Goal: Task Accomplishment & Management: Use online tool/utility

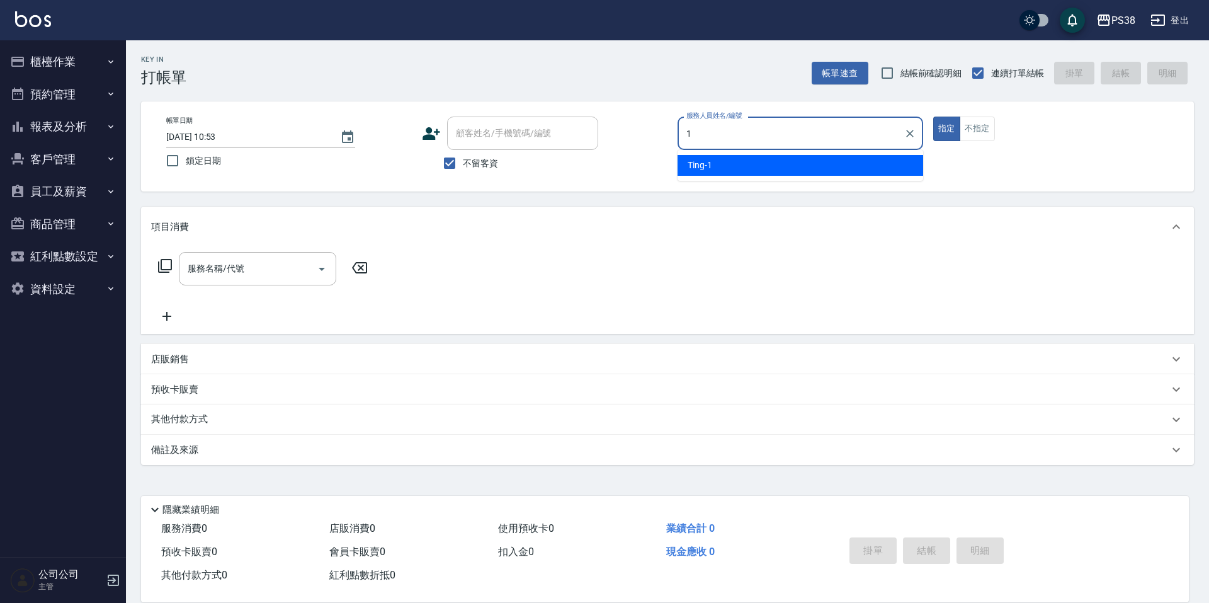
type input "Ting-1"
type button "true"
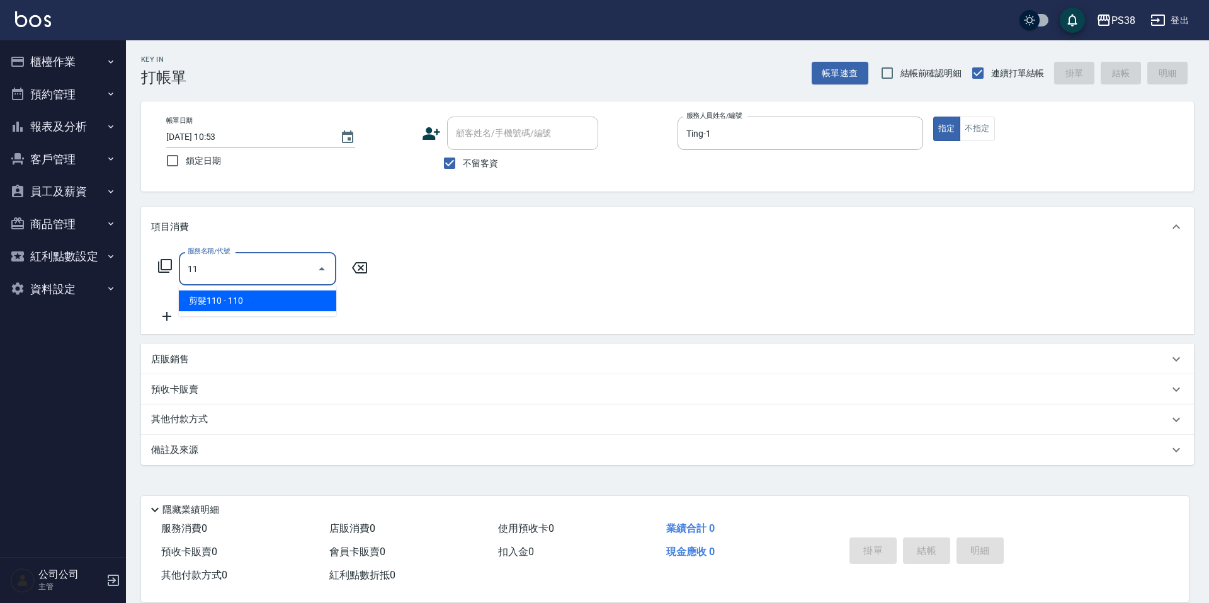
type input "1"
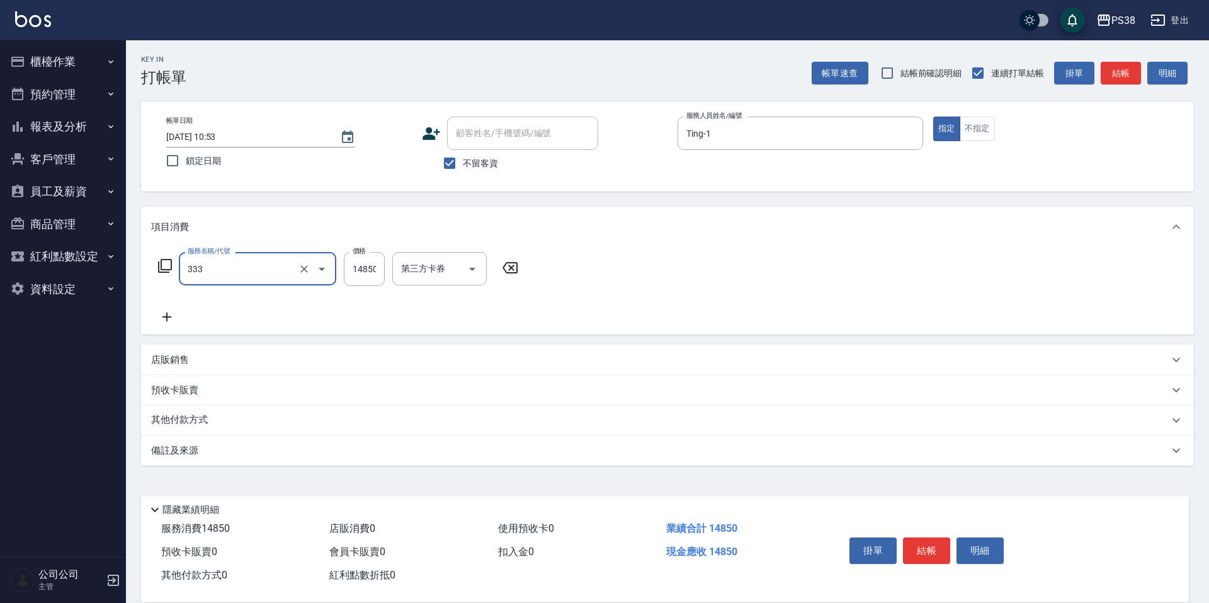
type input "任意金額羽毛接髮(333)"
type input "9999"
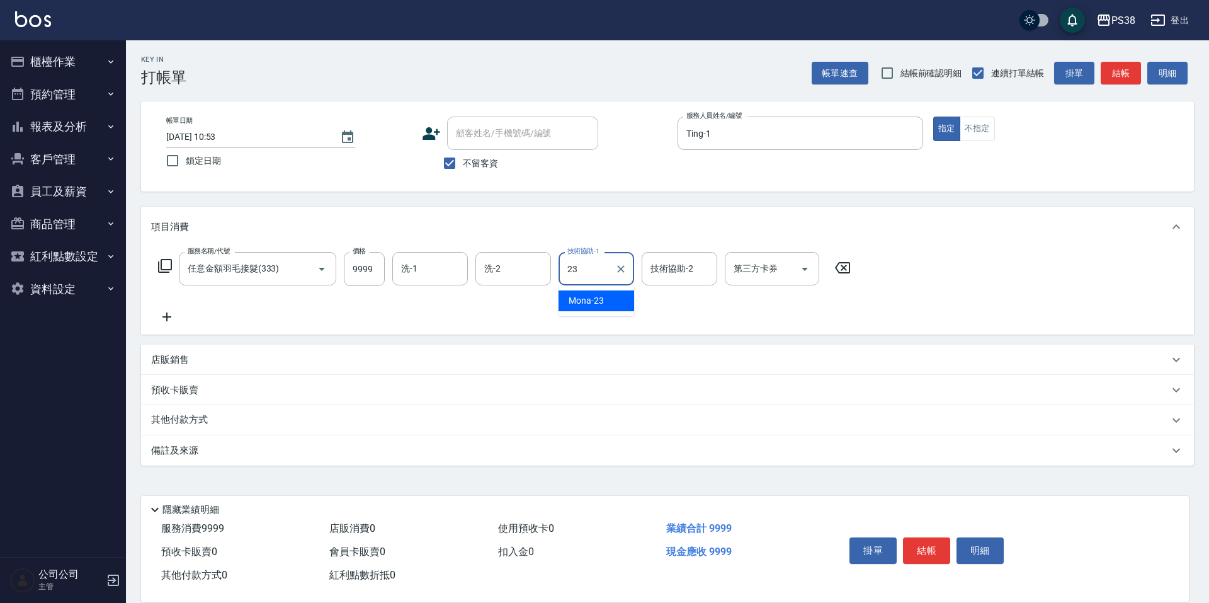
type input "Mona-23"
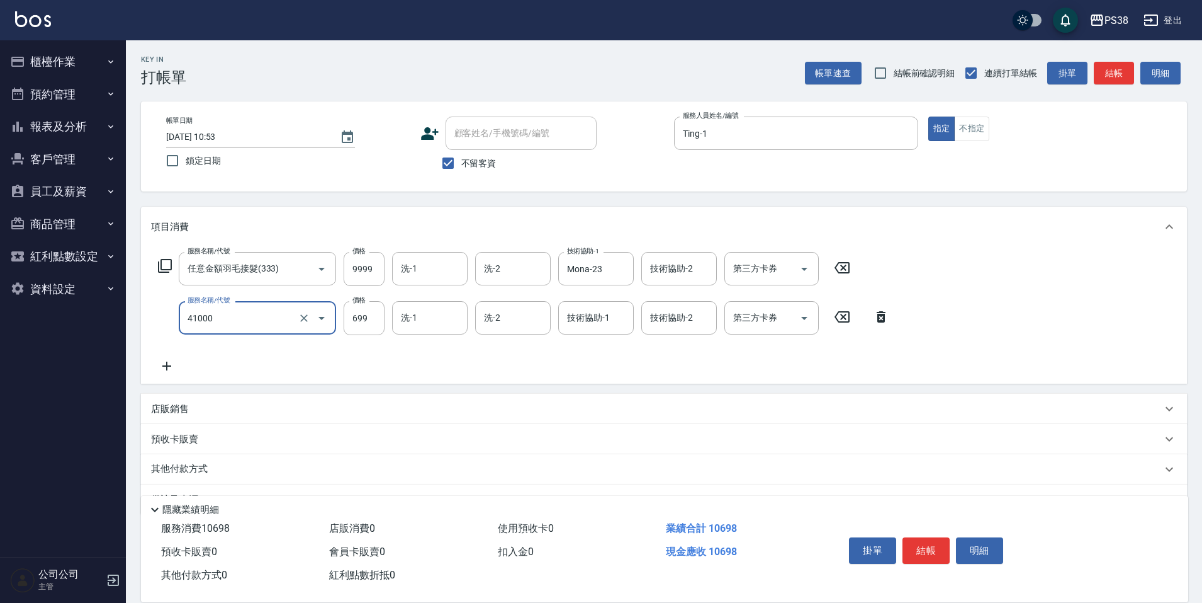
type input "燙髮699-2500(任意金額)(41000)"
type input "2500"
type input "Mona-23"
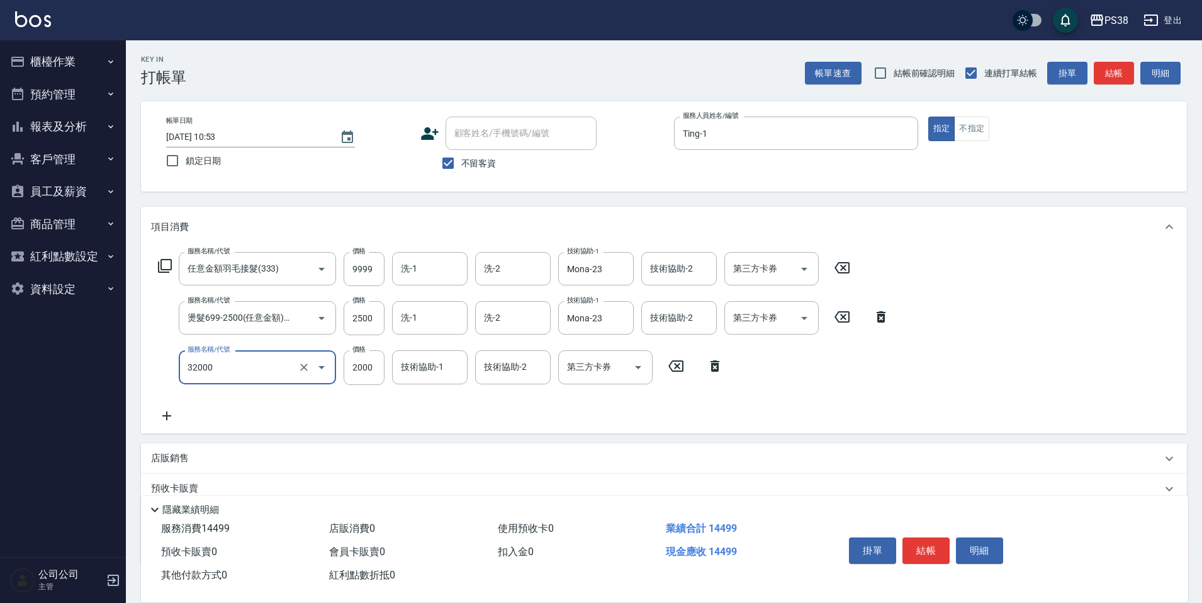
type input "極光([PERSON_NAME])護髮(32000)"
type input "1800"
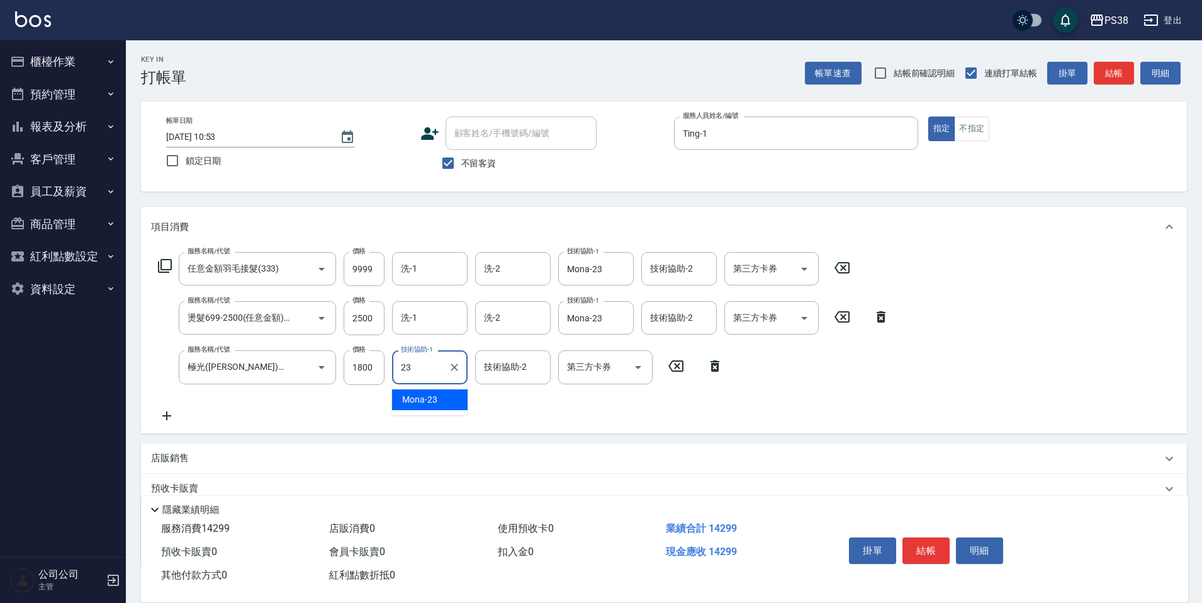
type input "Mona-23"
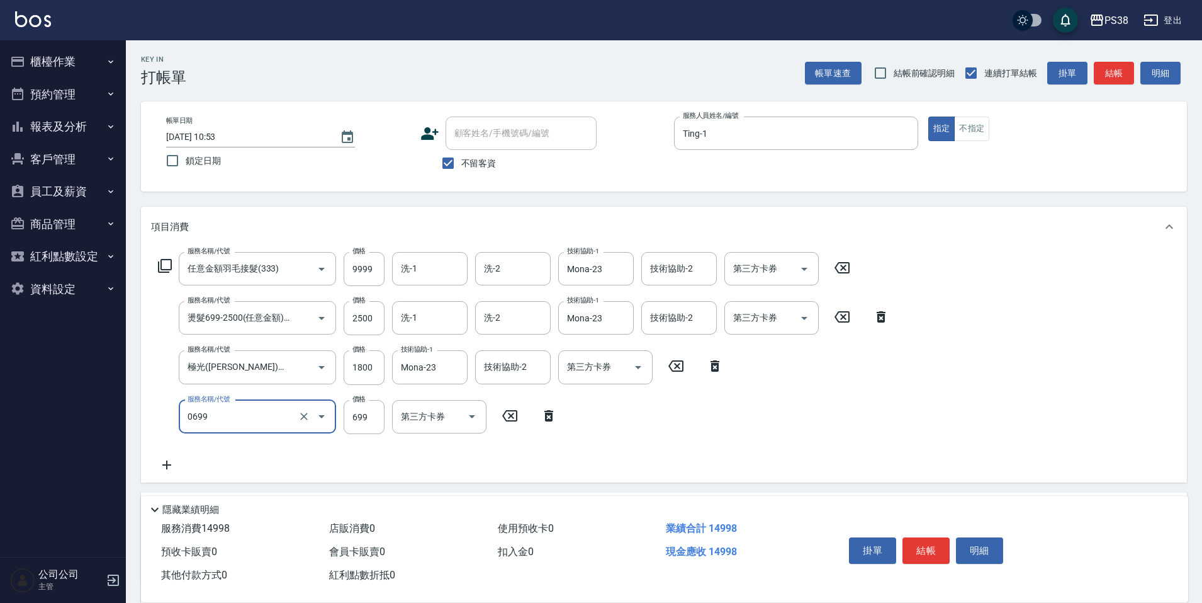
type input "spa699(0699)"
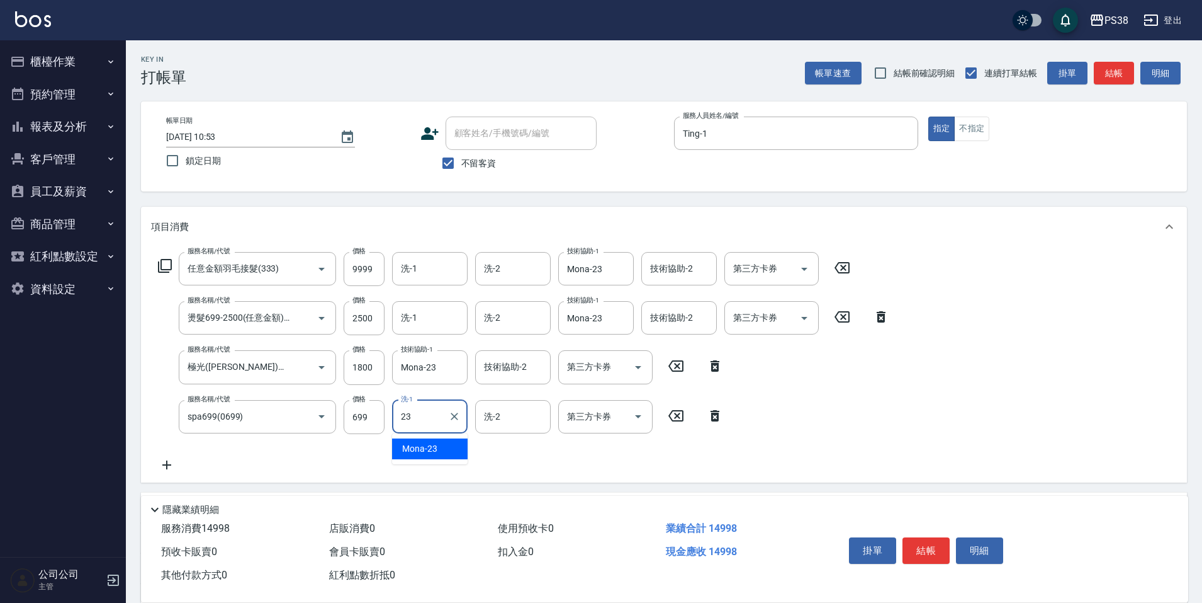
type input "Mona-23"
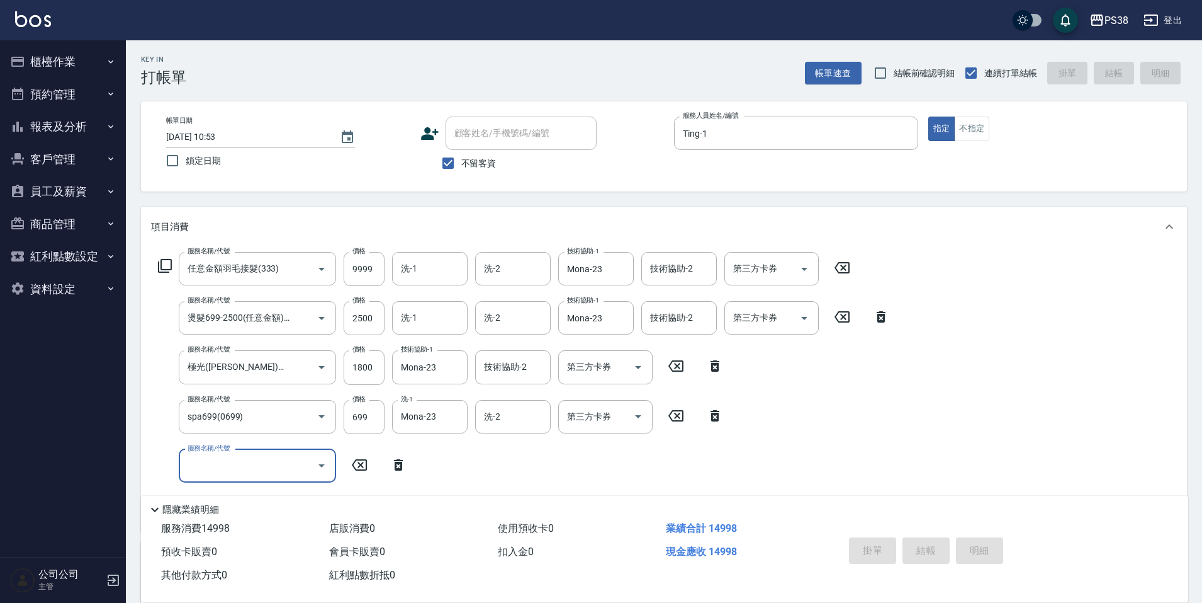
type input "[DATE] 20:01"
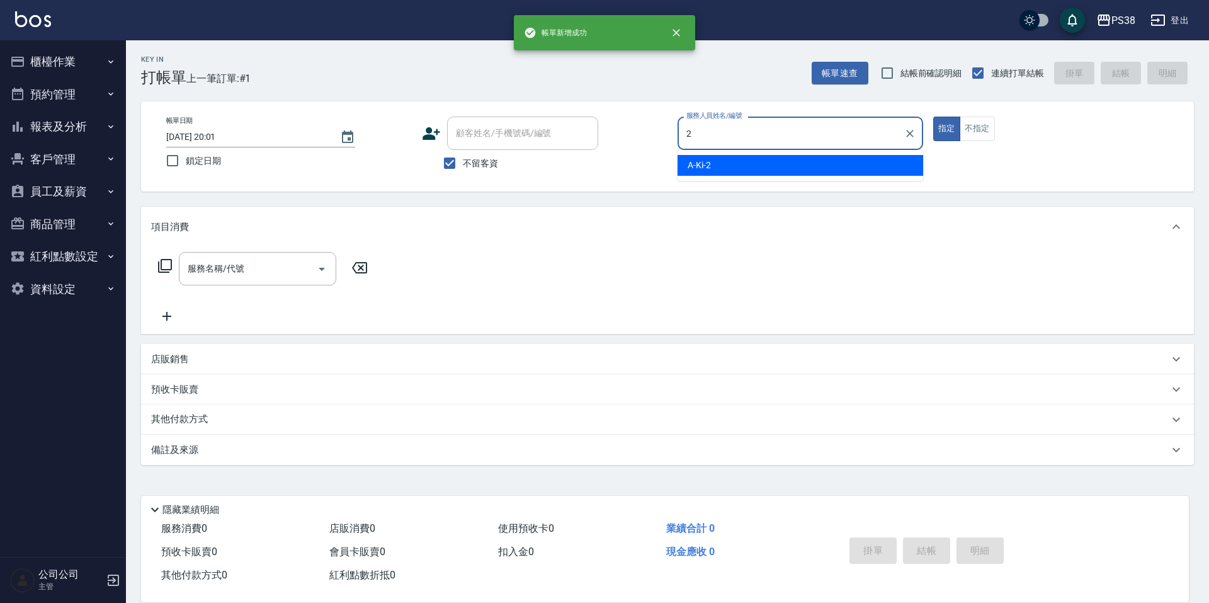
type input "A-Ki-2"
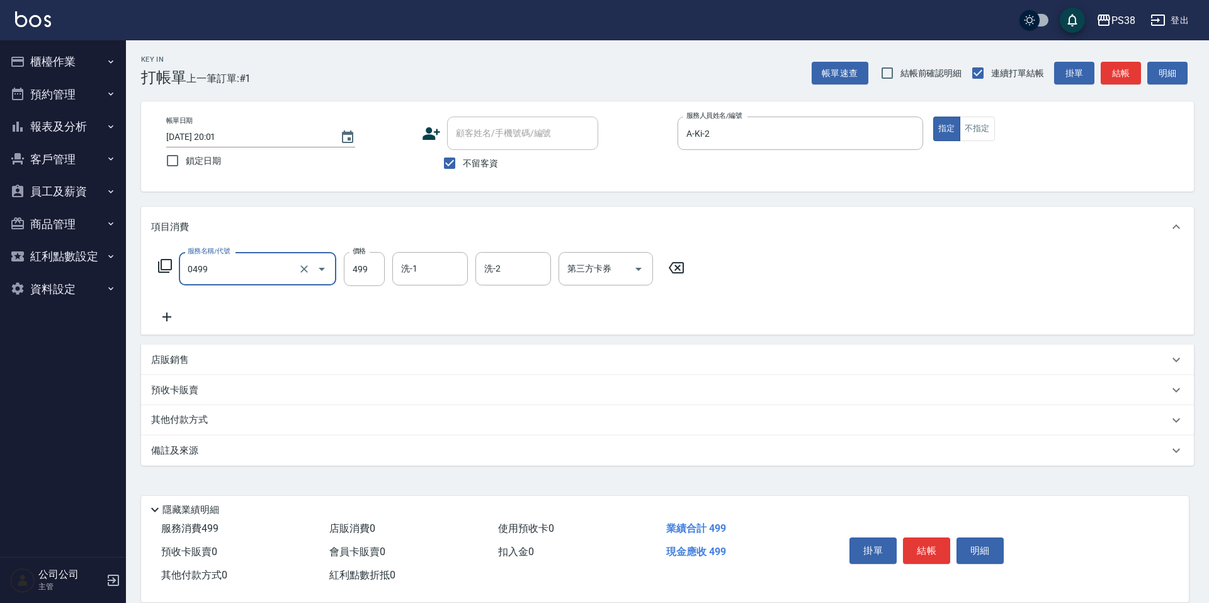
type input "spa499(0499)"
type input "500"
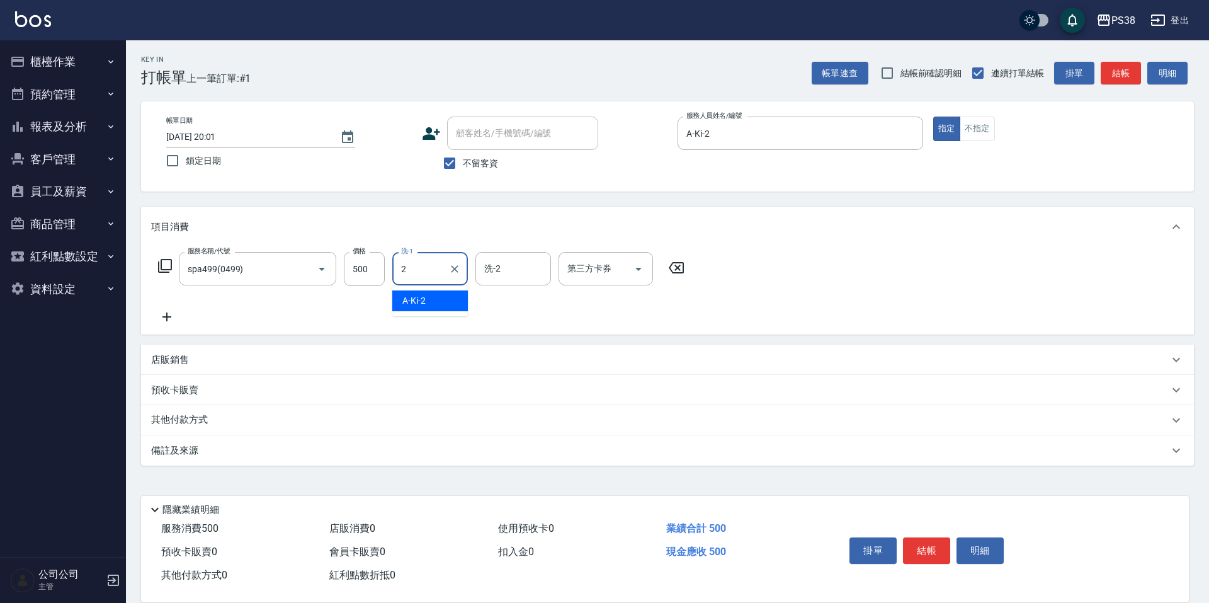
type input "A-Ki-2"
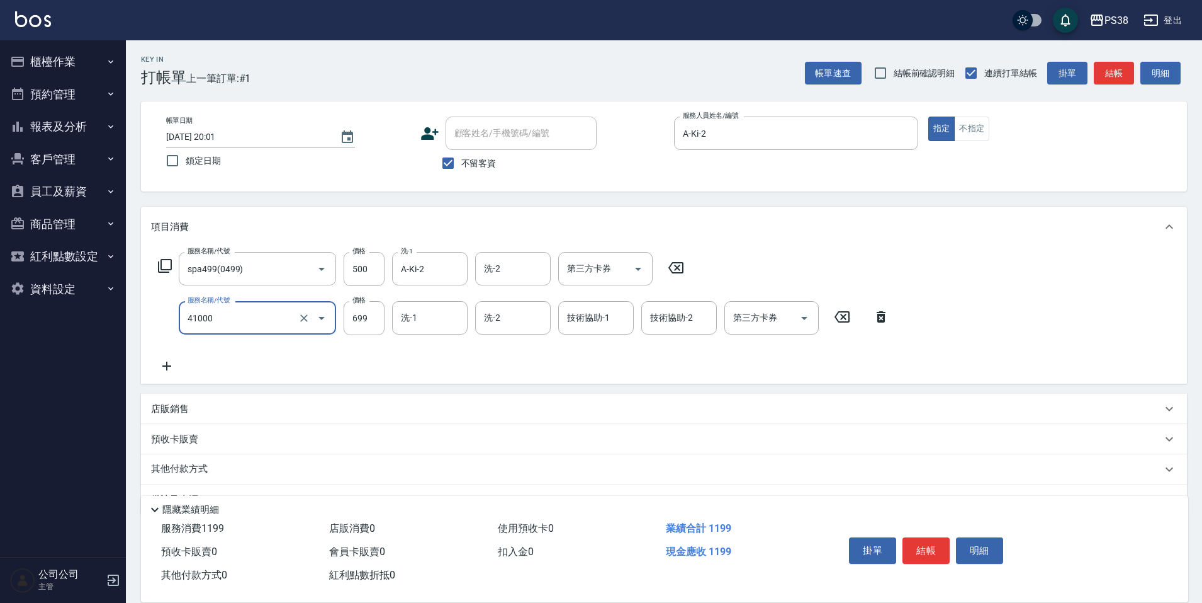
type input "燙髮699-2500(任意金額)(41000)"
type input "1500"
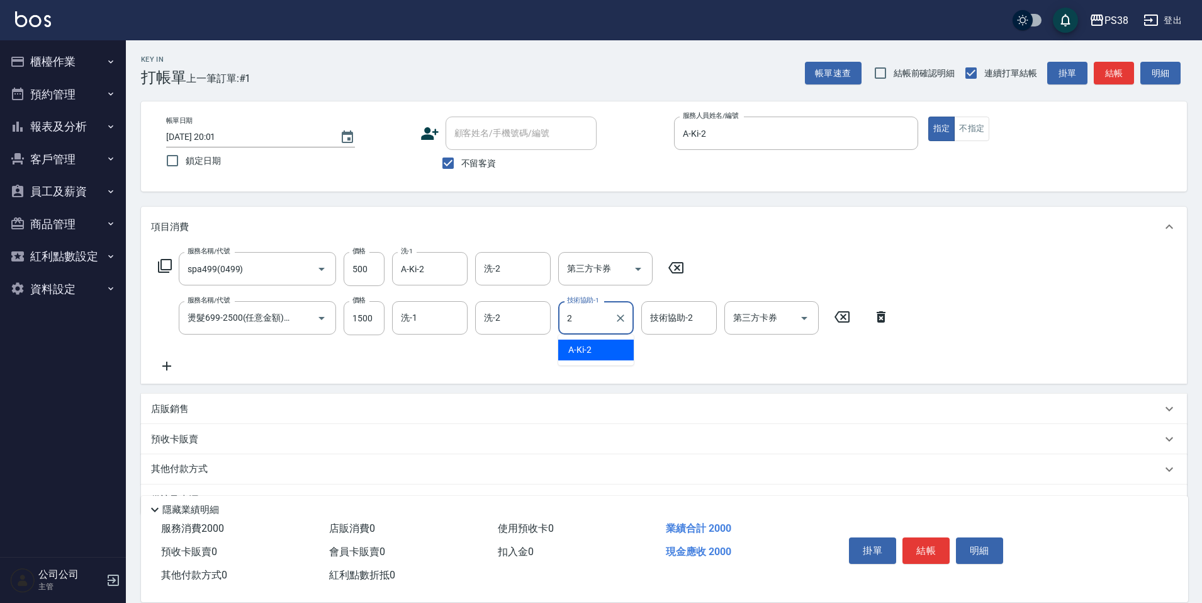
type input "A-Ki-2"
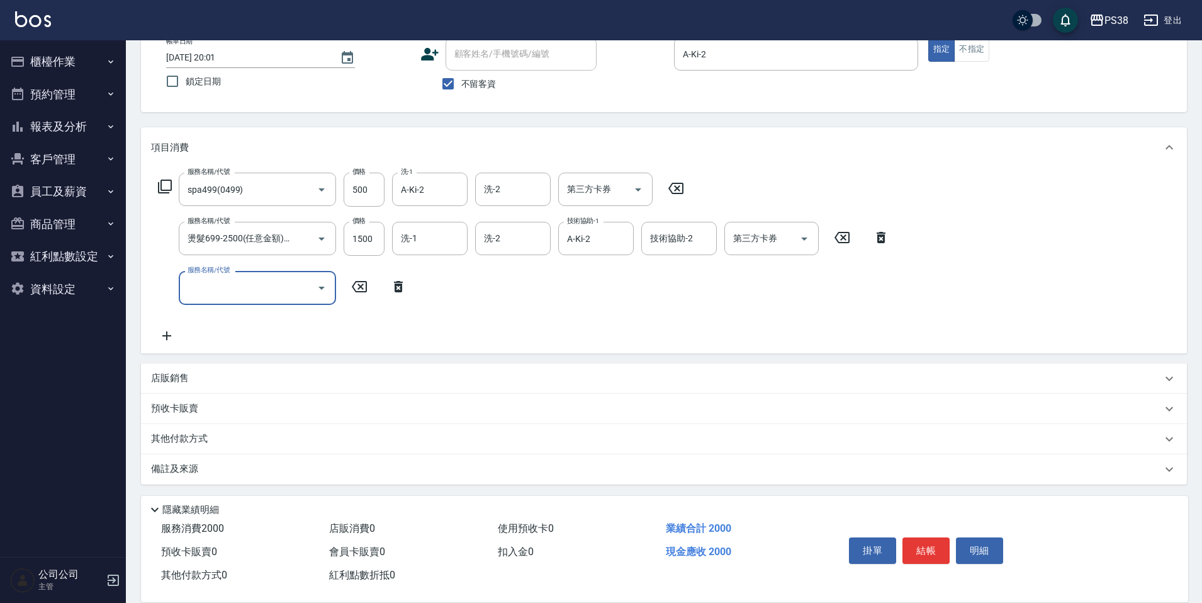
scroll to position [82, 0]
click at [242, 376] on div "店販銷售" at bounding box center [656, 375] width 1011 height 13
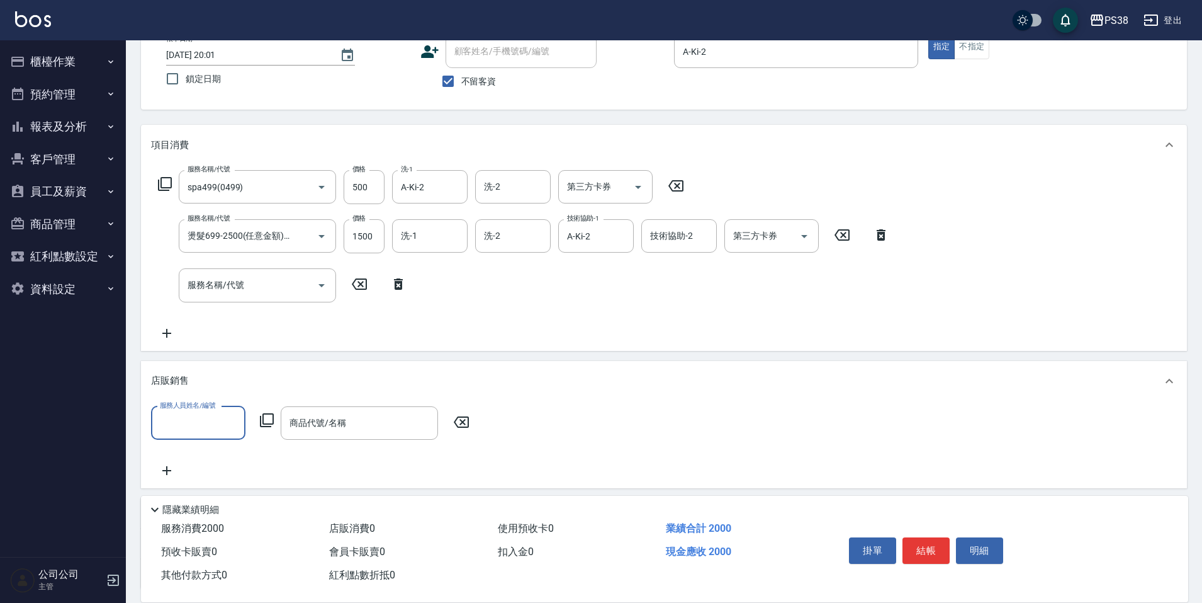
scroll to position [0, 0]
type input "A-Ki-2"
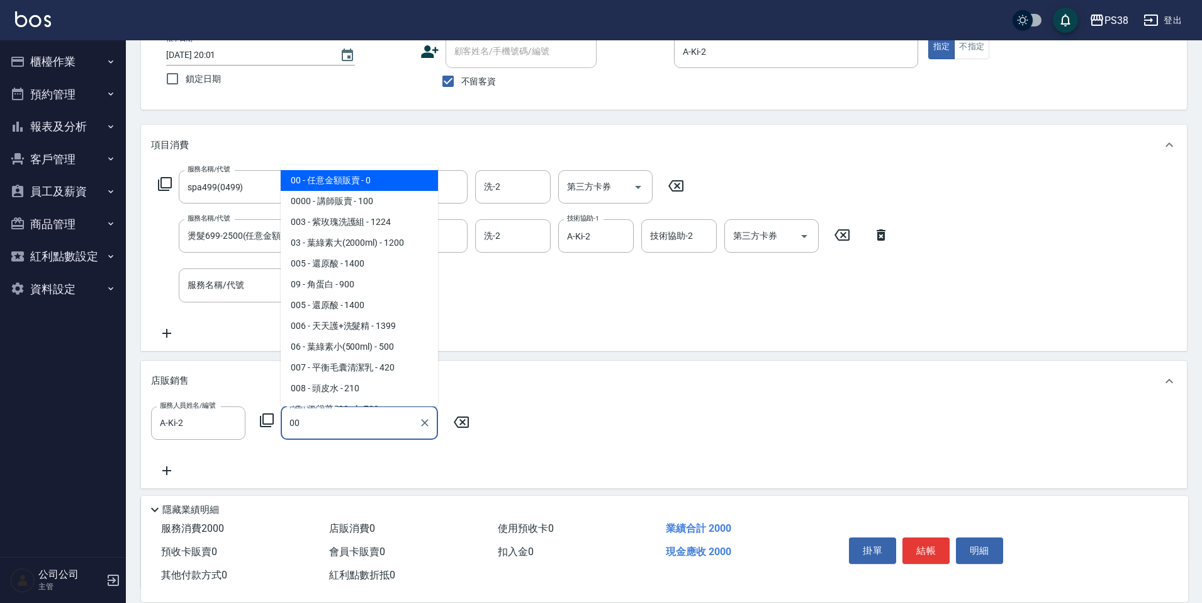
type input "任意金額販賣"
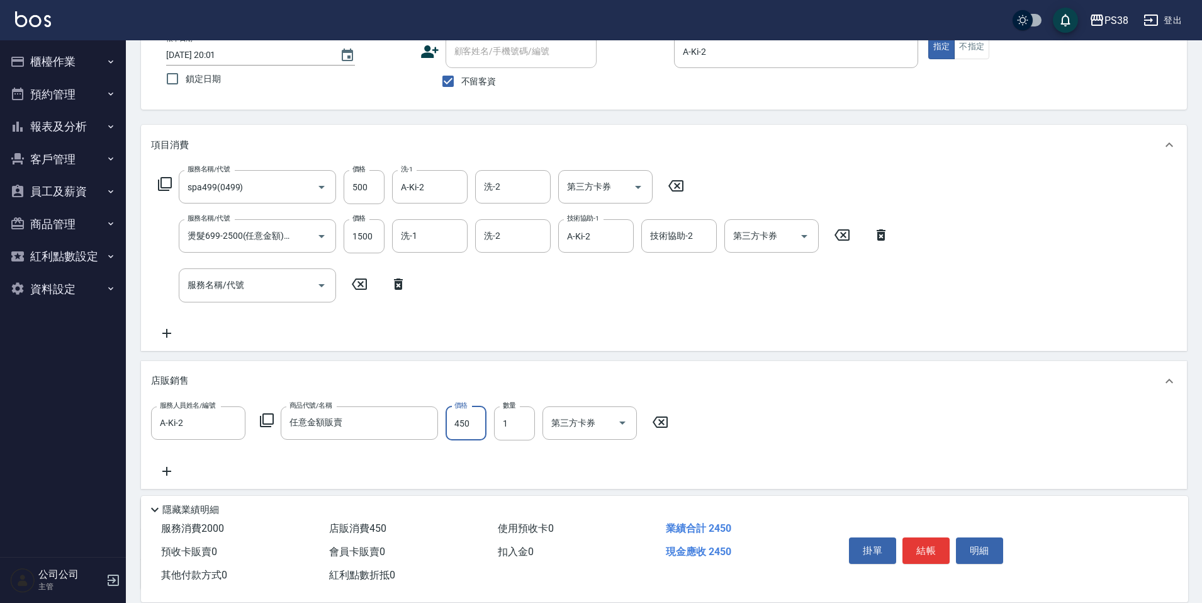
type input "450"
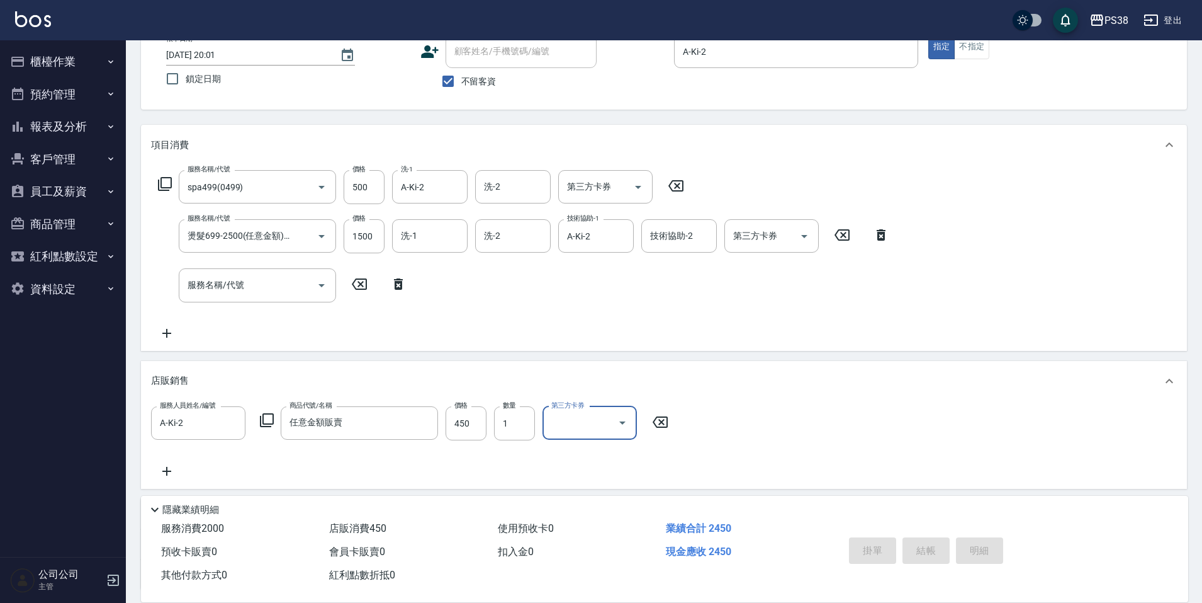
type input "[DATE] 20:03"
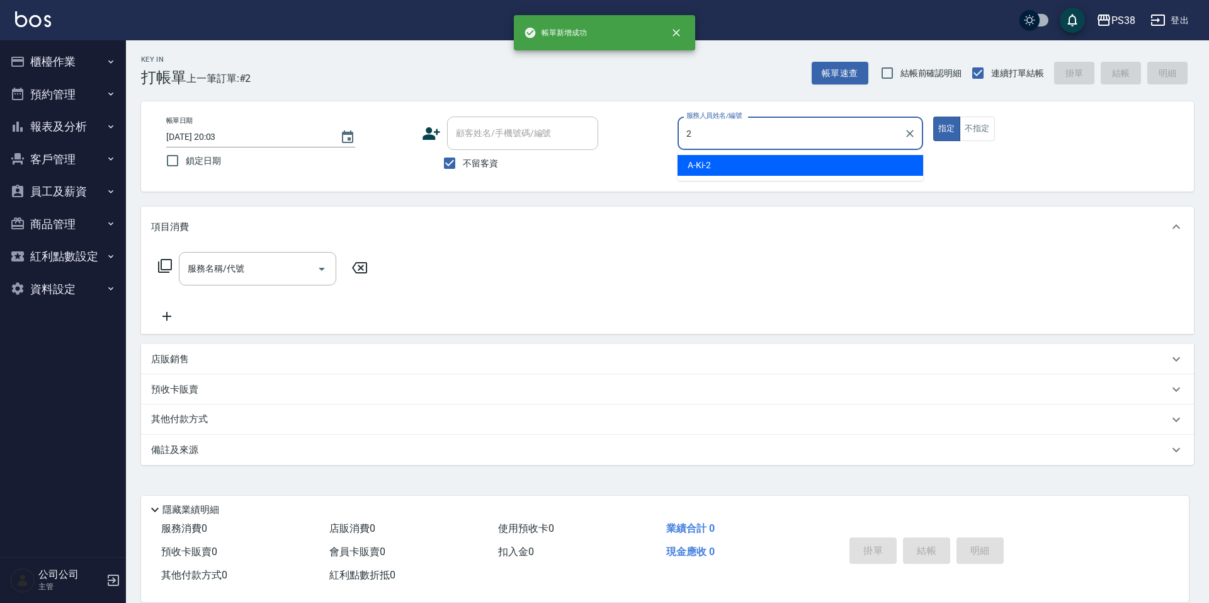
type input "A-Ki-2"
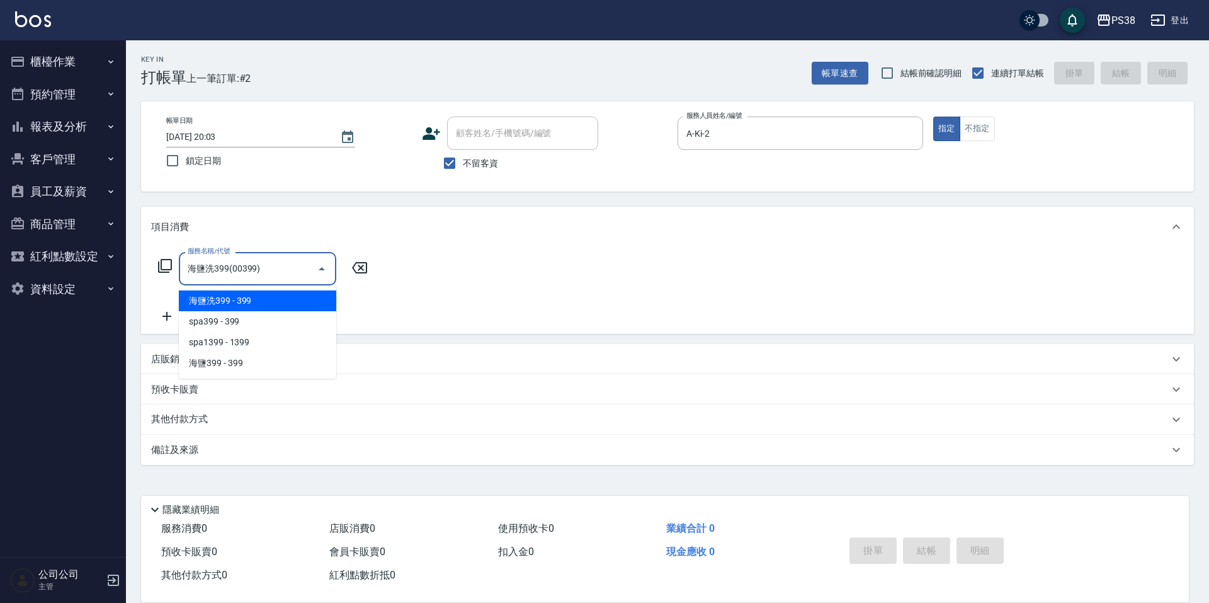
type input "海鹽洗399(00399)"
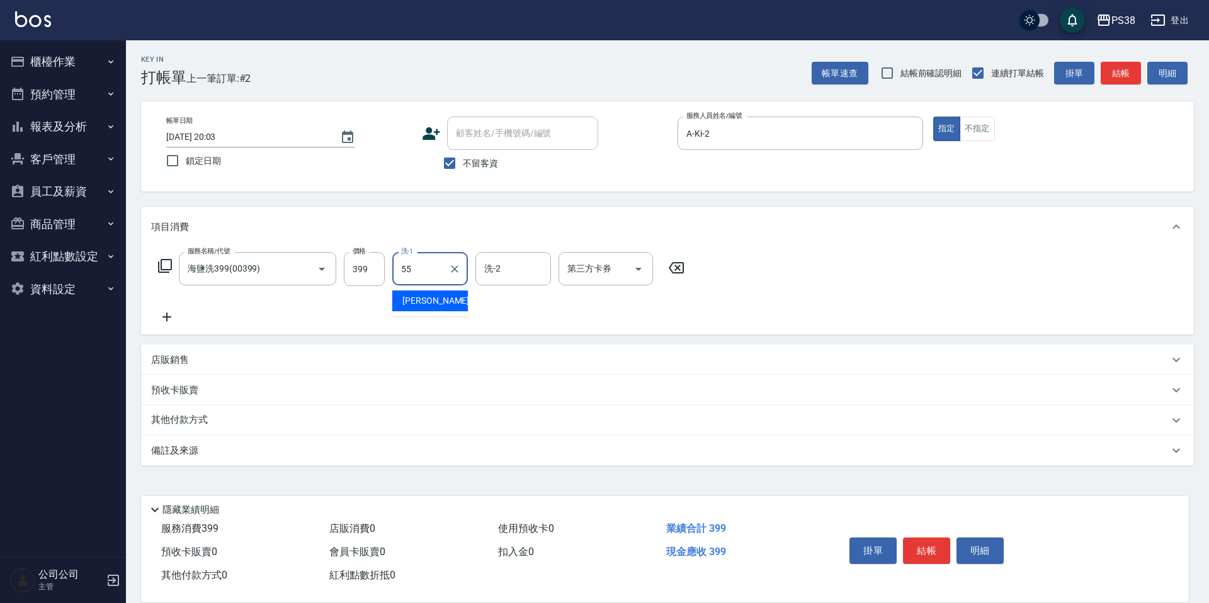
type input "[PERSON_NAME]-55"
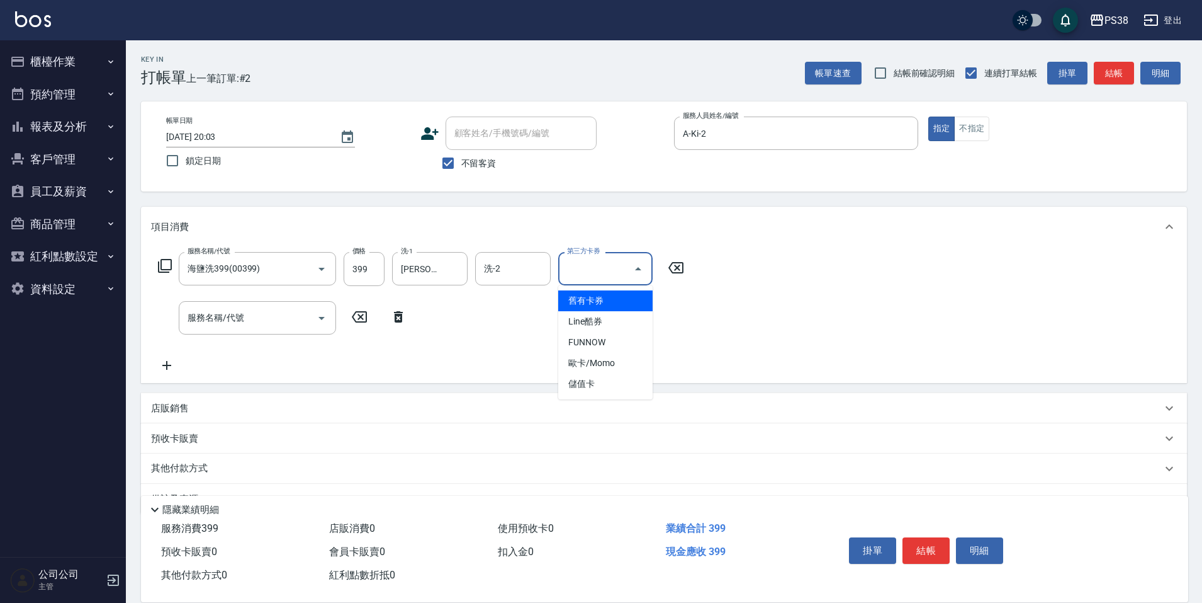
click at [591, 276] on input "第三方卡券" at bounding box center [596, 268] width 64 height 22
click at [579, 377] on span "儲值卡" at bounding box center [605, 383] width 94 height 21
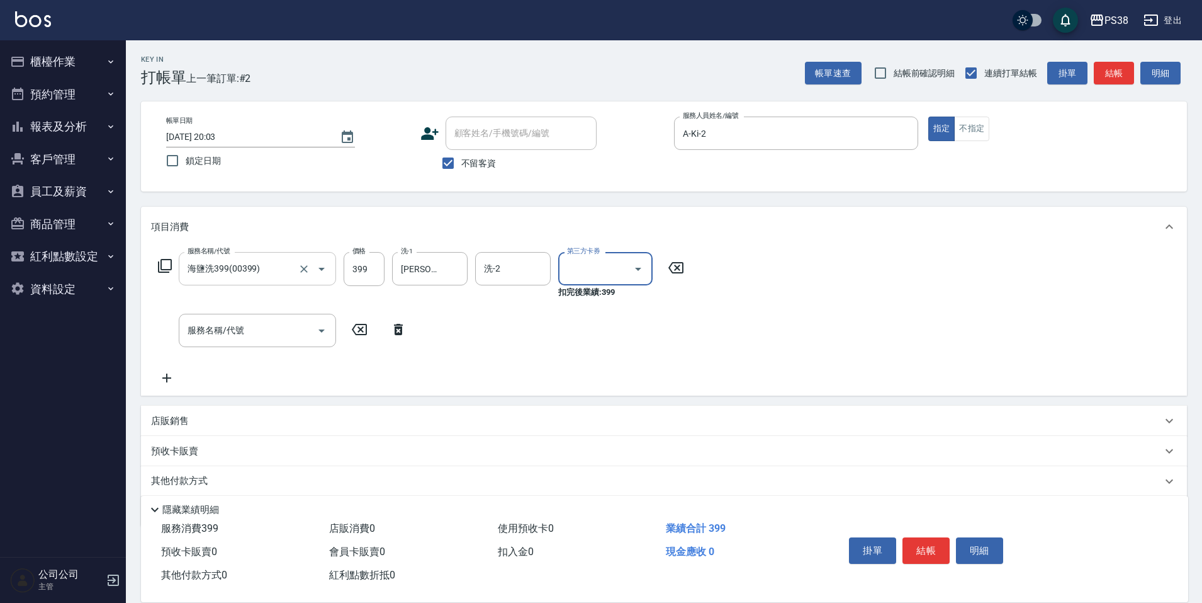
type input "儲值卡"
click at [244, 327] on input "服務名稱/代號" at bounding box center [247, 330] width 127 height 22
type input "剪髮與造型(任意金額)(2100)"
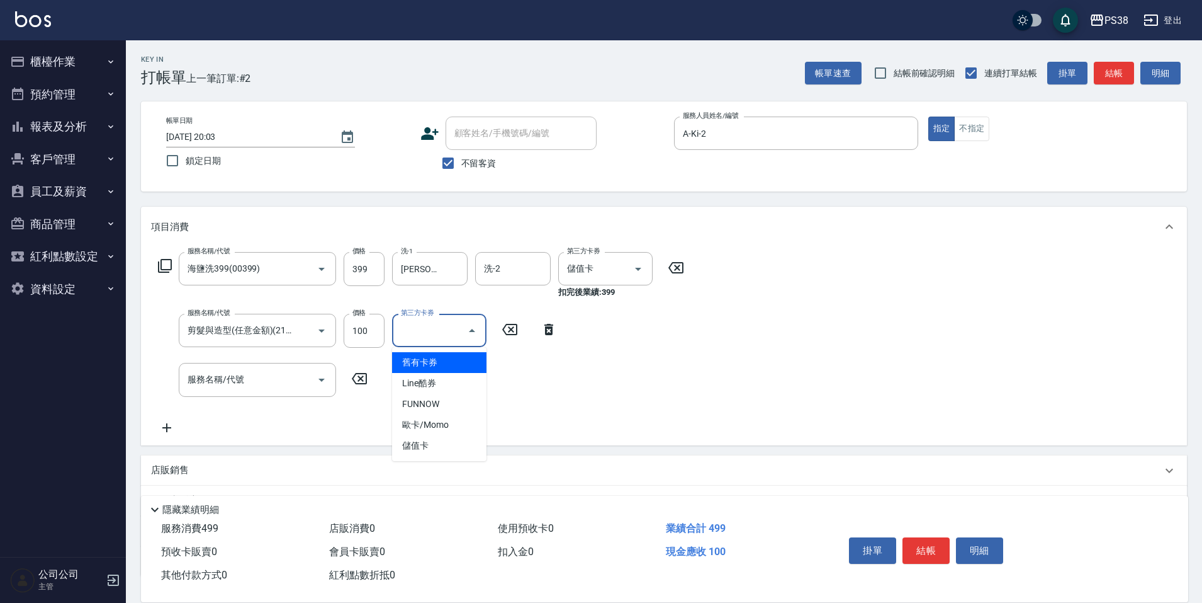
click at [402, 329] on input "第三方卡券" at bounding box center [430, 330] width 64 height 22
click at [411, 440] on span "儲值卡" at bounding box center [439, 445] width 94 height 21
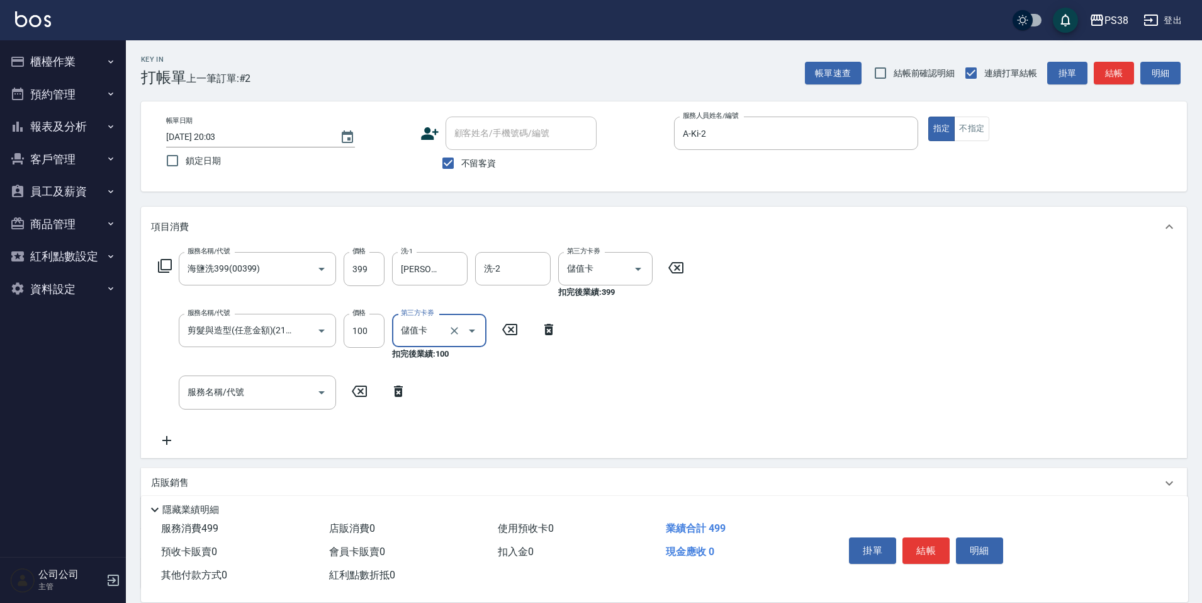
type input "儲值卡"
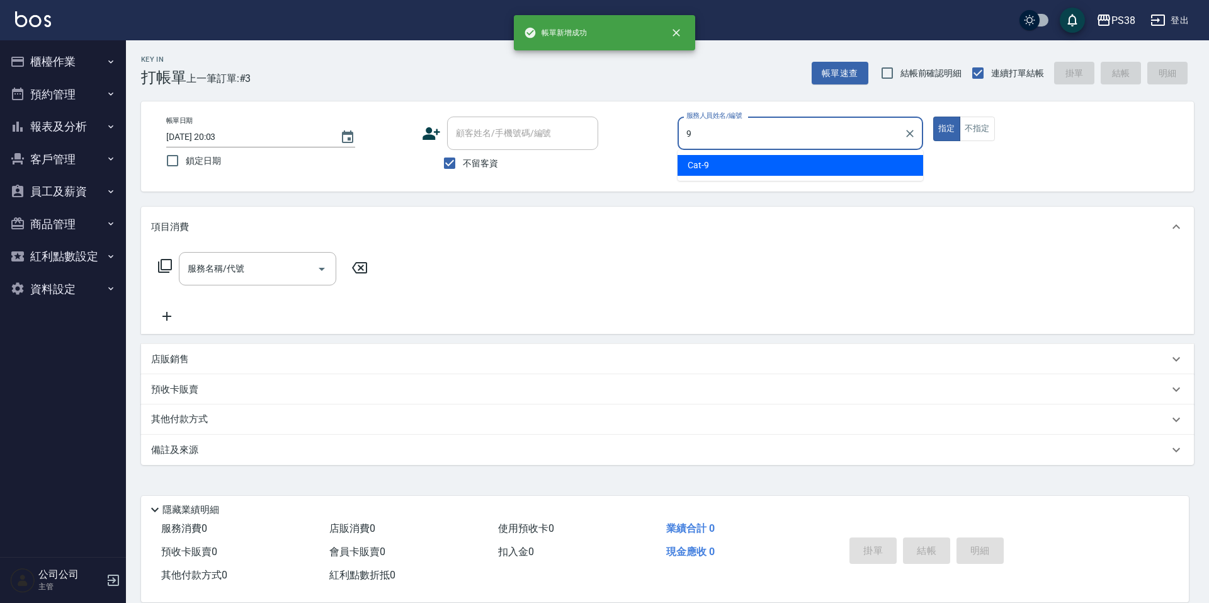
type input "Cat-9"
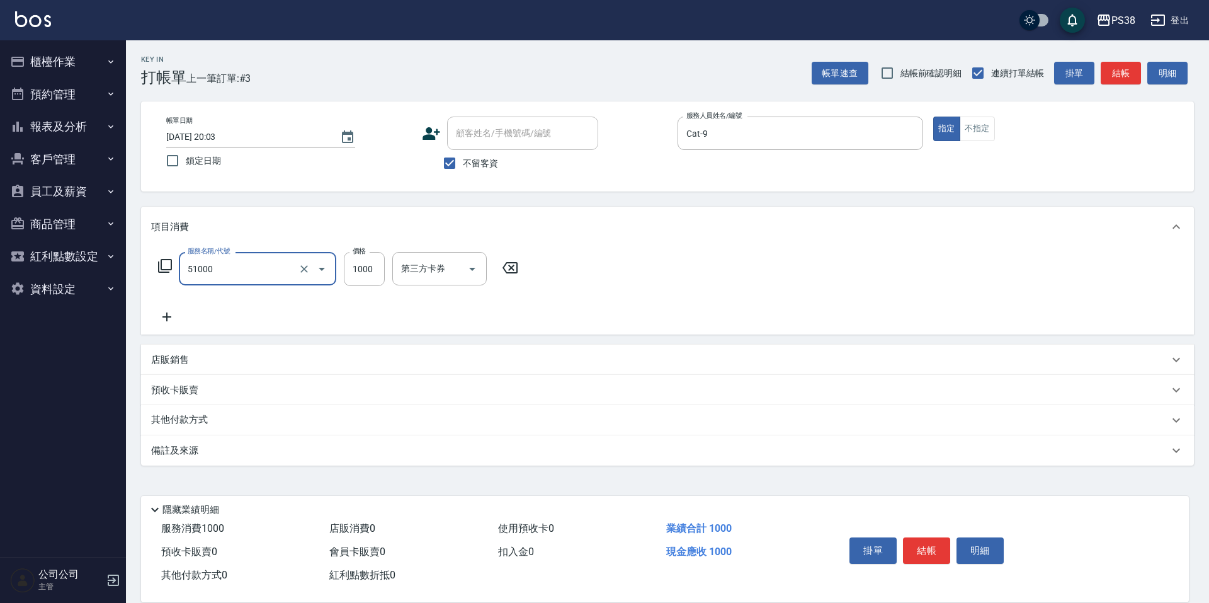
type input "染髮600以上(任意金額)(51000)"
type input "1800"
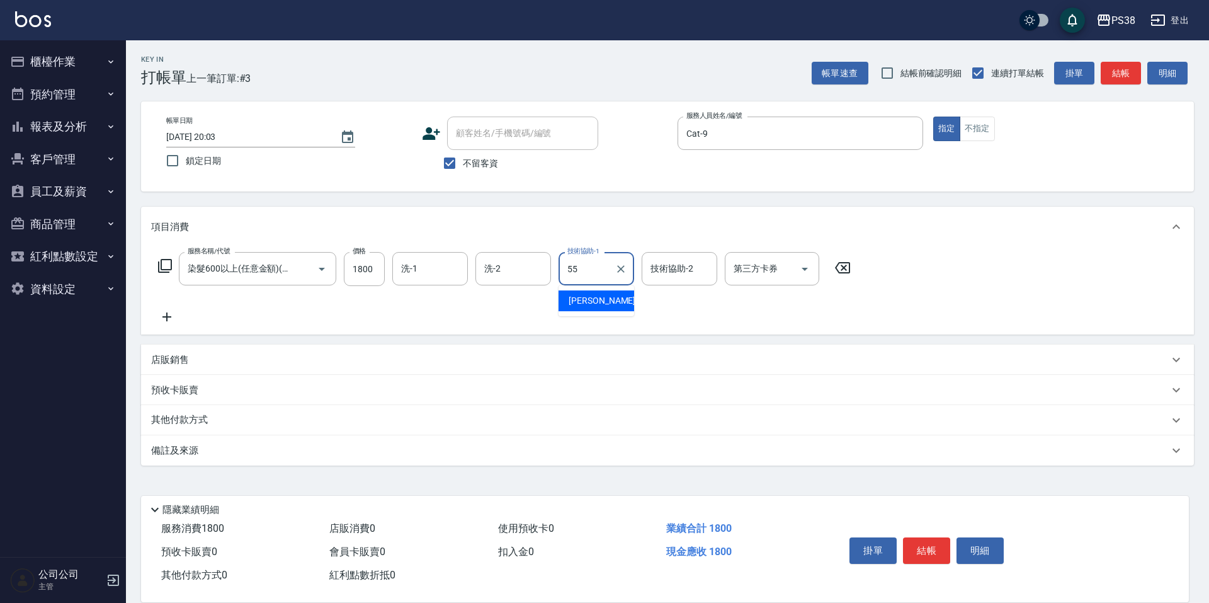
type input "[PERSON_NAME]-55"
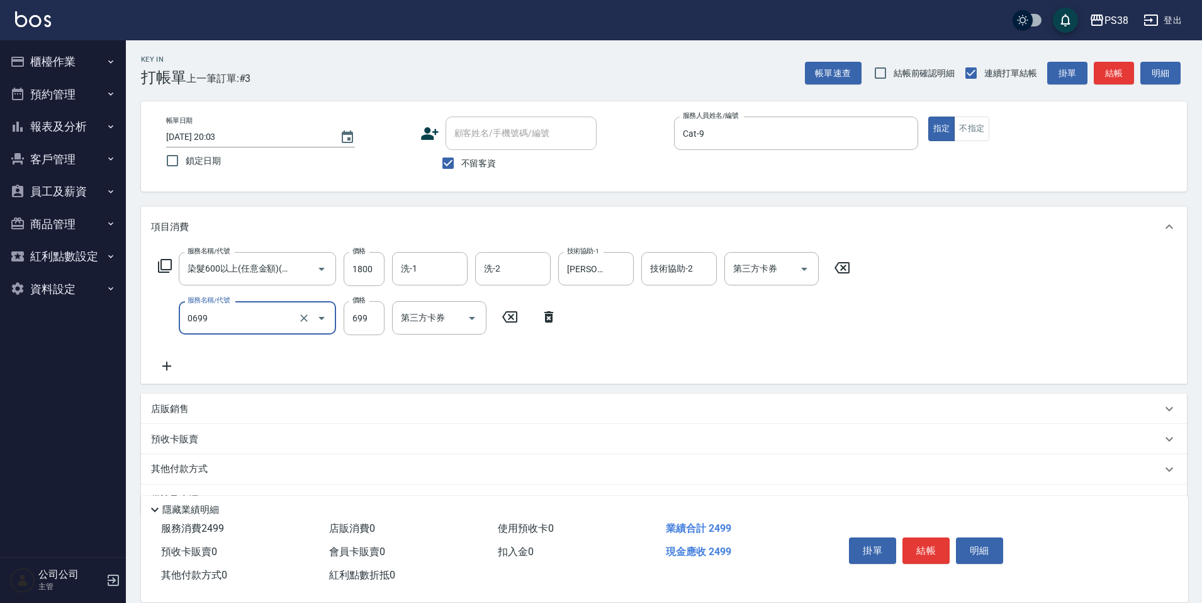
type input "spa699(0699)"
type input "700"
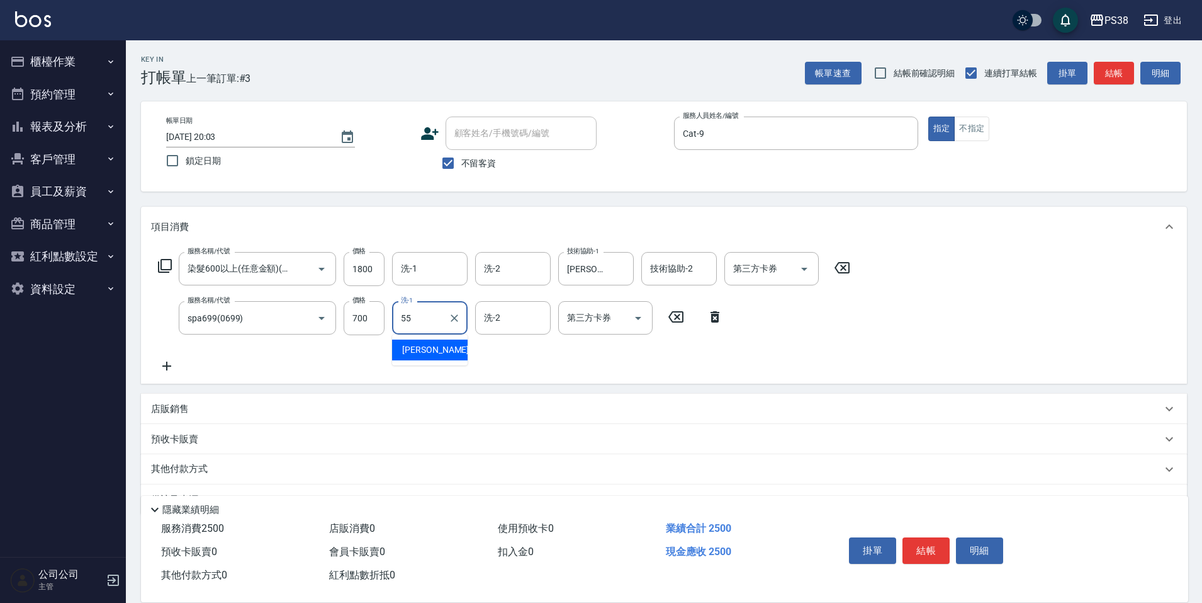
type input "[PERSON_NAME]-55"
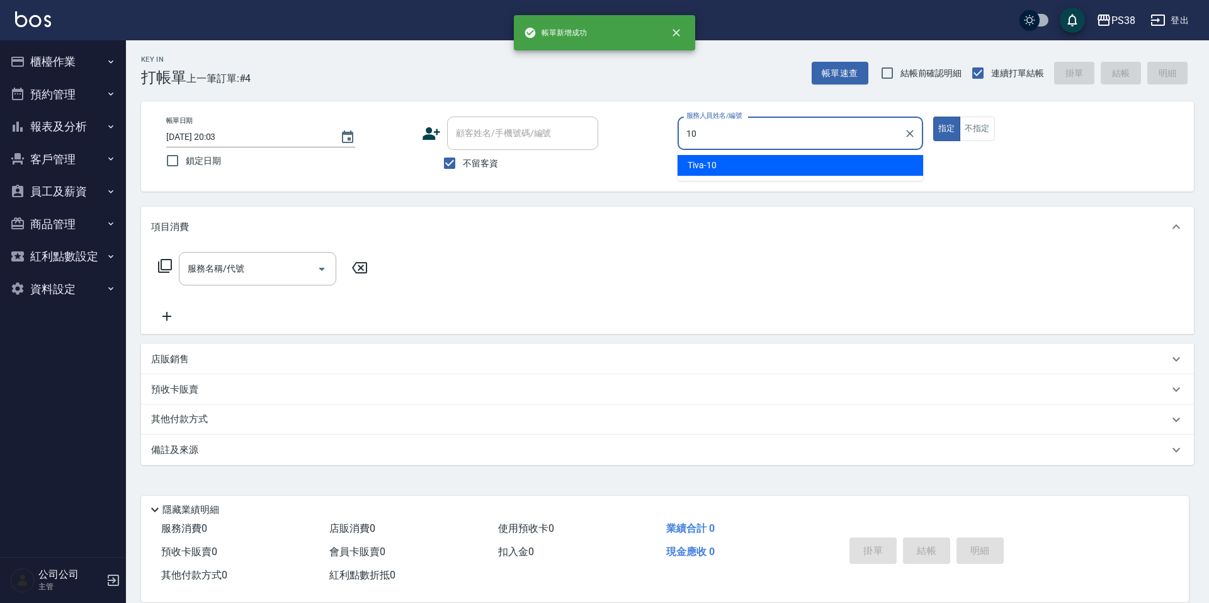
type input "Tiva-10"
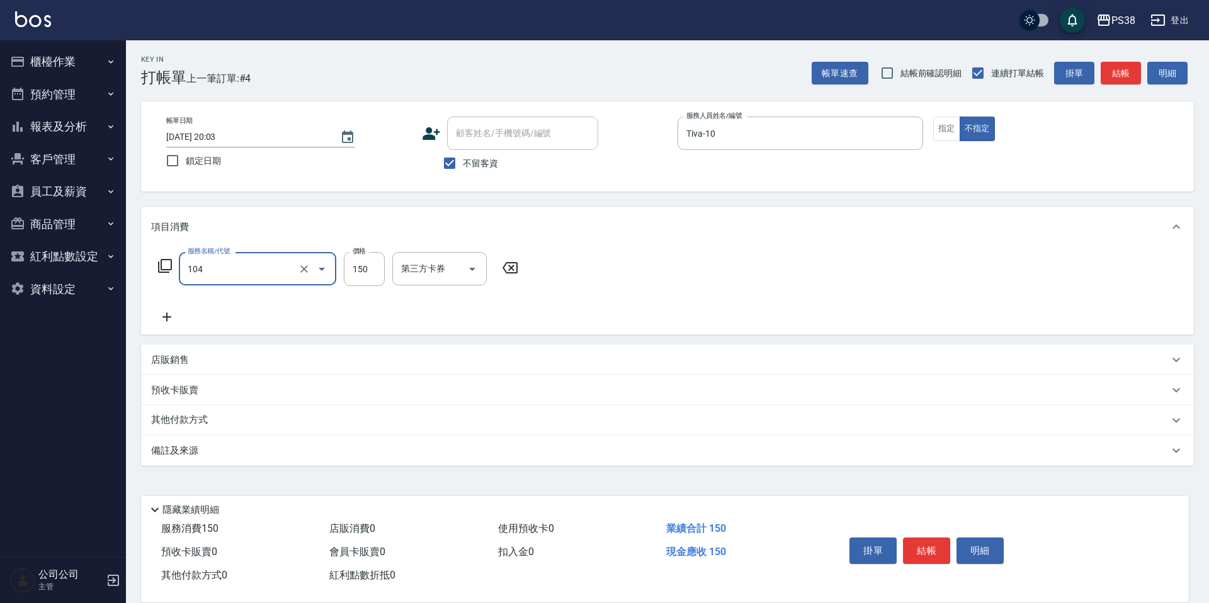
type input "洗髮(104)"
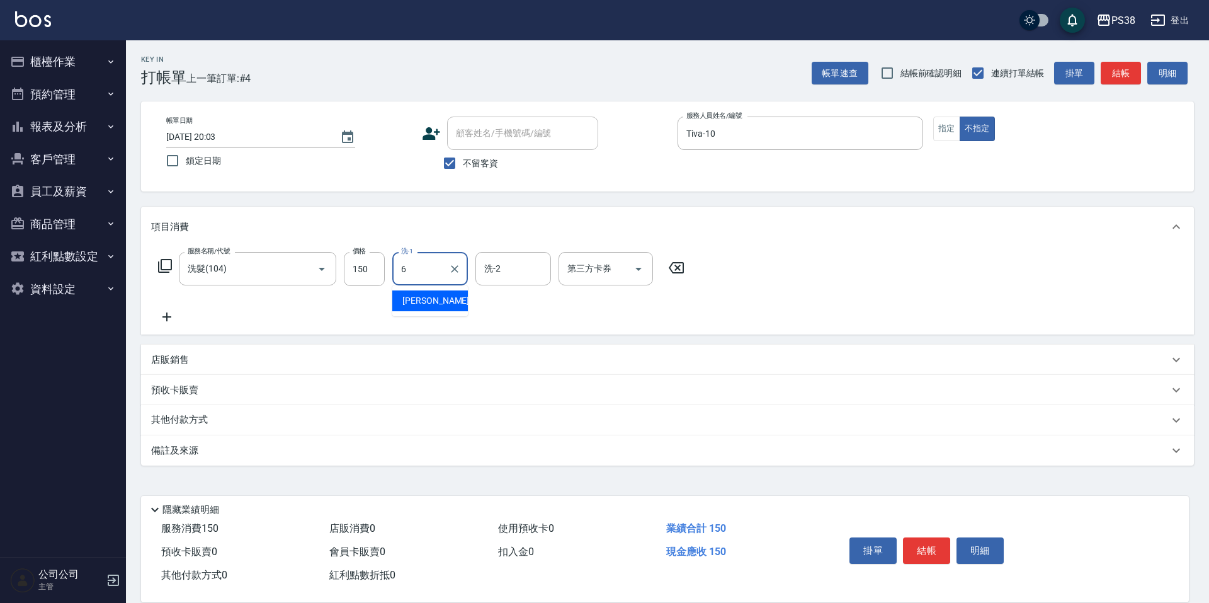
type input "[PERSON_NAME]-6"
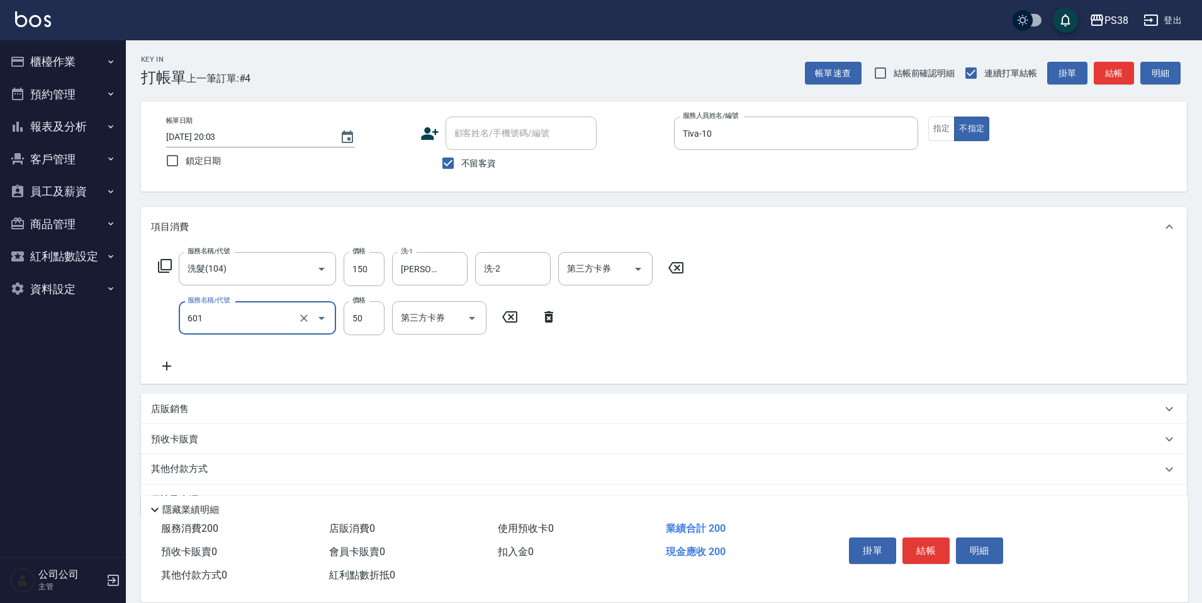
type input "精油50(601)"
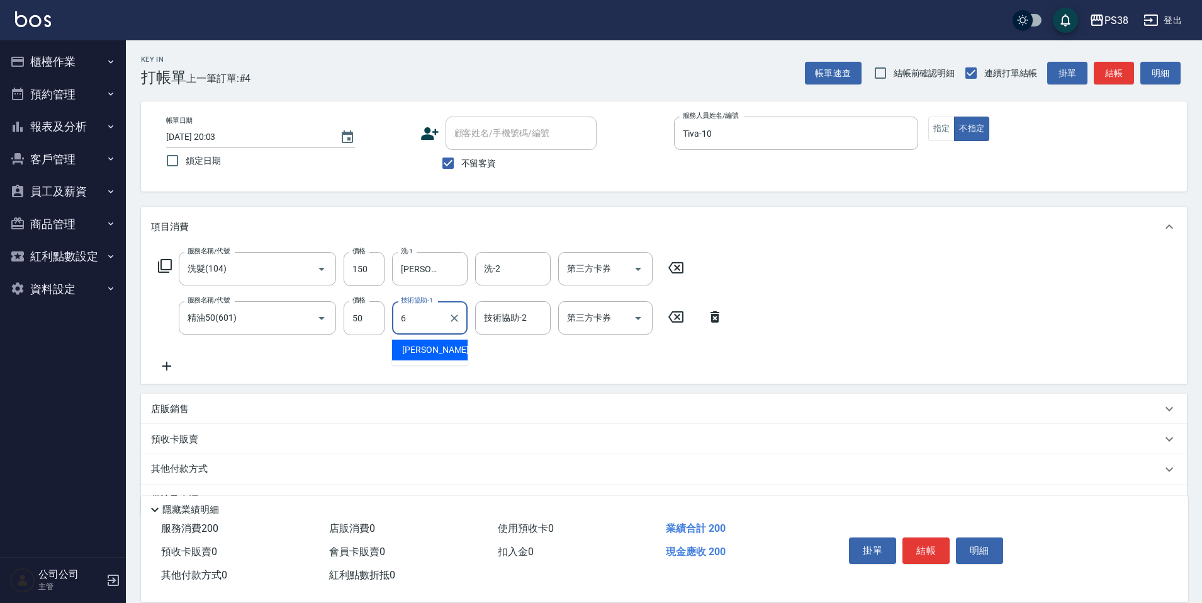
type input "[PERSON_NAME]-6"
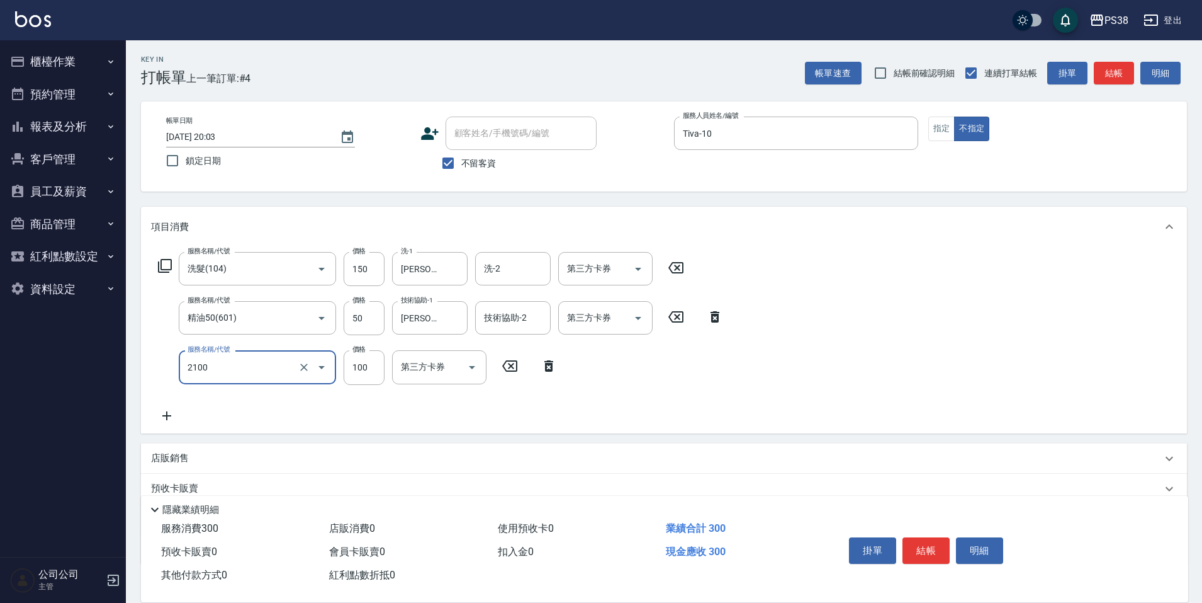
type input "剪髮與造型(任意金額)(2100)"
type input "150"
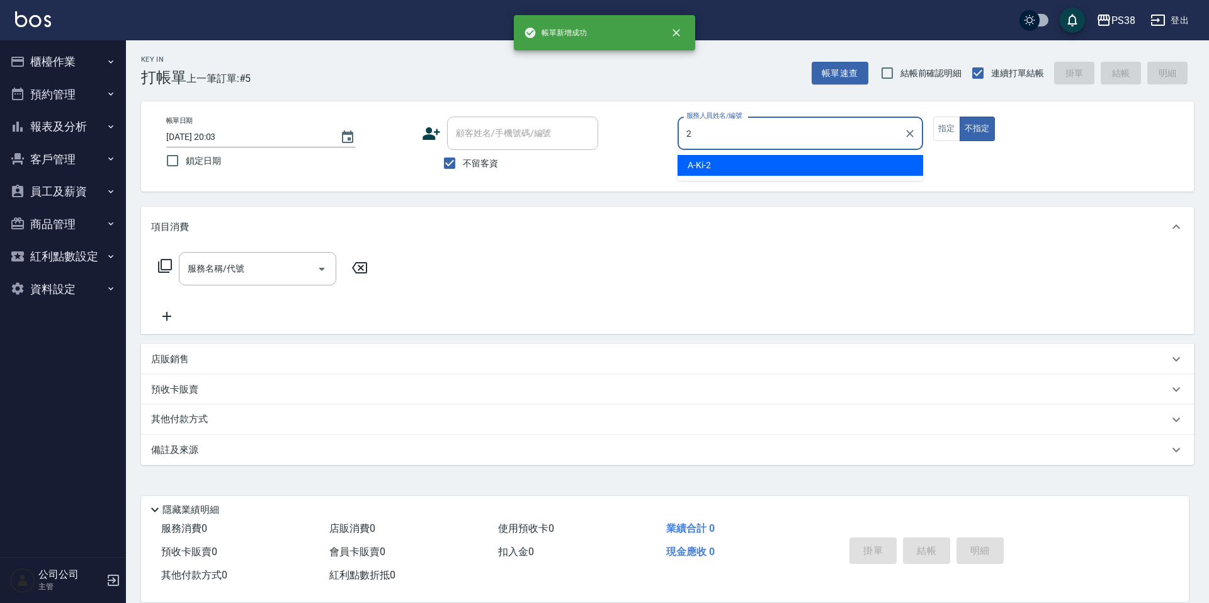
type input "A-Ki-2"
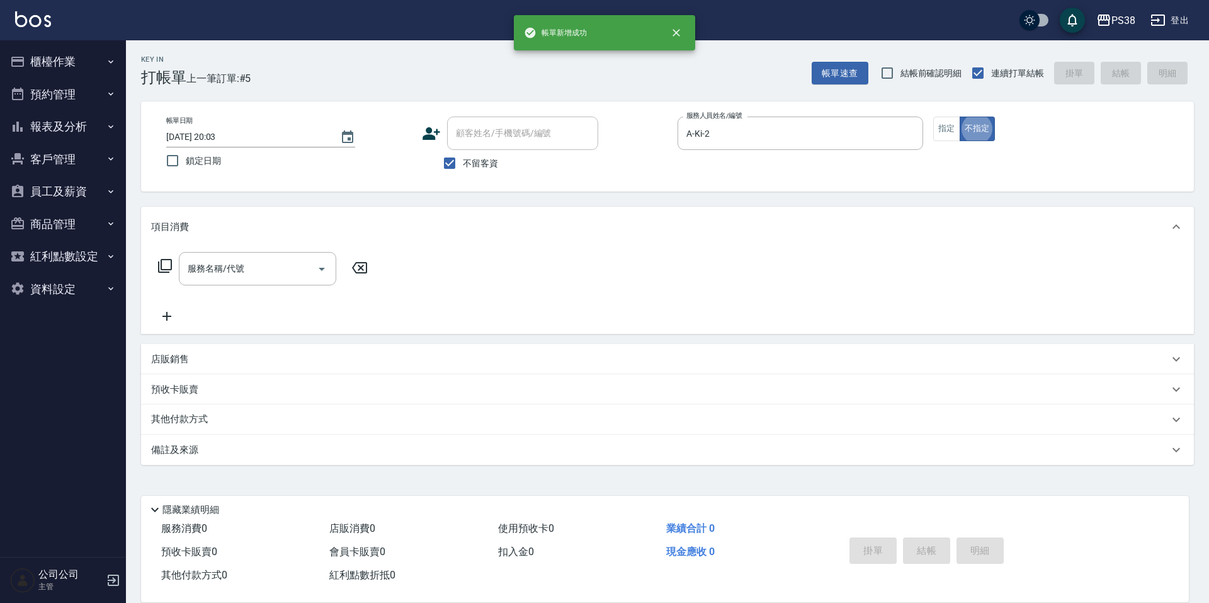
type button "false"
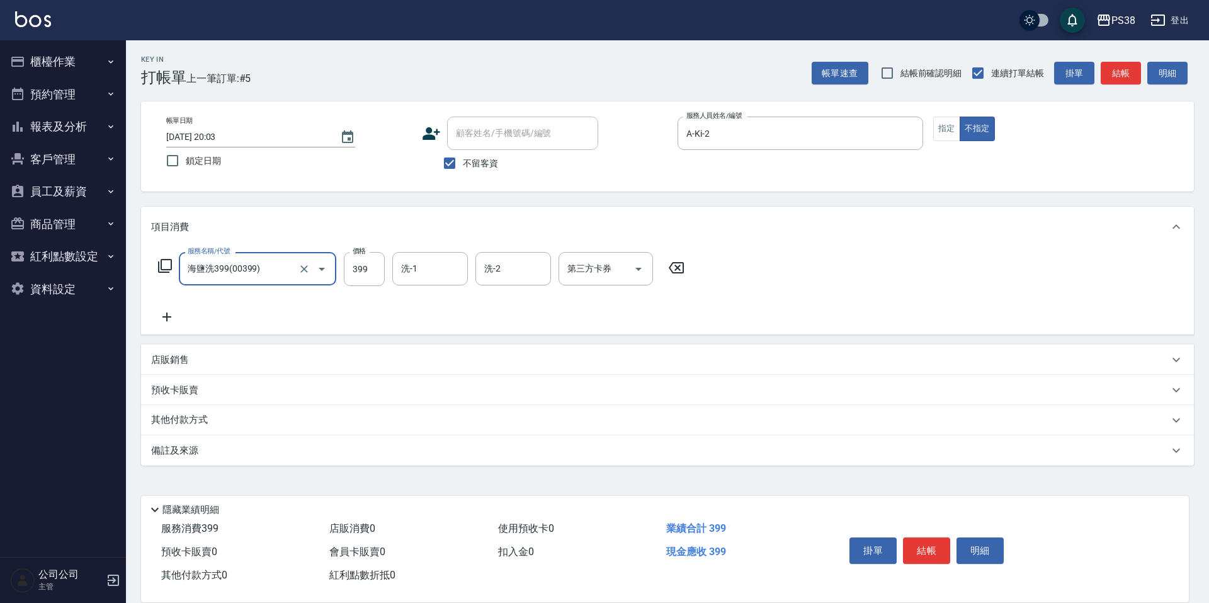
type input "海鹽洗399(00399)"
type input "A-Ki-2"
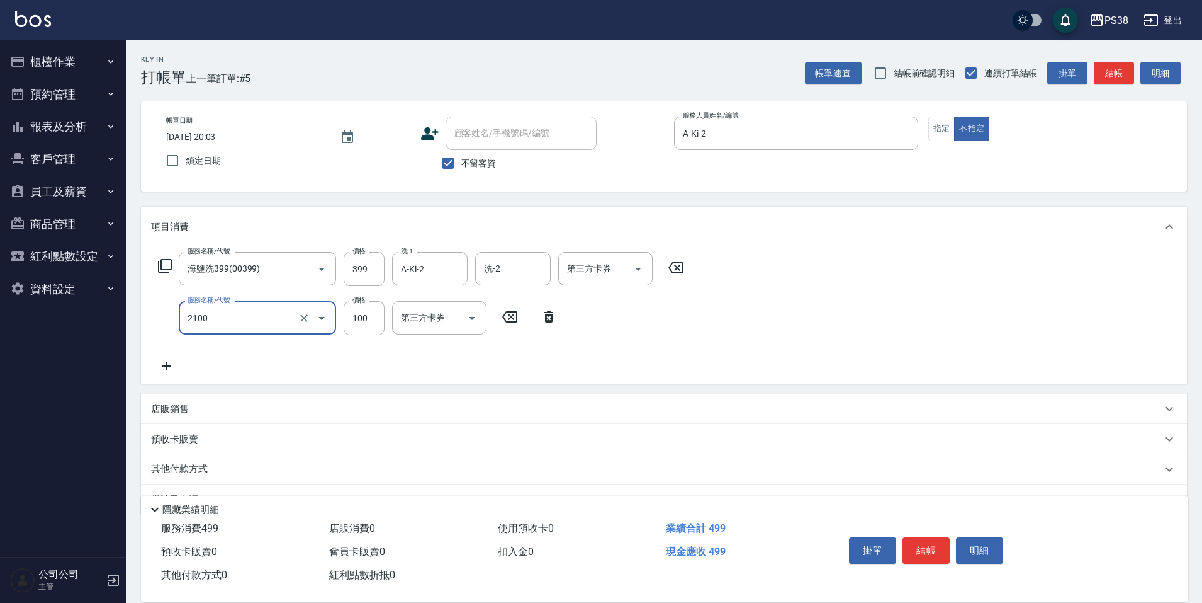
type input "剪髮與造型(任意金額)(2100)"
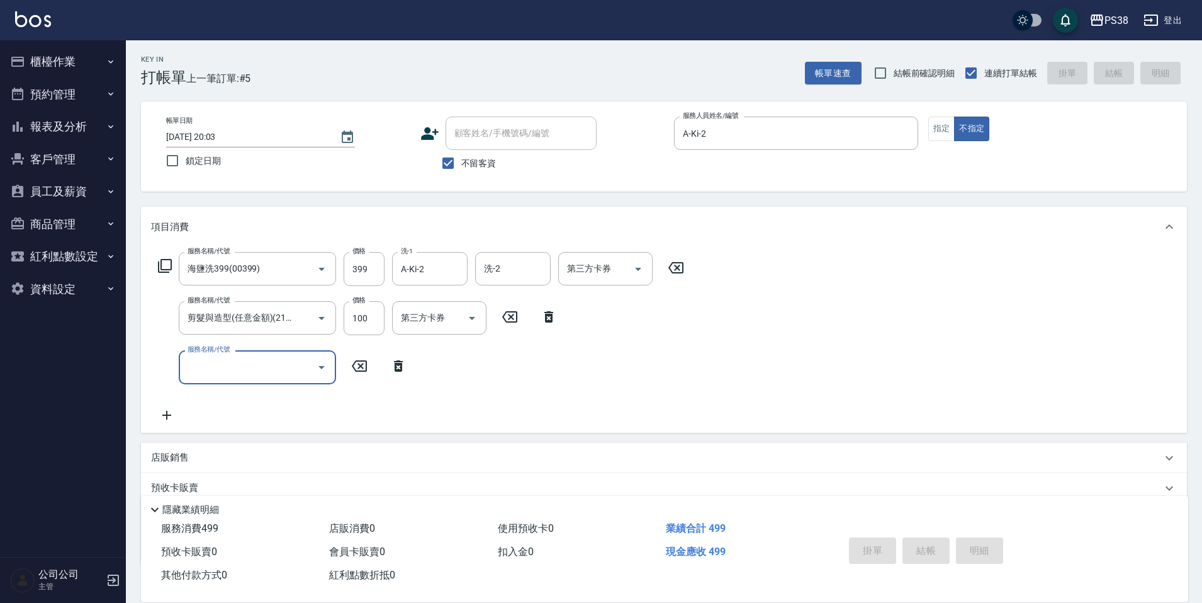
type input "[DATE] 20:04"
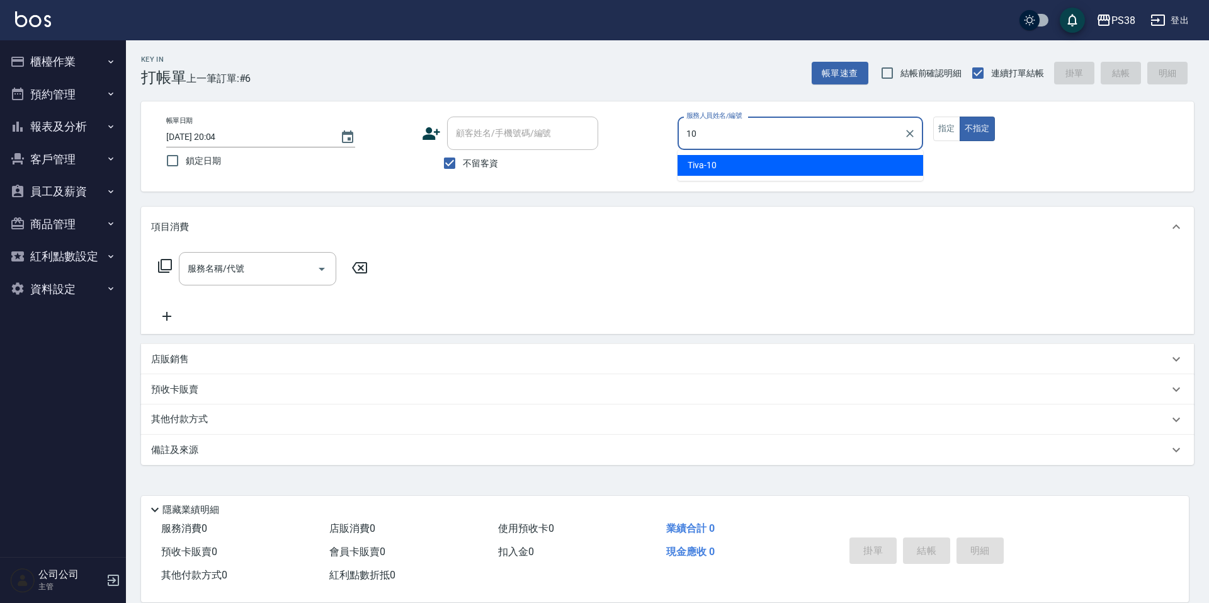
type input "Tiva-10"
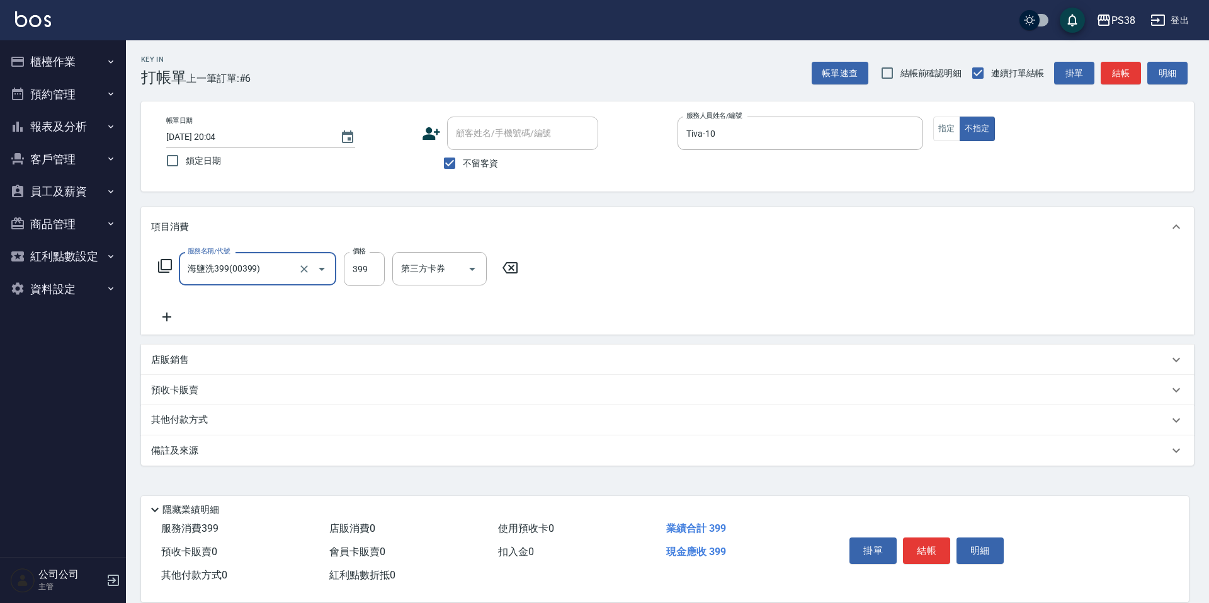
type input "海鹽洗399(00399)"
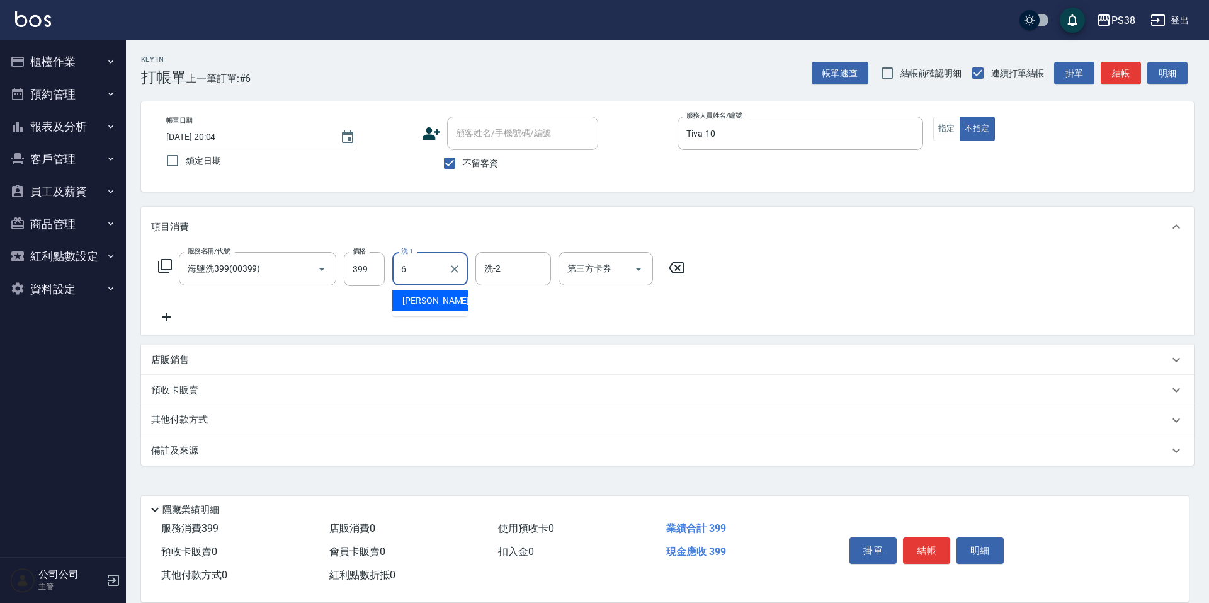
type input "[PERSON_NAME]-6"
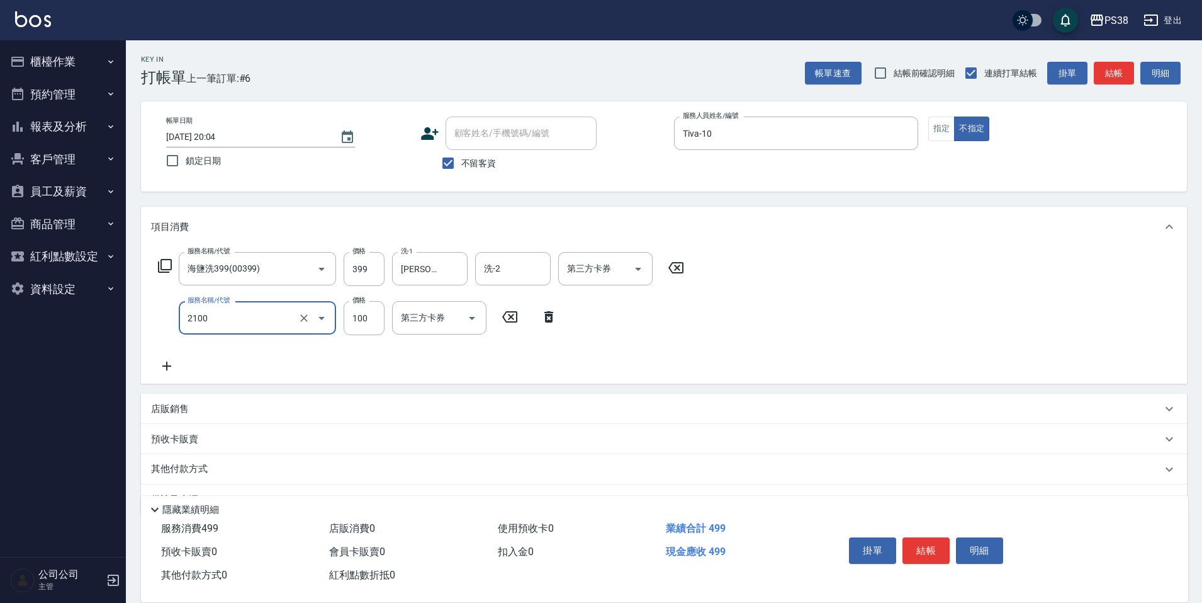
type input "剪髮與造型(任意金額)(2100)"
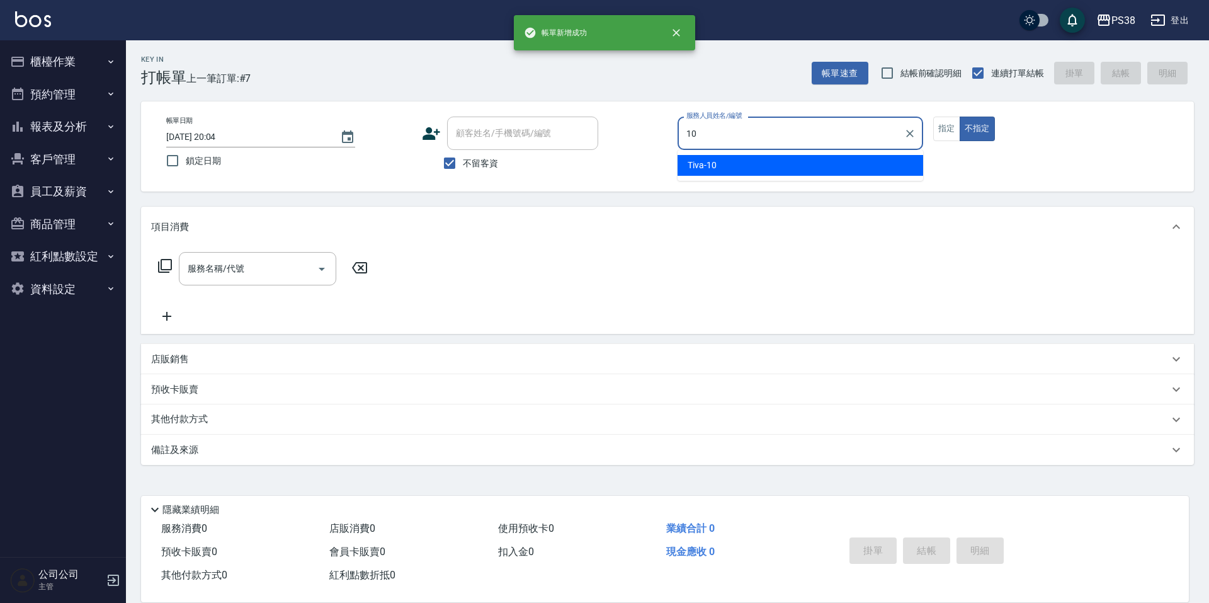
type input "Tiva-10"
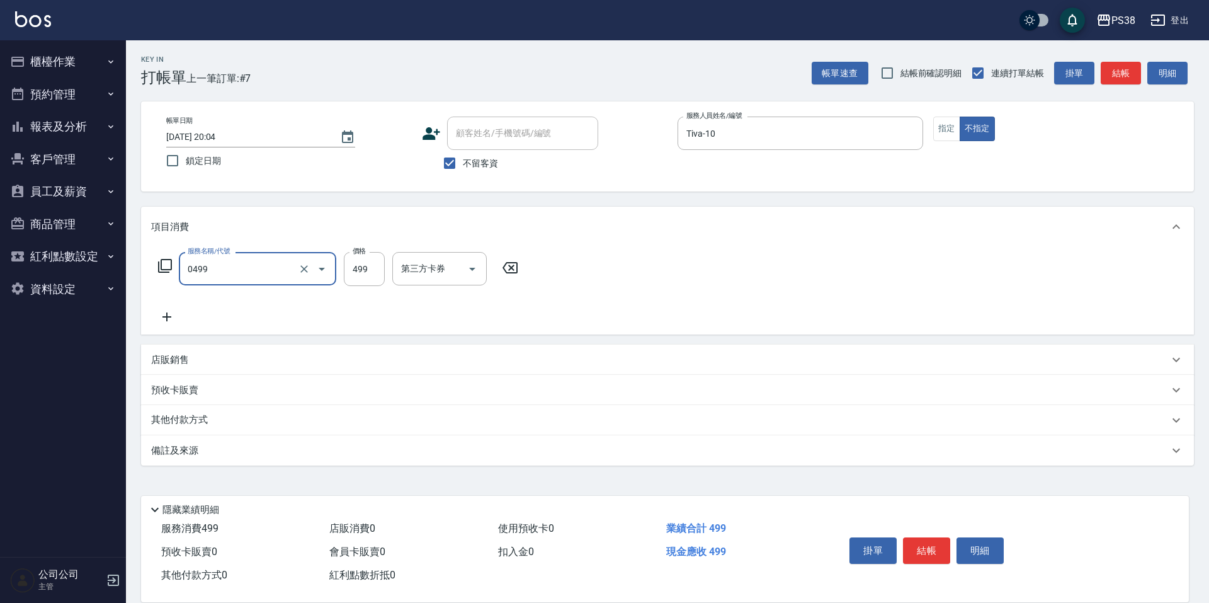
type input "spa499(0499)"
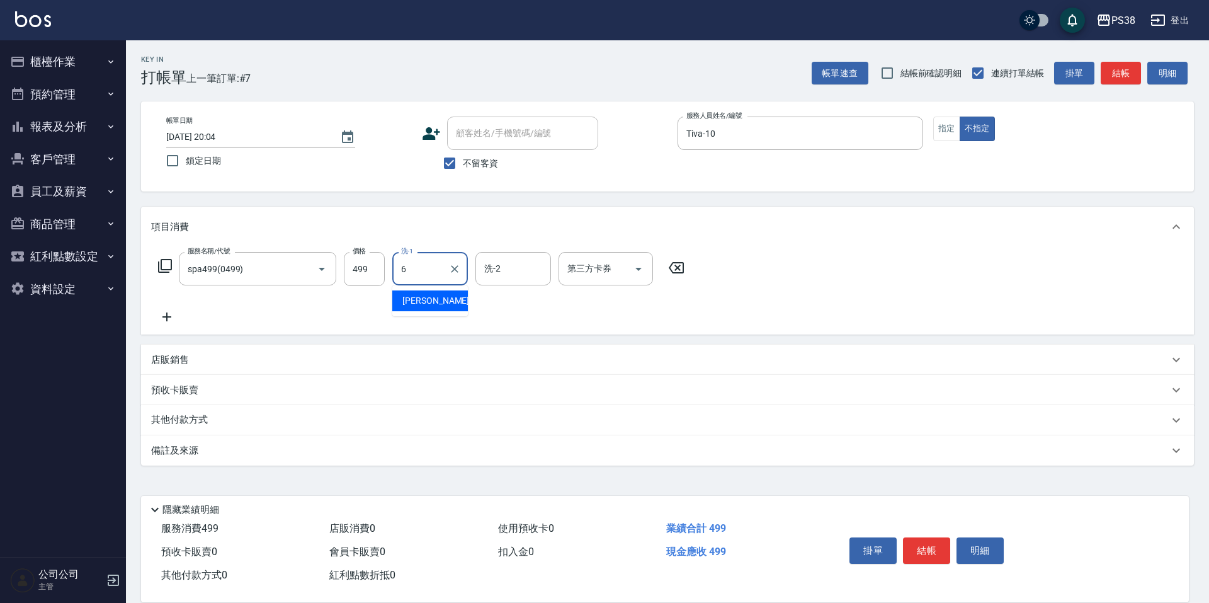
type input "[PERSON_NAME]-6"
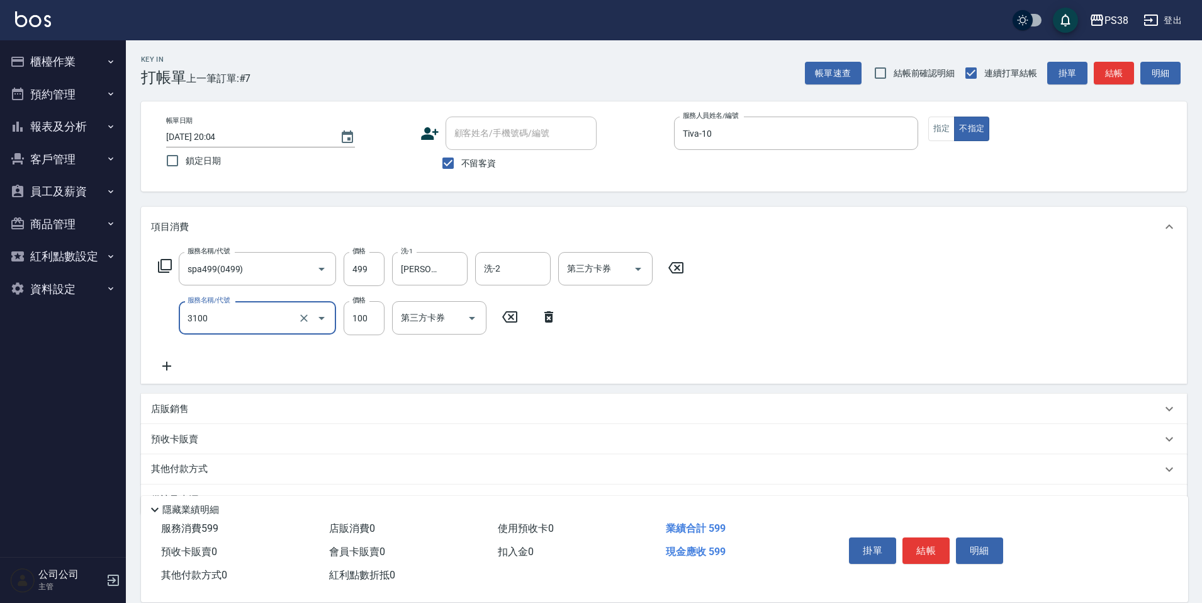
type input "頭皮水.順護(3100)"
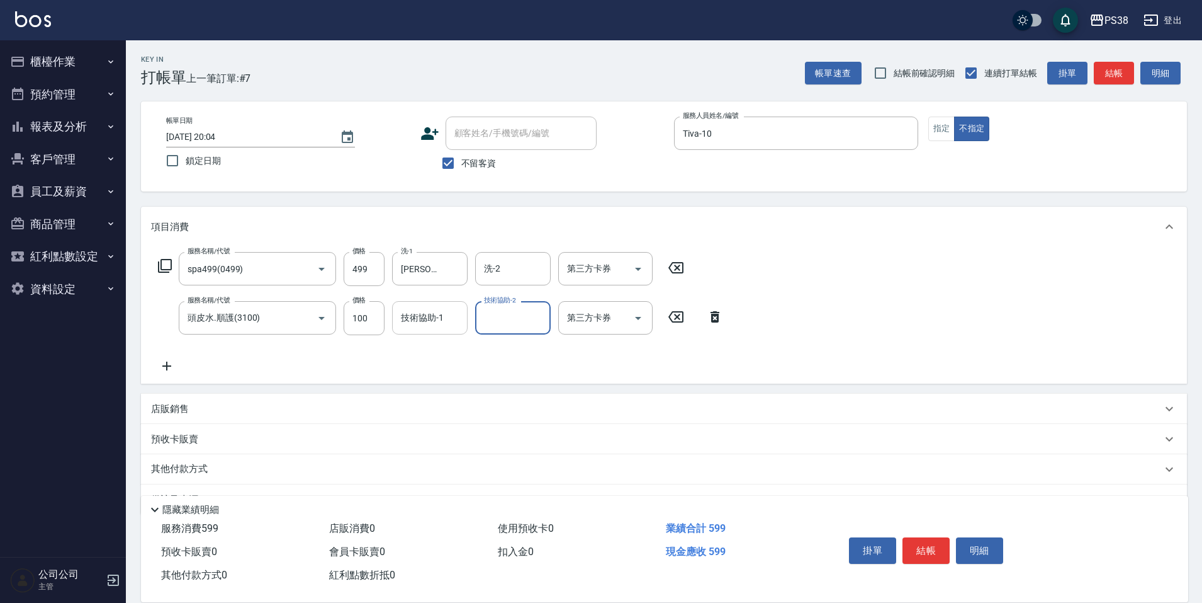
click at [450, 310] on input "技術協助-1" at bounding box center [430, 318] width 64 height 22
type input "[PERSON_NAME]-6"
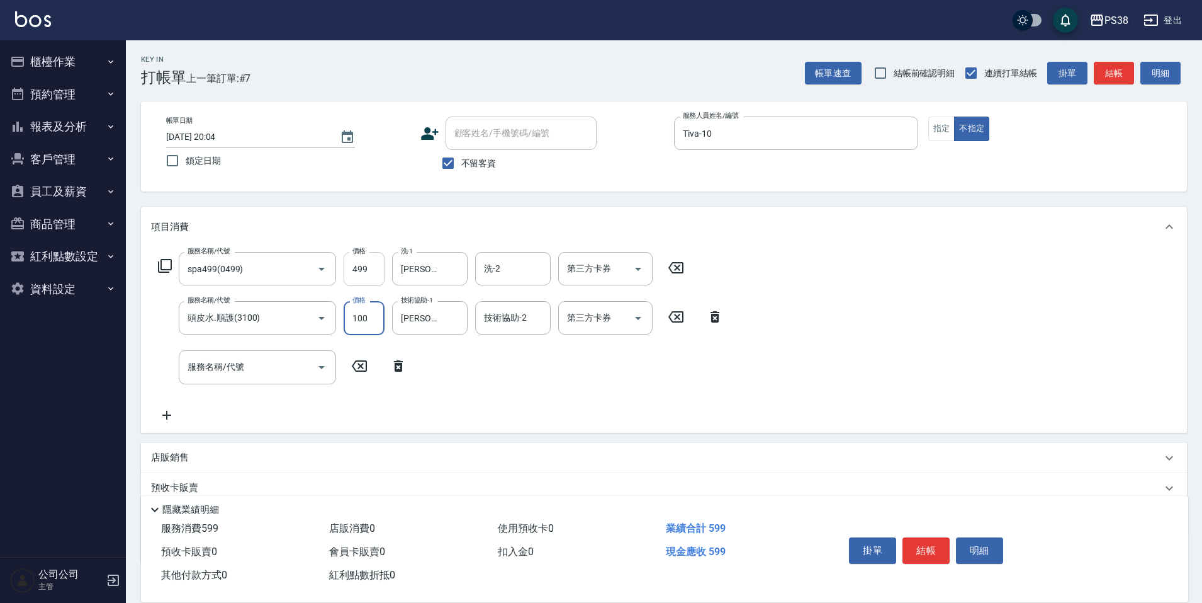
click at [364, 274] on input "499" at bounding box center [364, 269] width 41 height 34
type input "500"
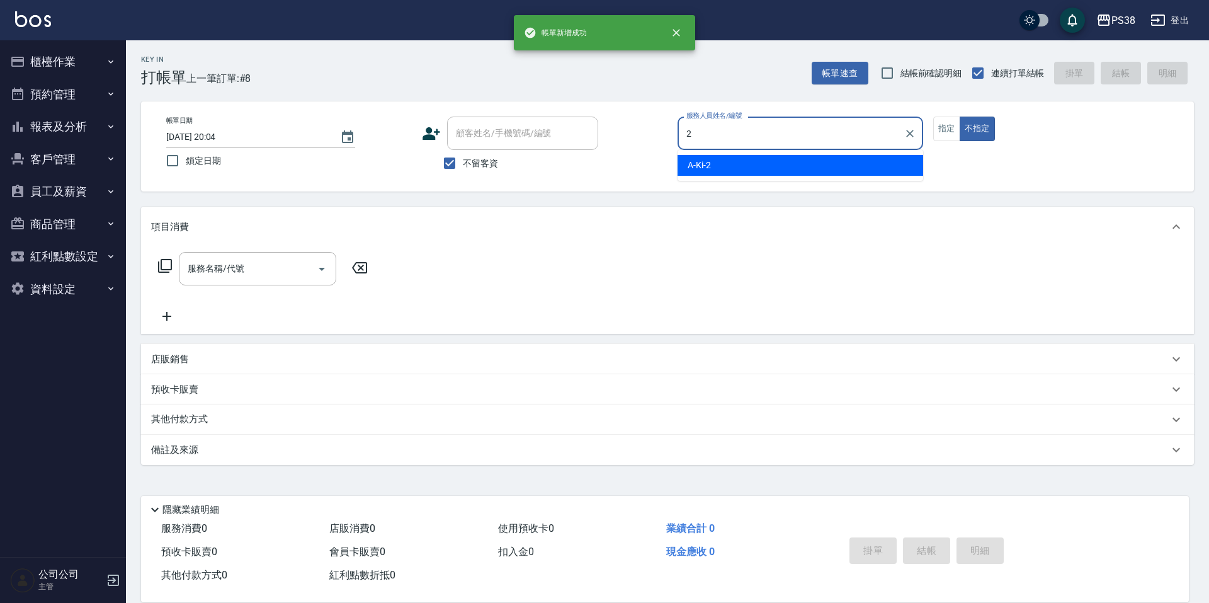
type input "A-Ki-2"
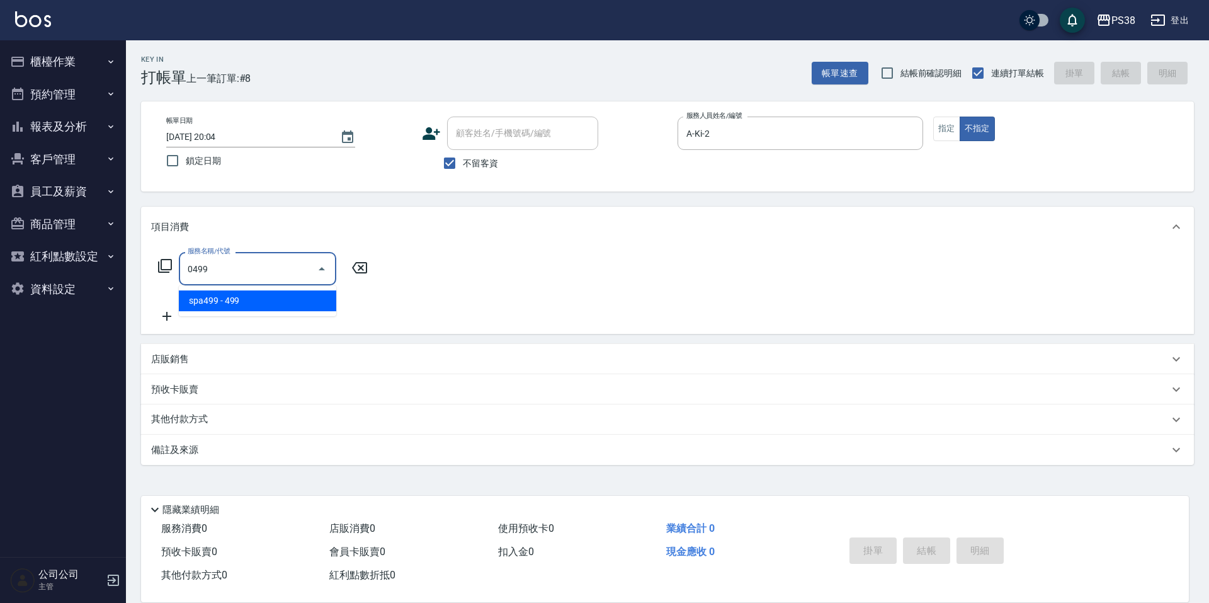
type input "spa499(0499)"
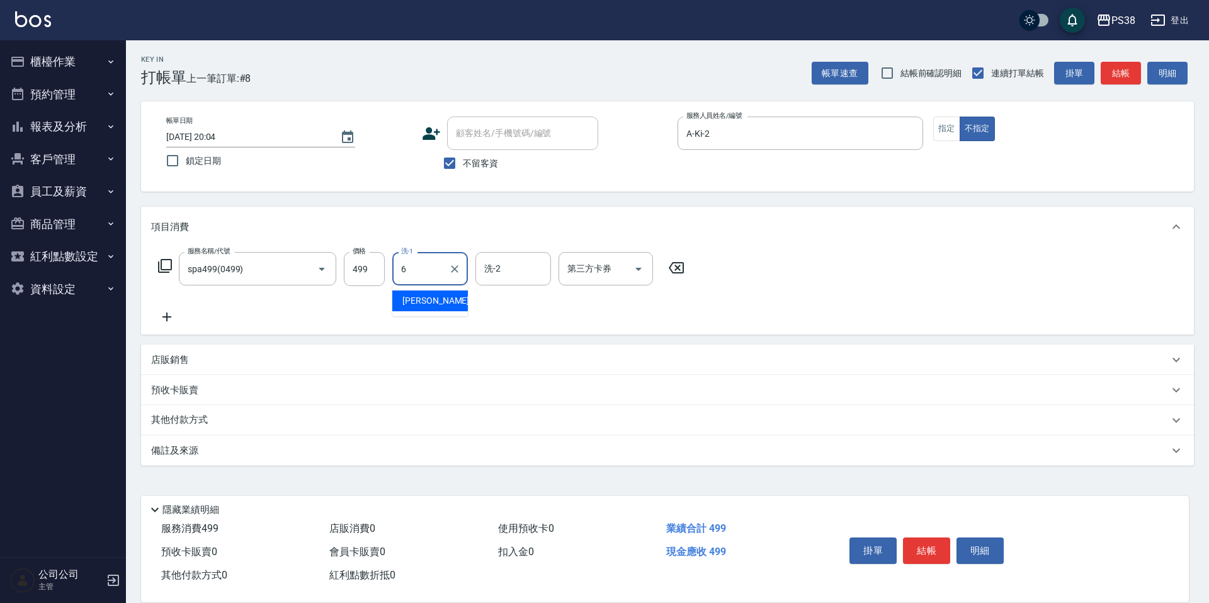
type input "[PERSON_NAME]-6"
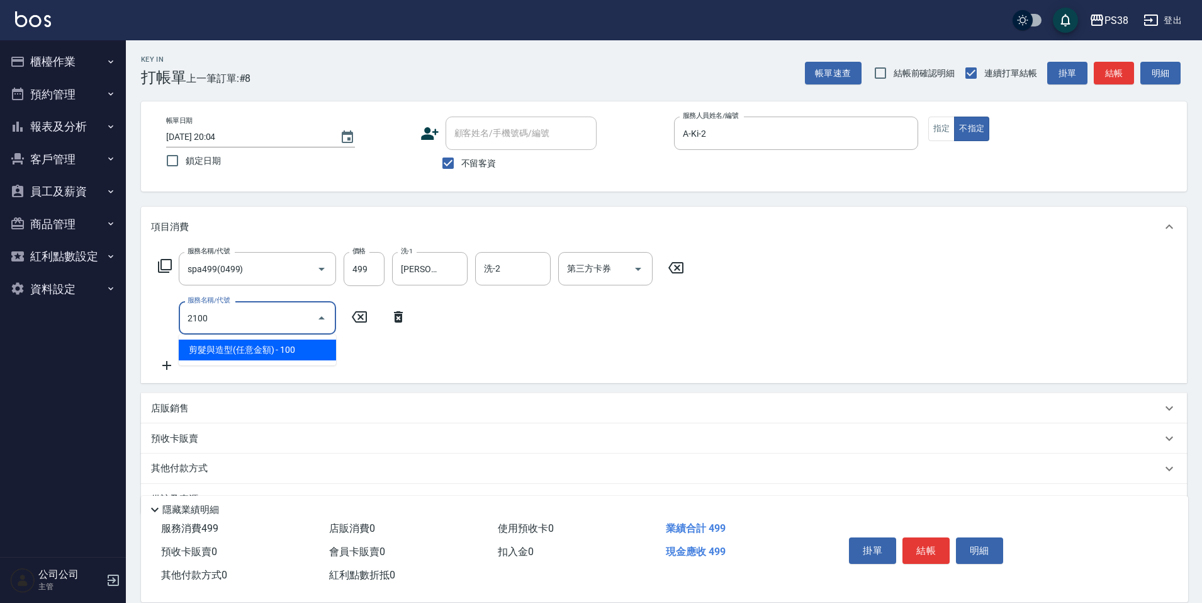
type input "剪髮與造型(任意金額)(2100)"
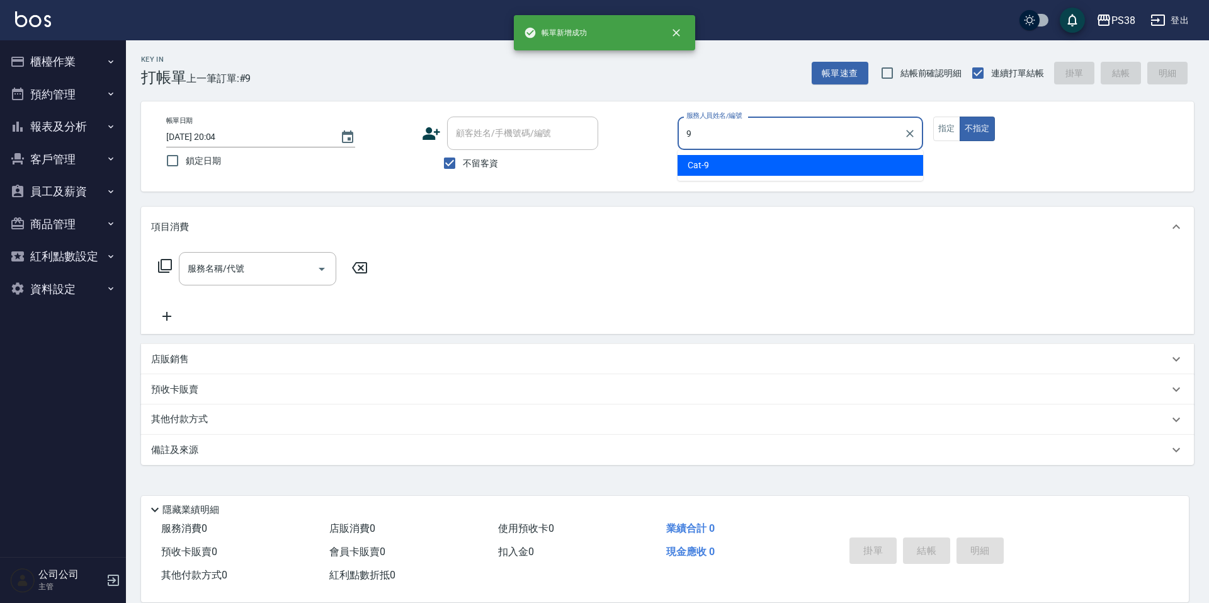
type input "Cat-9"
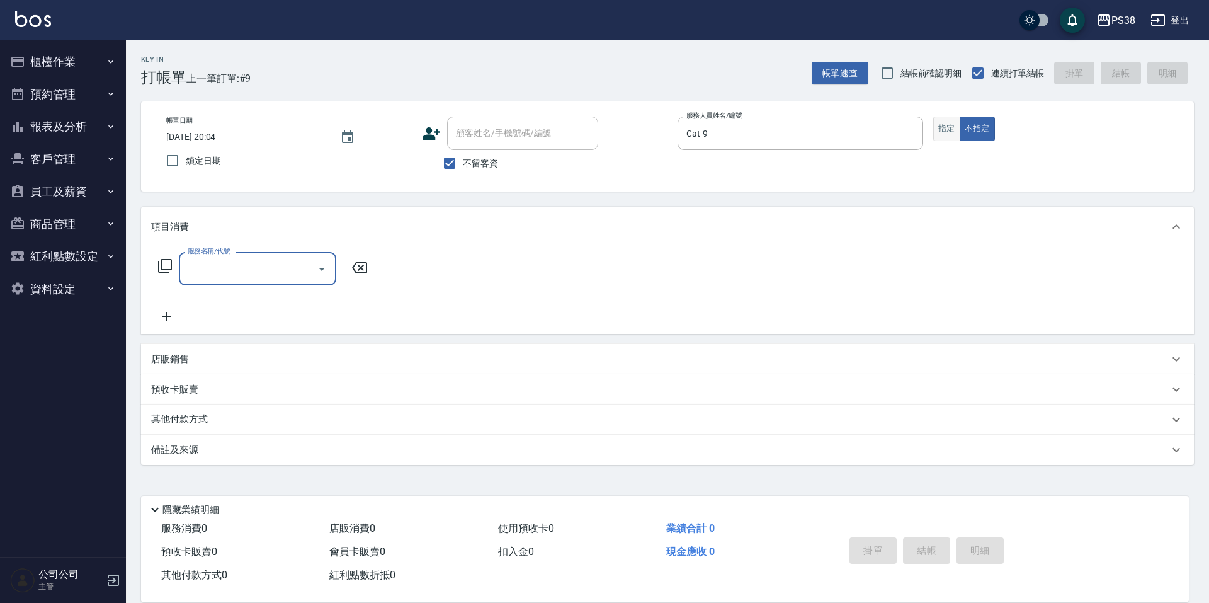
drag, startPoint x: 953, startPoint y: 127, endPoint x: 939, endPoint y: 130, distance: 14.2
click at [953, 127] on button "指定" at bounding box center [946, 128] width 27 height 25
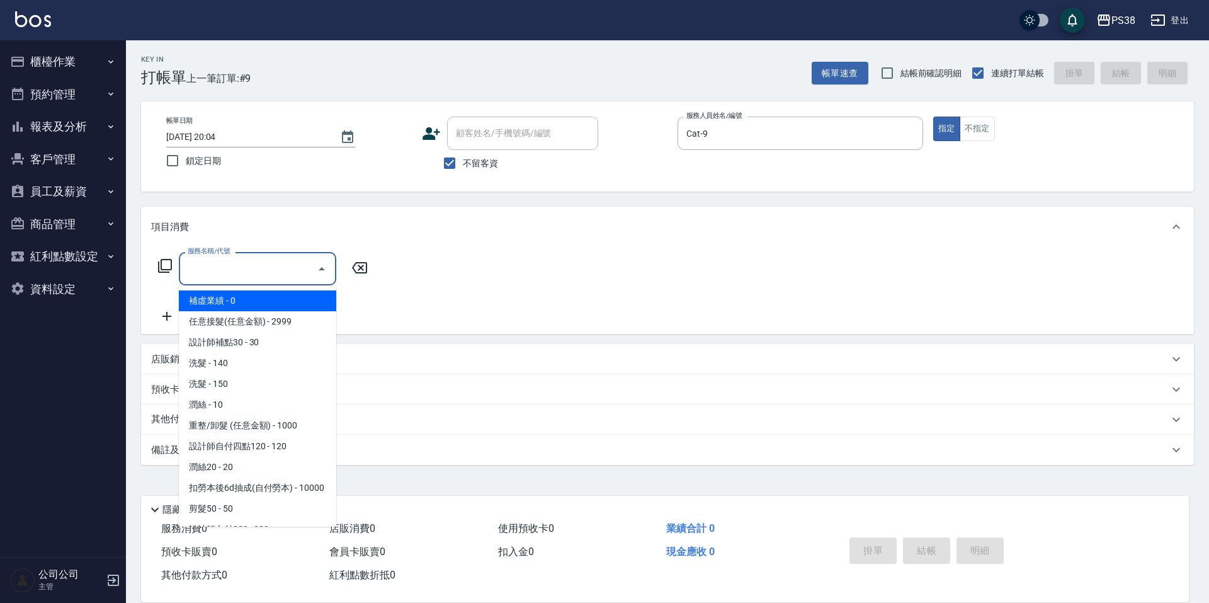
click at [204, 269] on input "服務名稱/代號" at bounding box center [247, 268] width 127 height 22
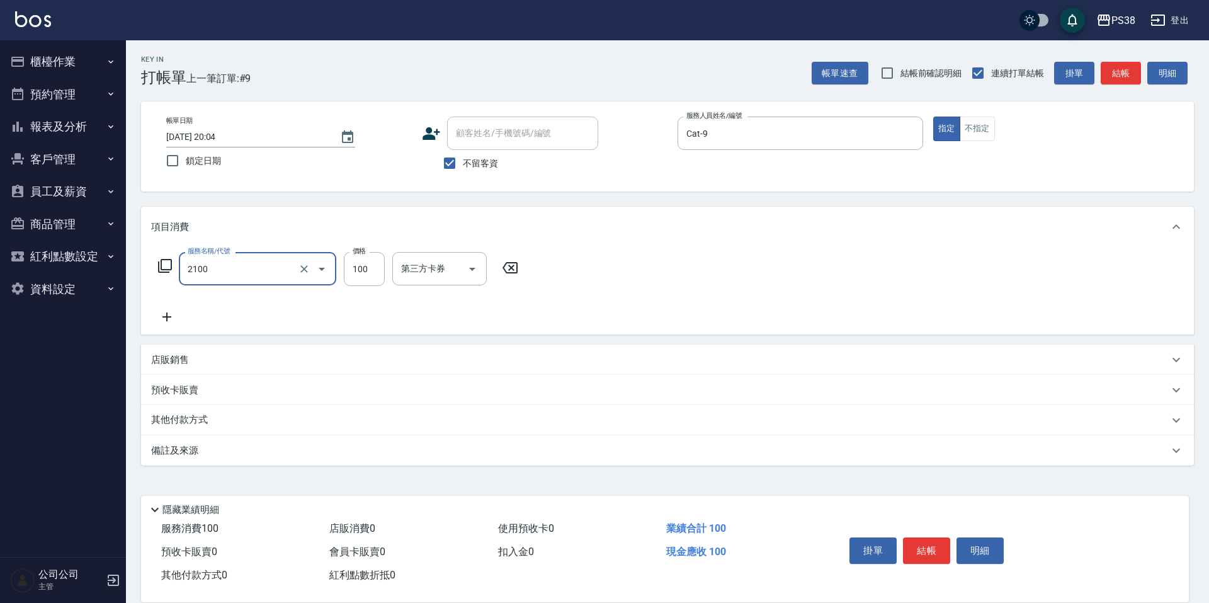
type input "剪髮與造型(任意金額)(2100)"
type input "300"
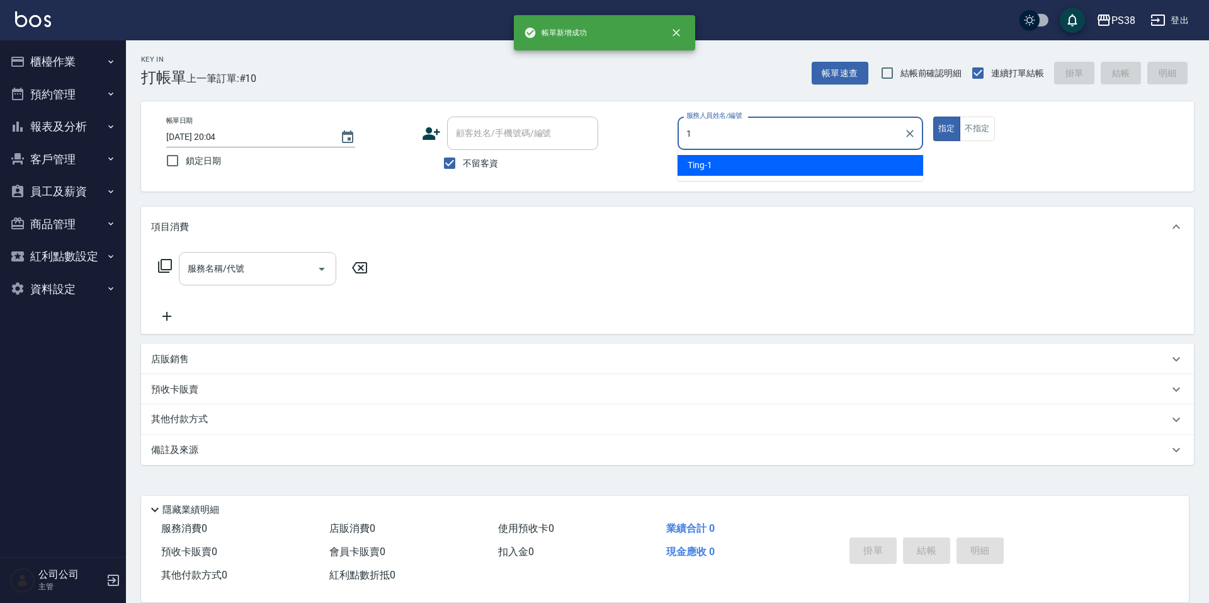
type input "Ting-1"
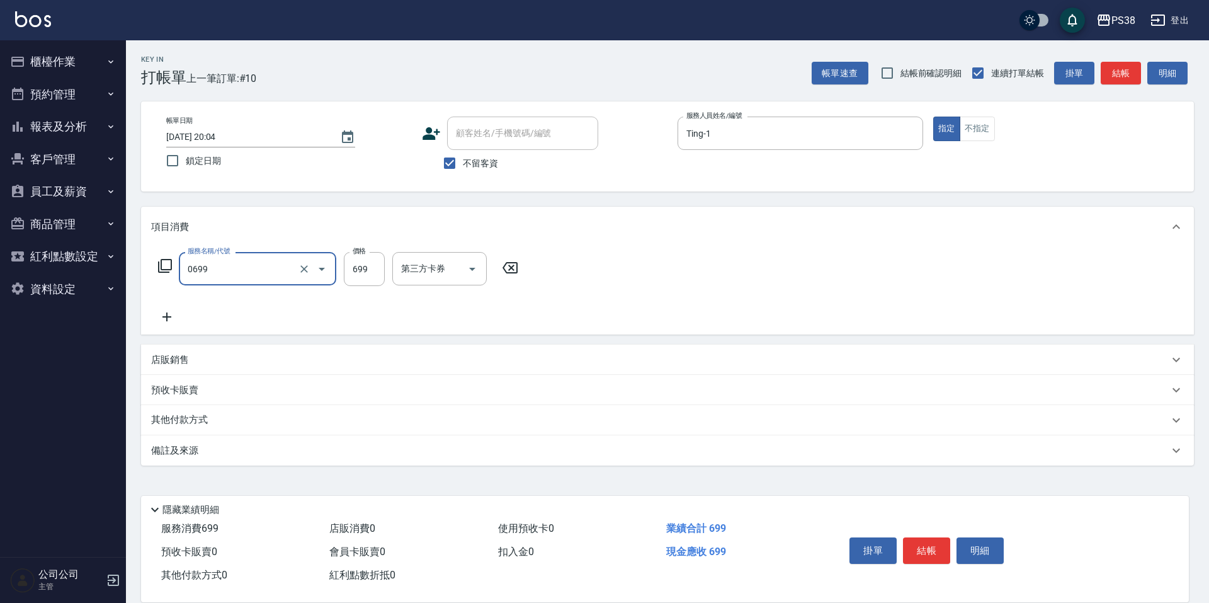
type input "spa699(0699)"
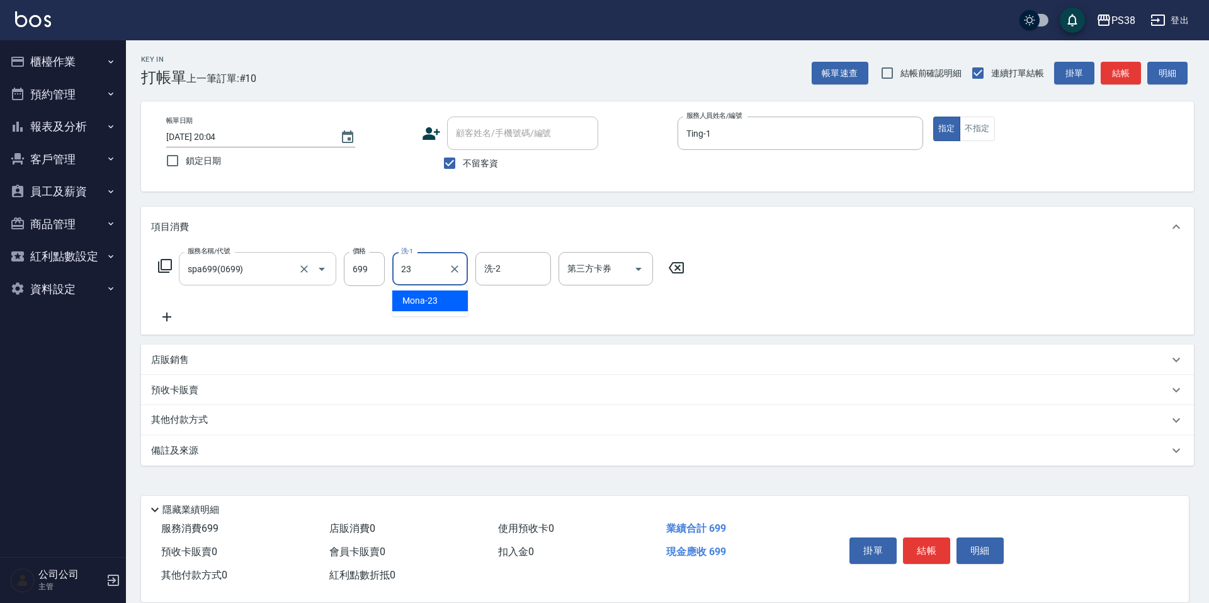
type input "Mona-23"
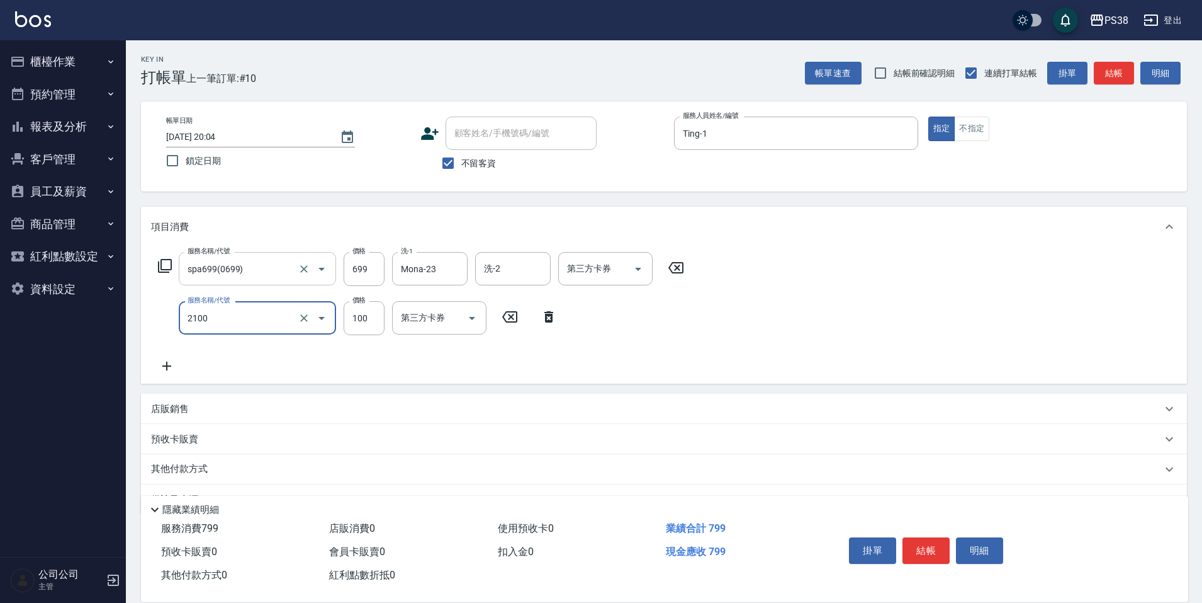
type input "剪髮與造型(任意金額)(2100)"
type input "200"
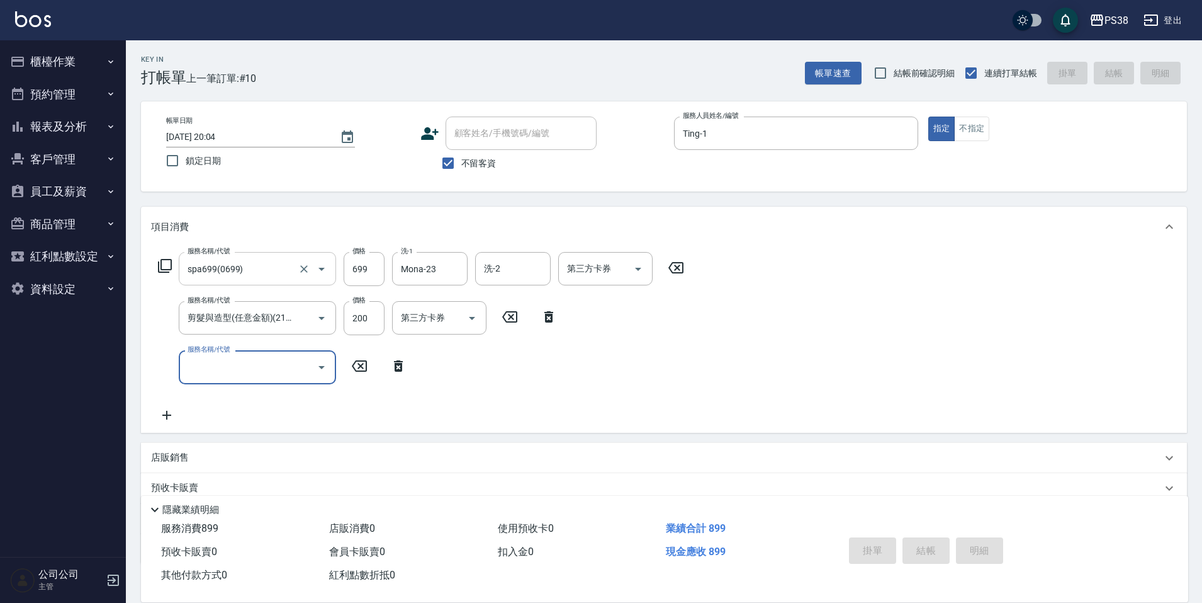
type input "[DATE] 20:05"
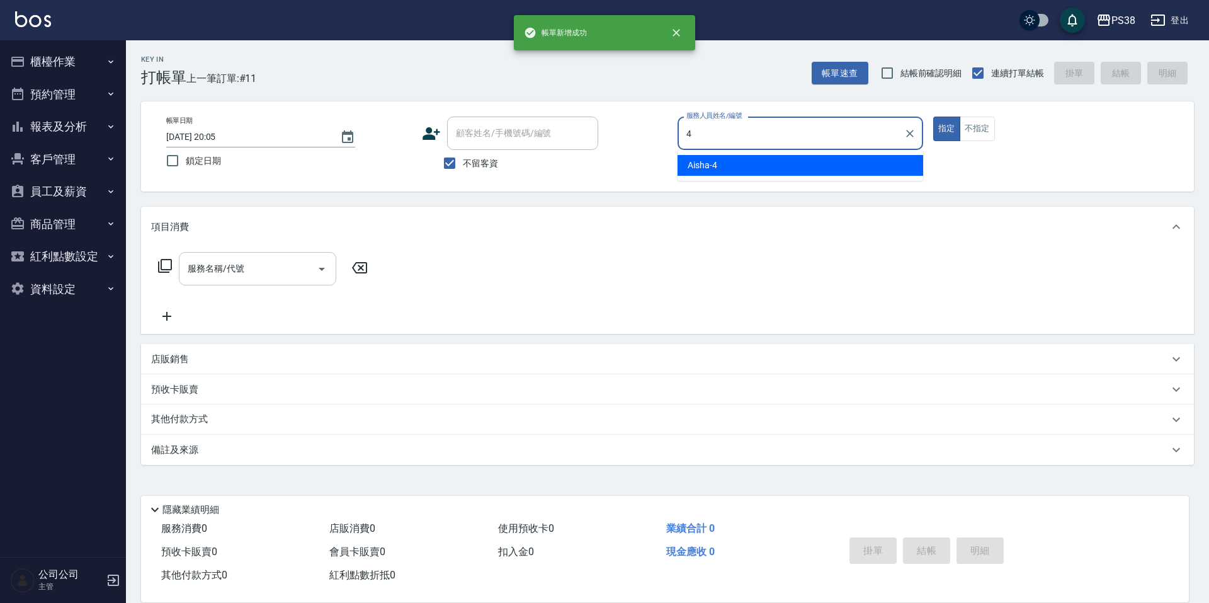
type input "Aisha-4"
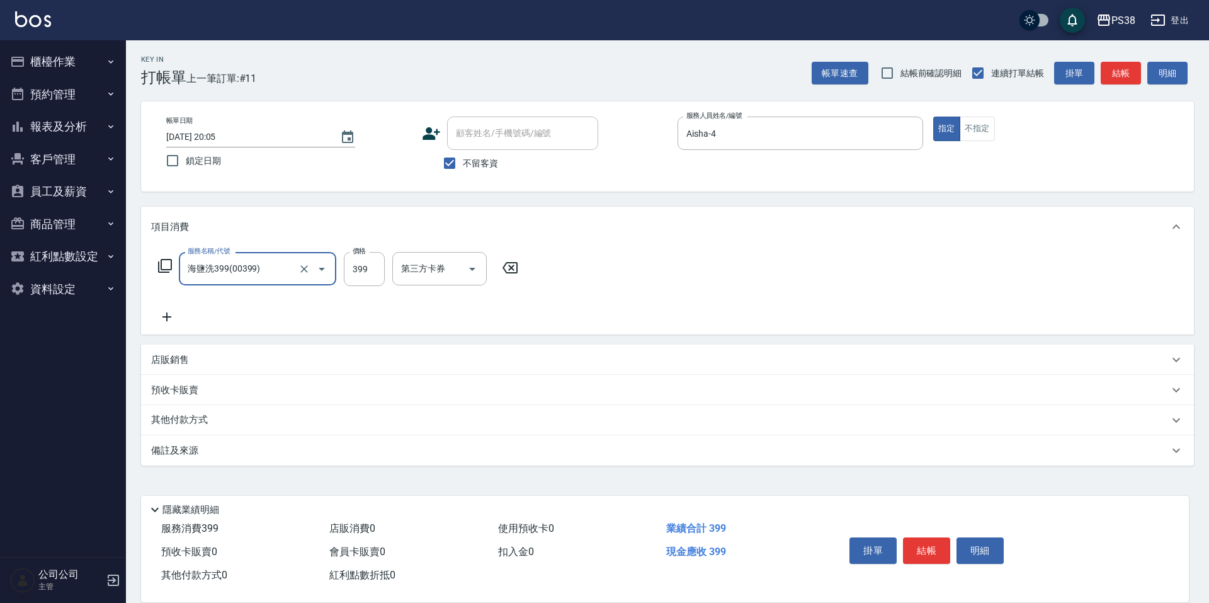
type input "海鹽洗399(00399)"
type input "400"
type input "[PERSON_NAME]-6"
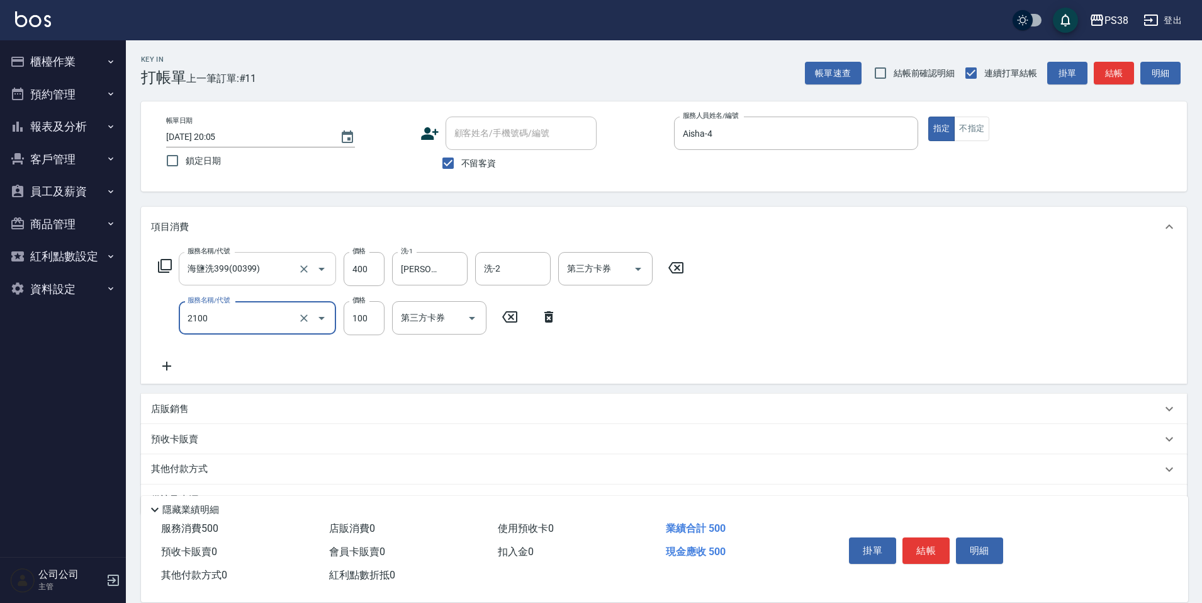
type input "剪髮與造型(任意金額)(2100)"
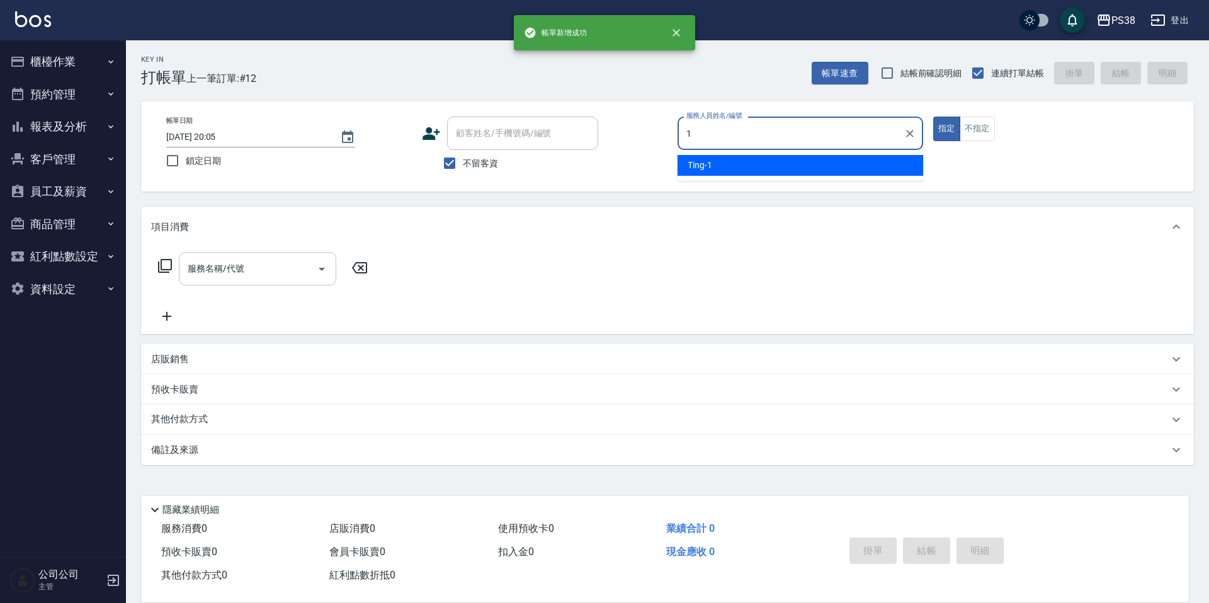
type input "Ting-1"
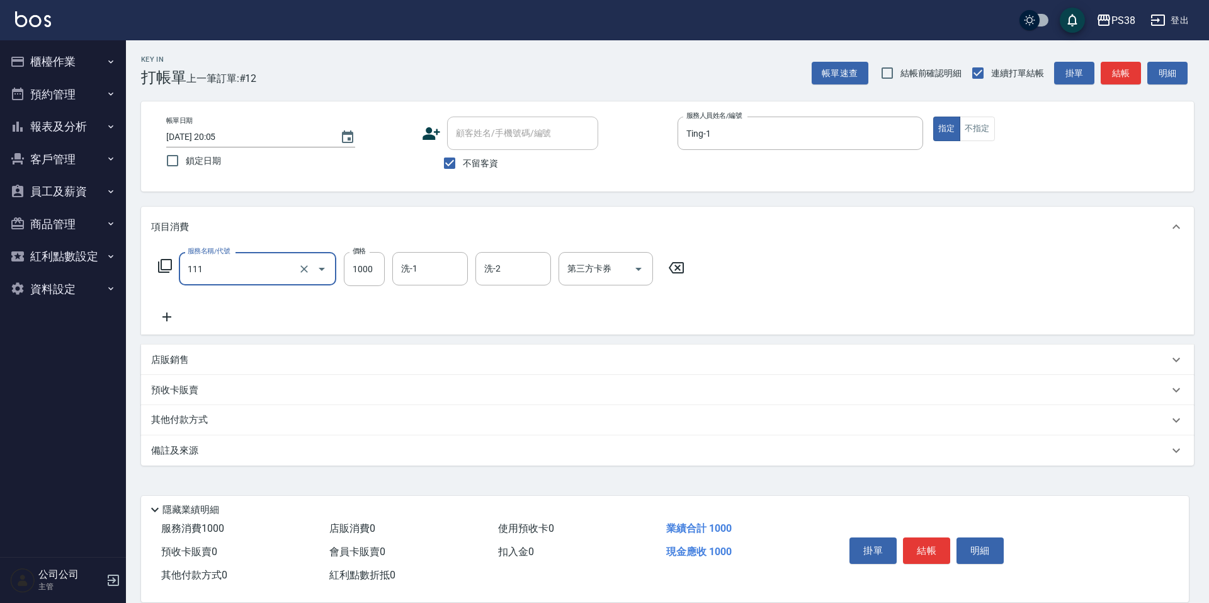
type input "重整/卸髮 (任意金額)(111)"
type input "3500"
type input "Mona-23"
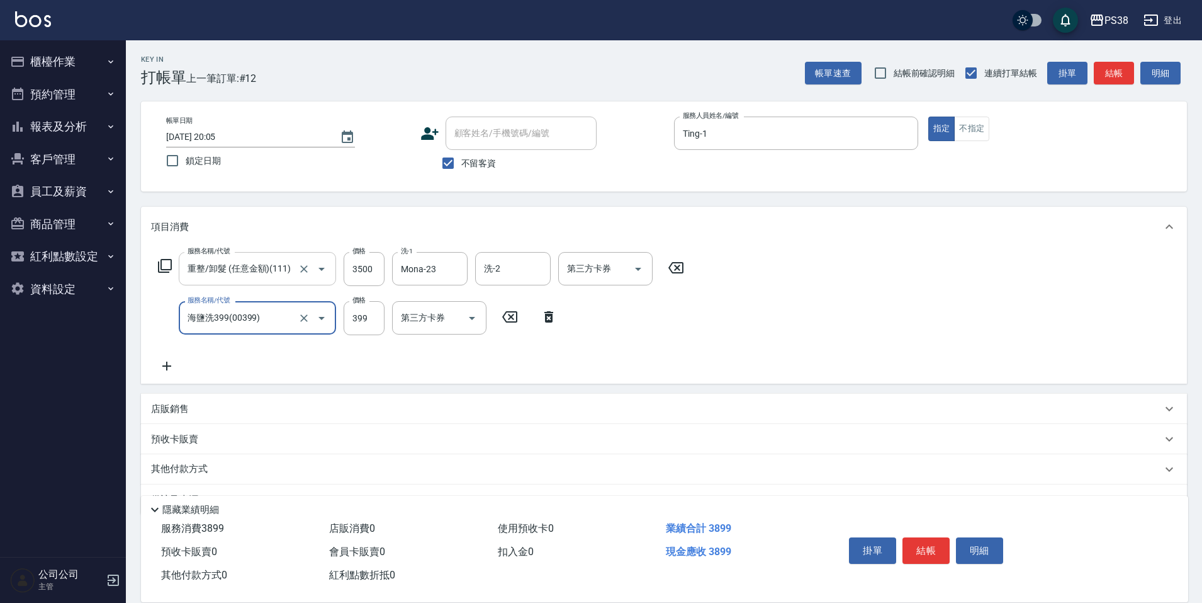
type input "海鹽洗399(00399)"
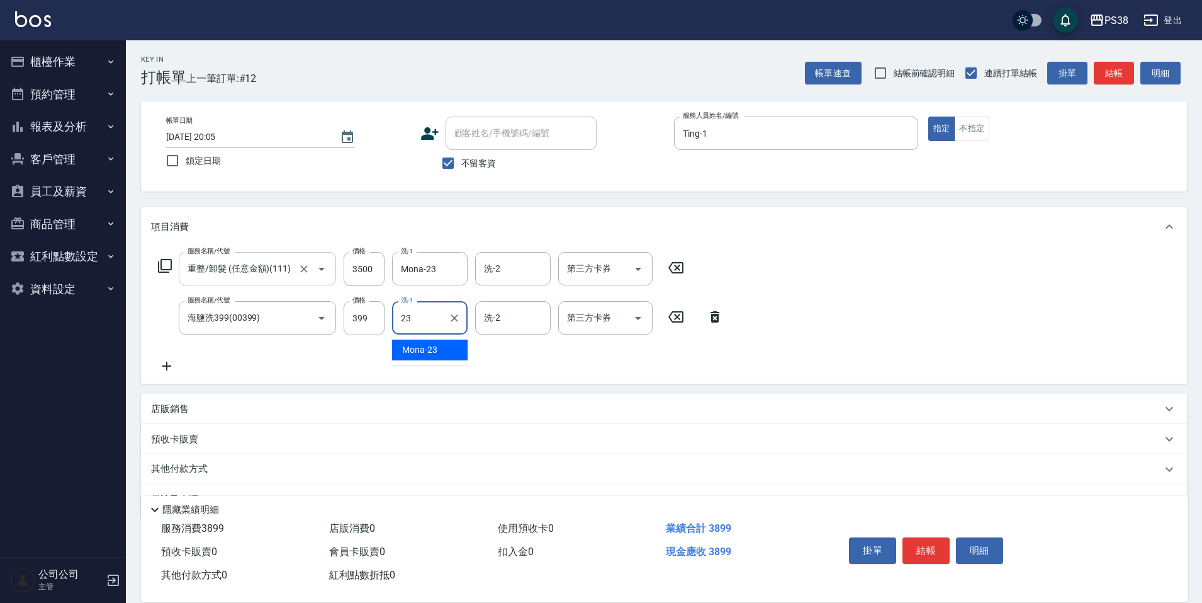
type input "Mona-23"
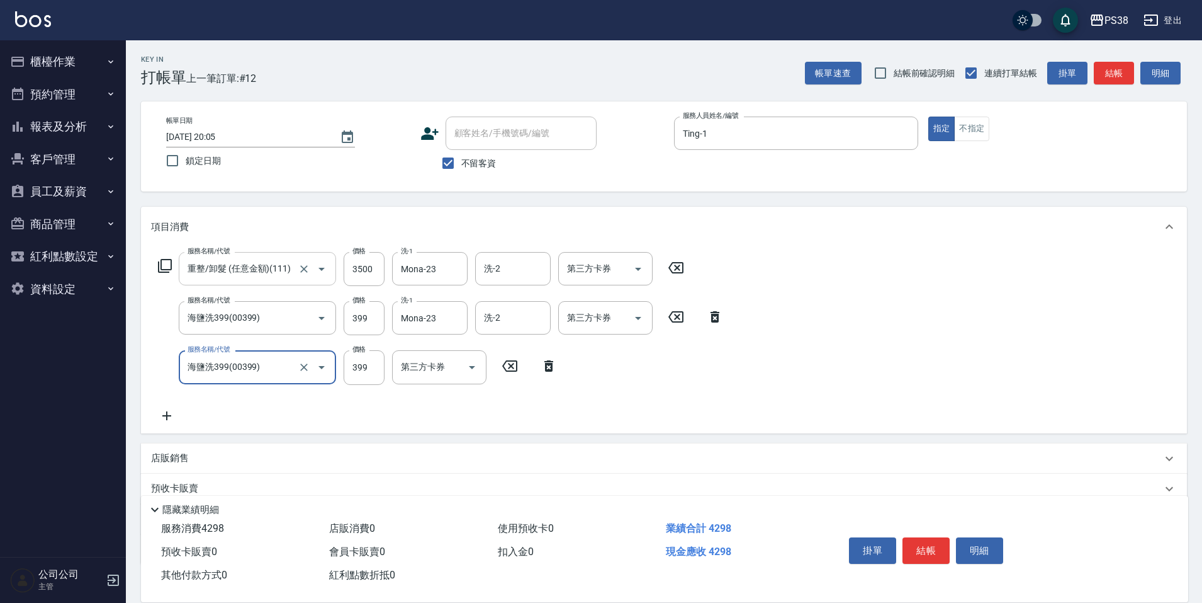
type input "海鹽洗399(00399)"
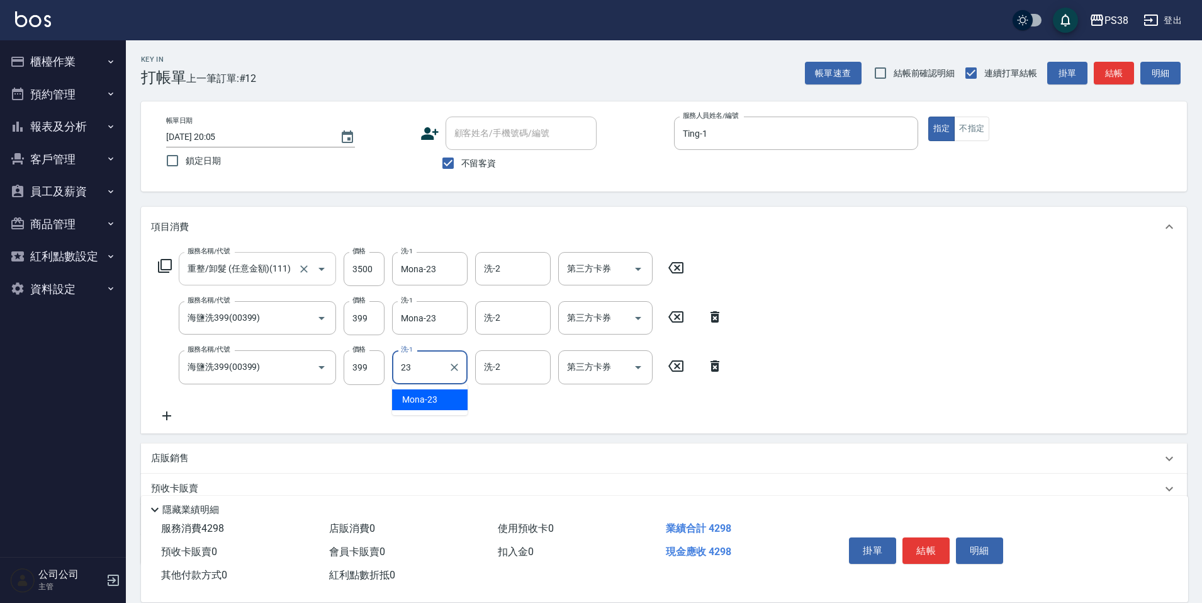
type input "Mona-23"
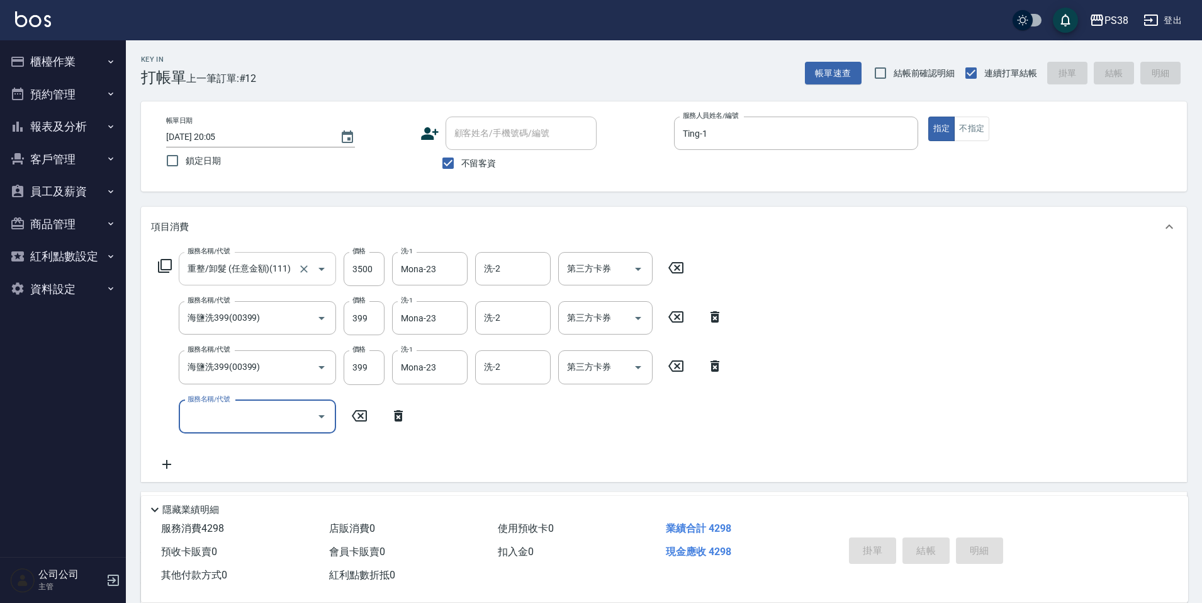
type input "[DATE] 20:06"
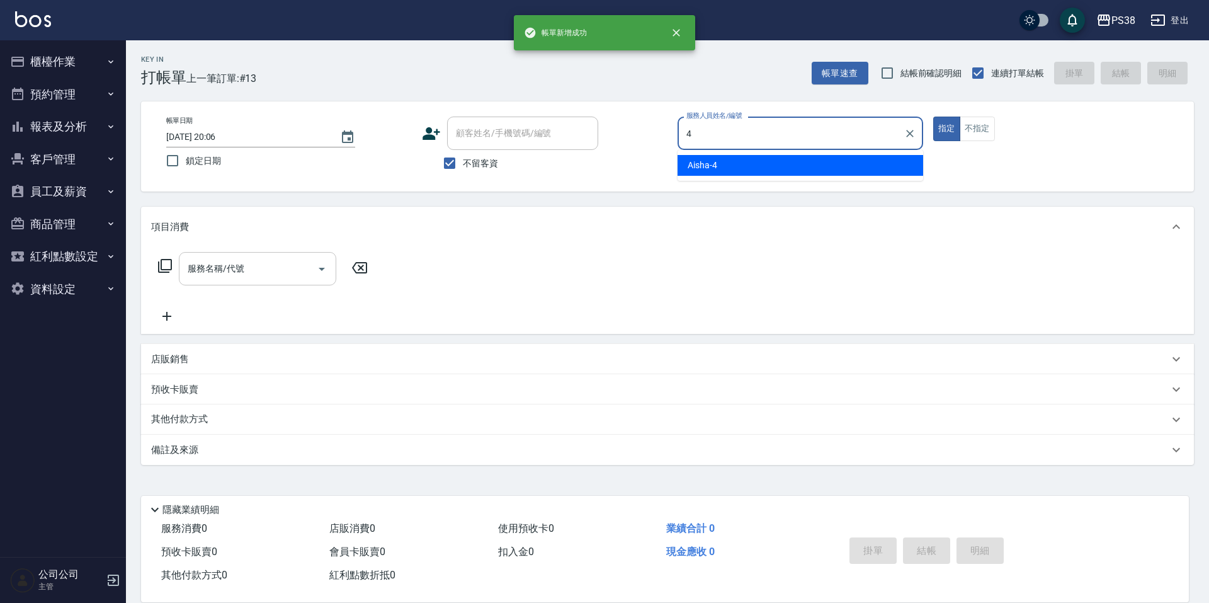
type input "Aisha-4"
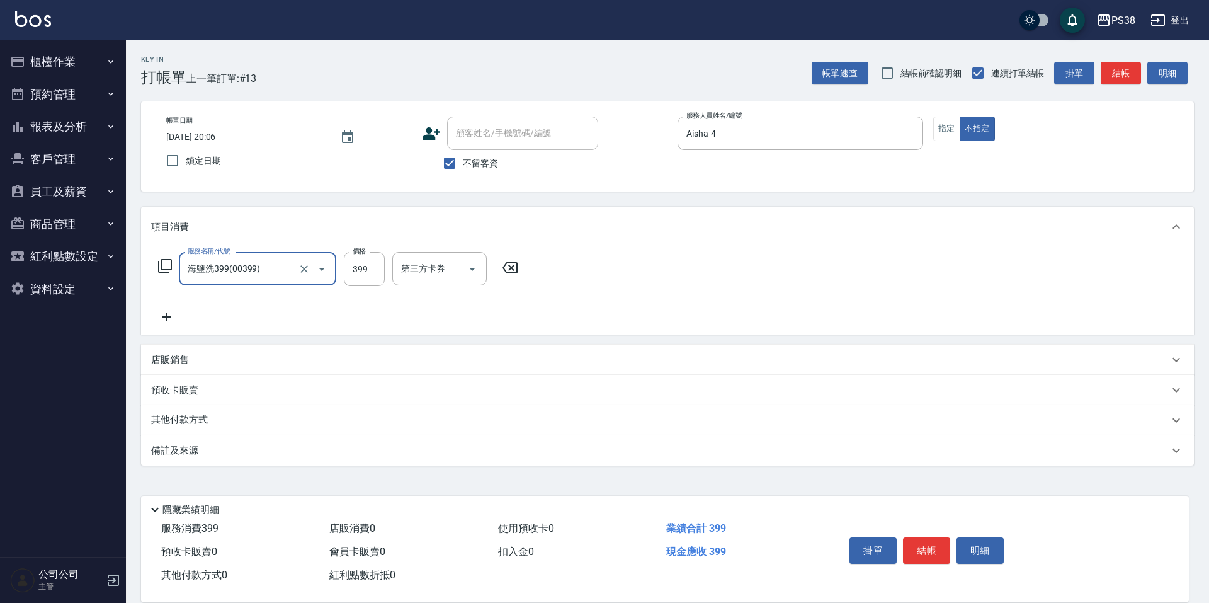
type input "海鹽洗399(00399)"
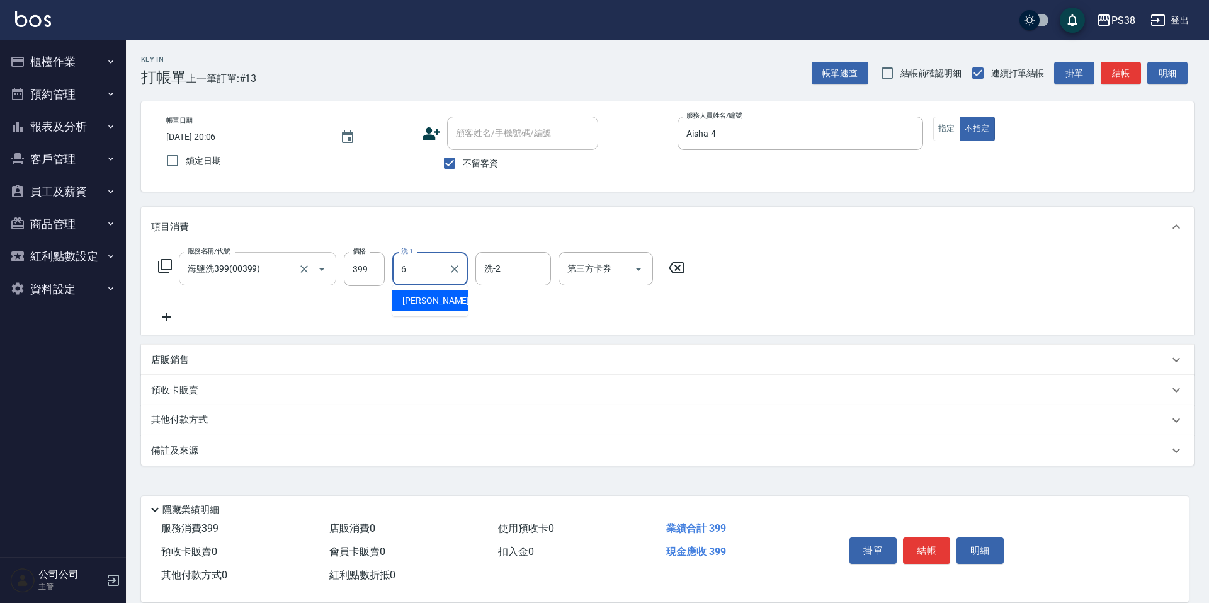
type input "[PERSON_NAME]-6"
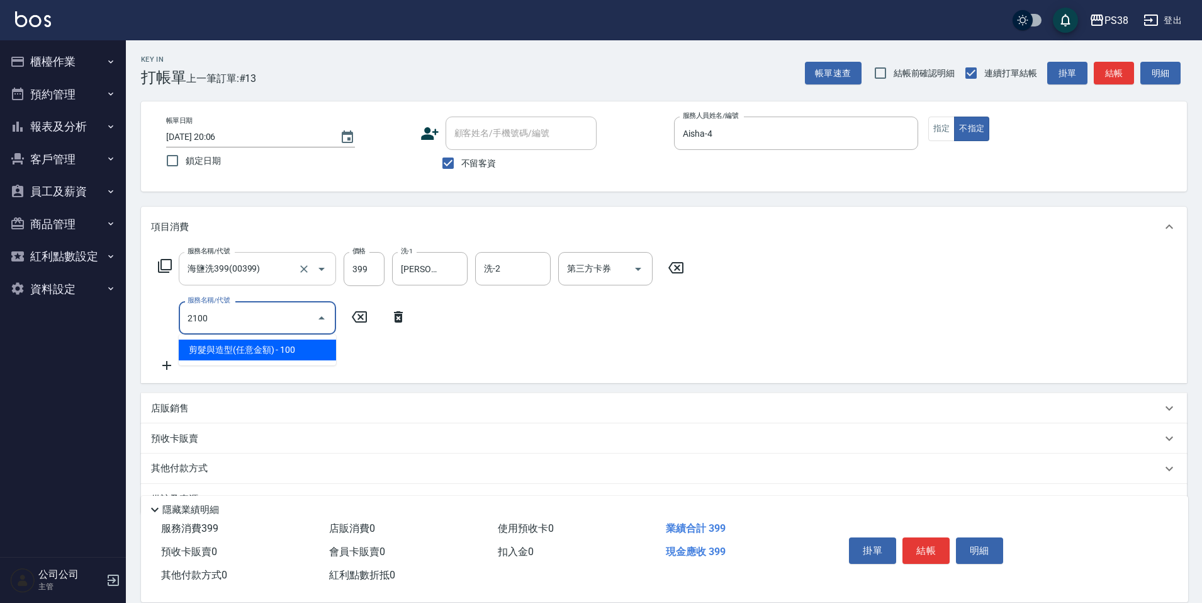
type input "剪髮與造型(任意金額)(2100)"
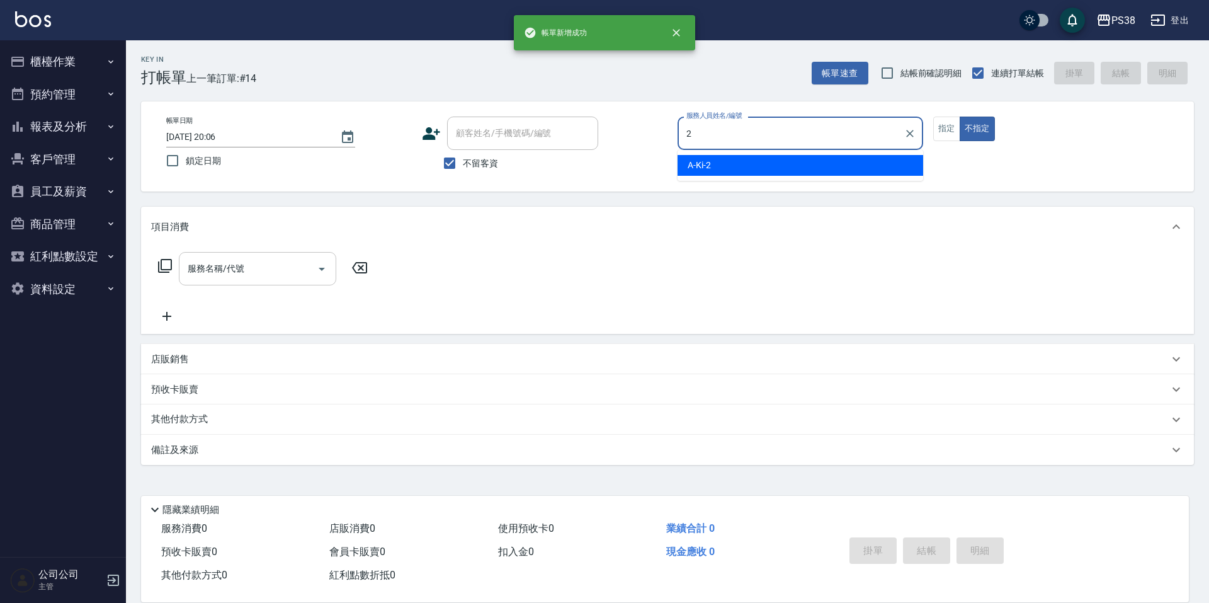
type input "A-Ki-2"
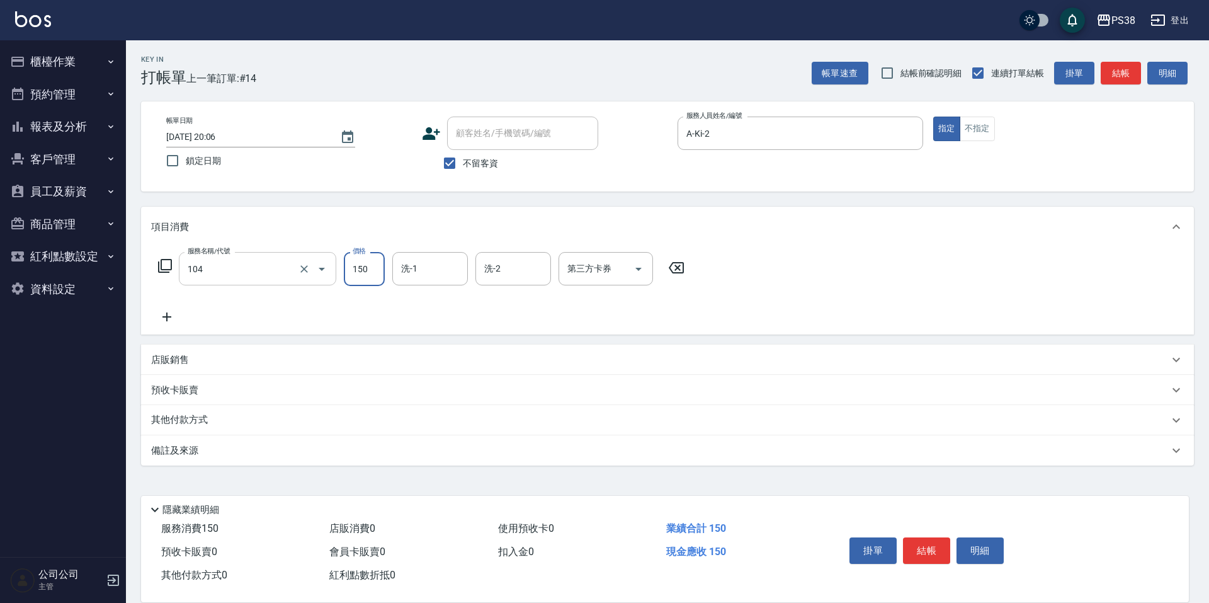
type input "洗髮(104)"
type input "[PERSON_NAME]-55"
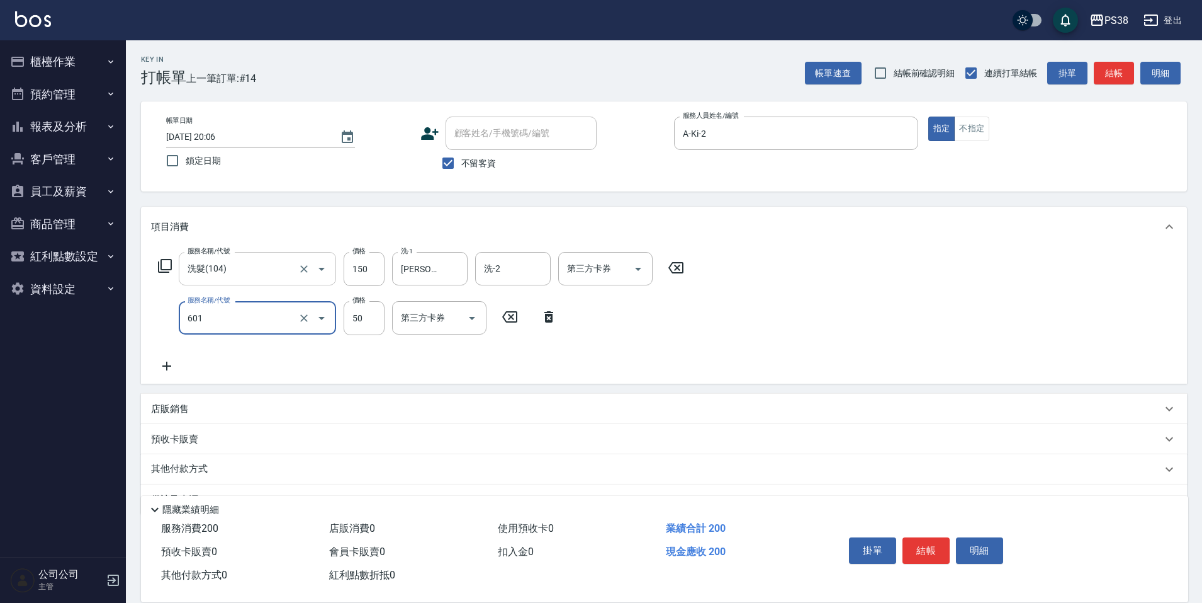
type input "精油50(601)"
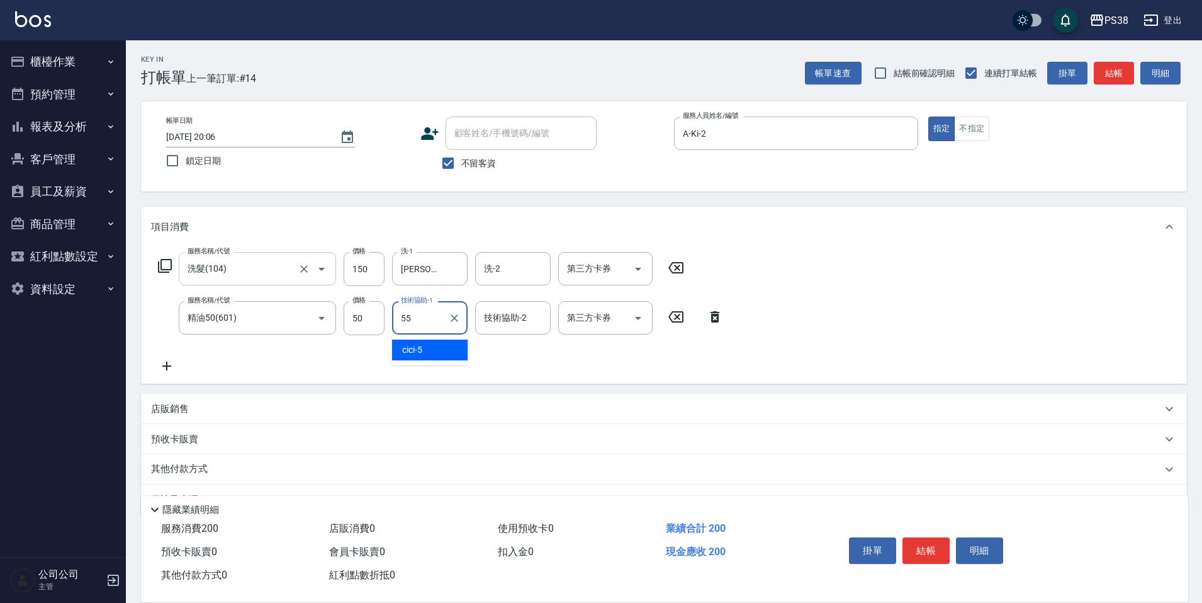
type input "[PERSON_NAME]-55"
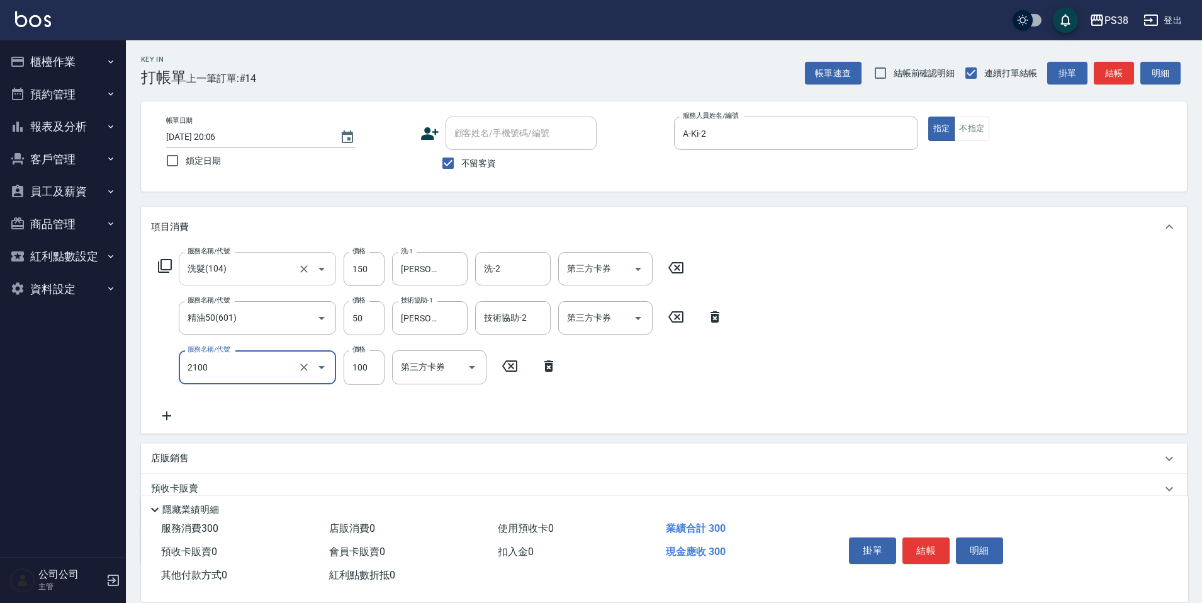
type input "剪髮與造型(任意金額)(2100)"
type input "200"
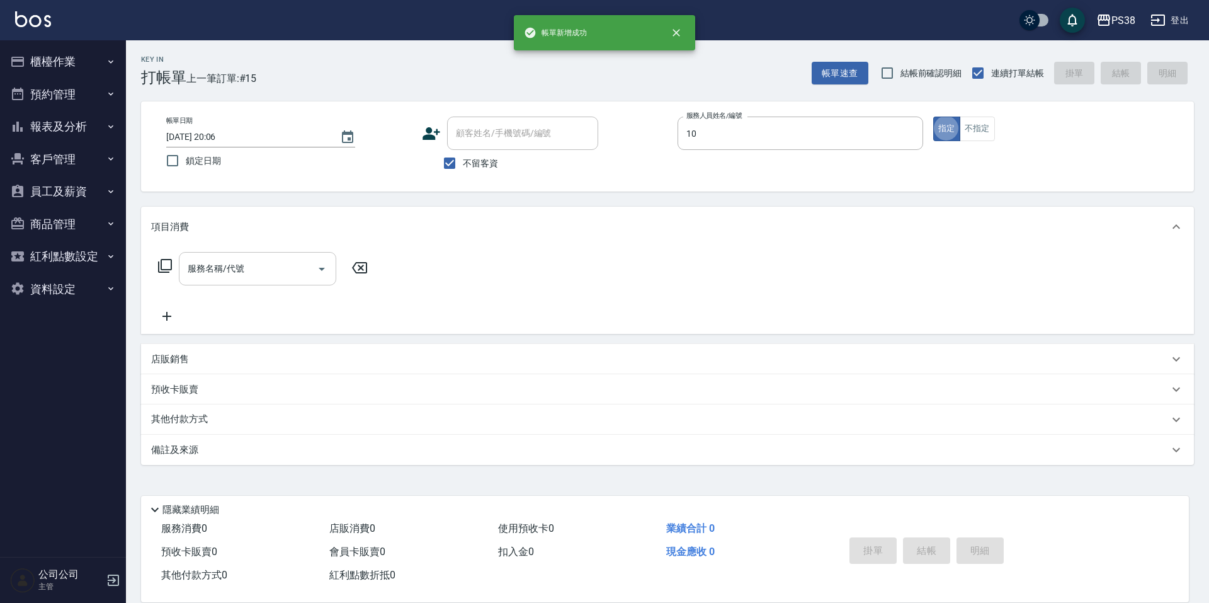
type input "Tiva-10"
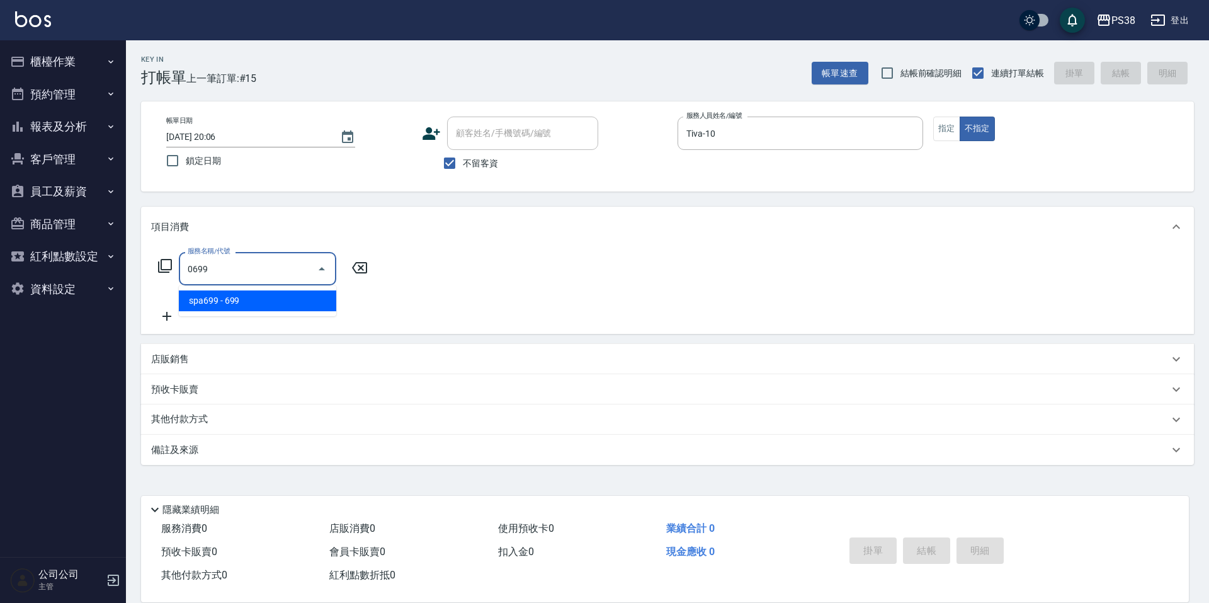
type input "spa699(0699)"
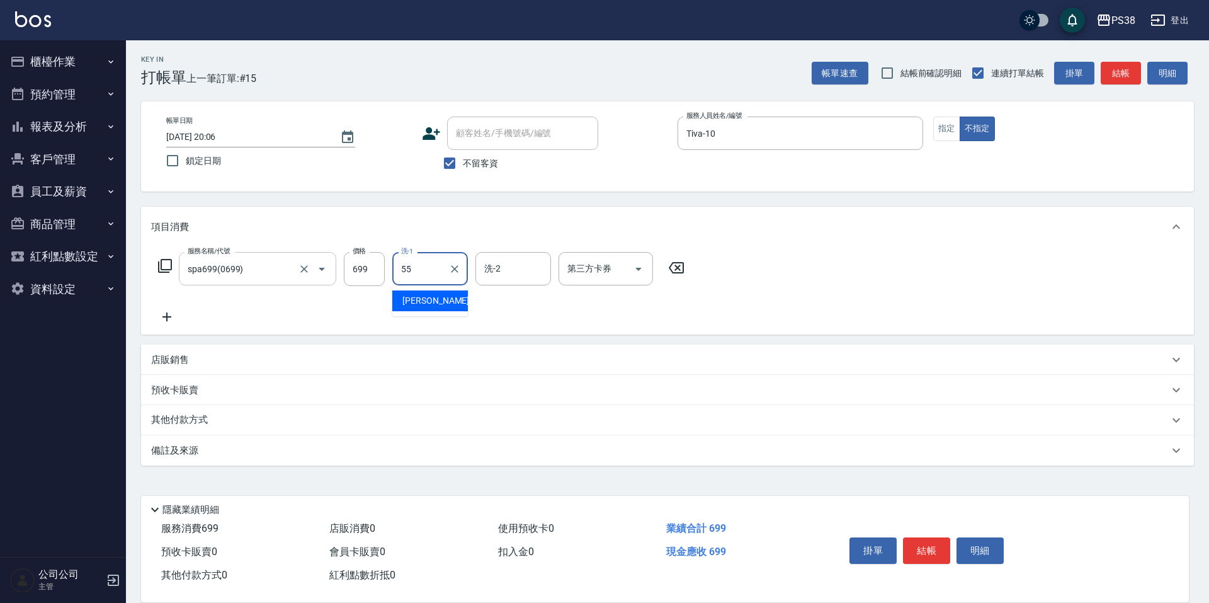
type input "[PERSON_NAME]-55"
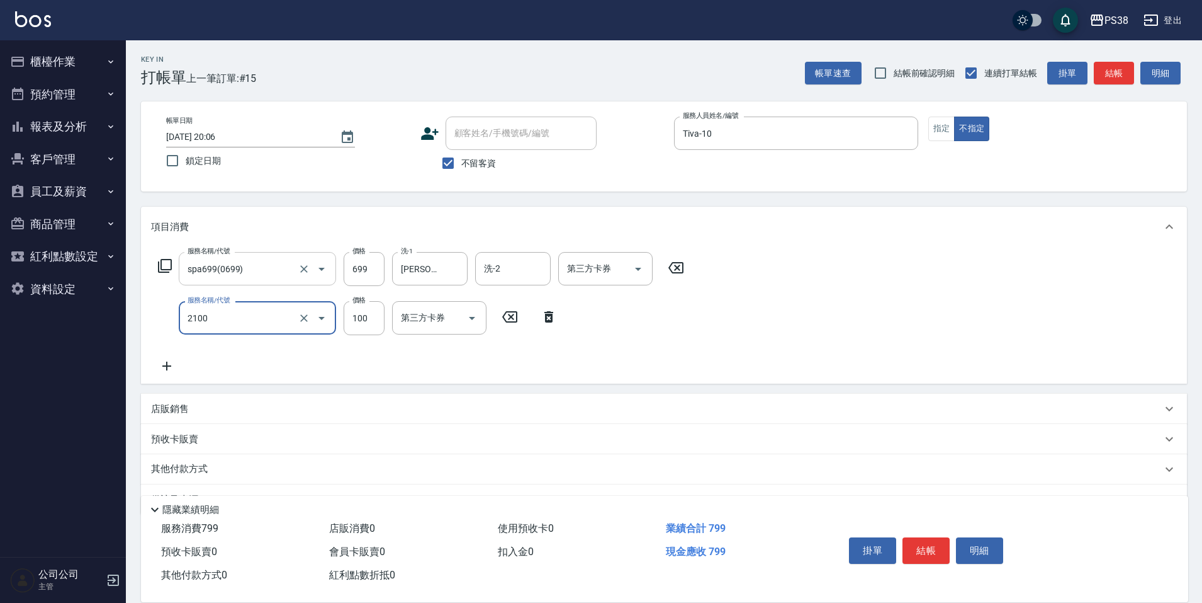
type input "剪髮與造型(任意金額)(2100)"
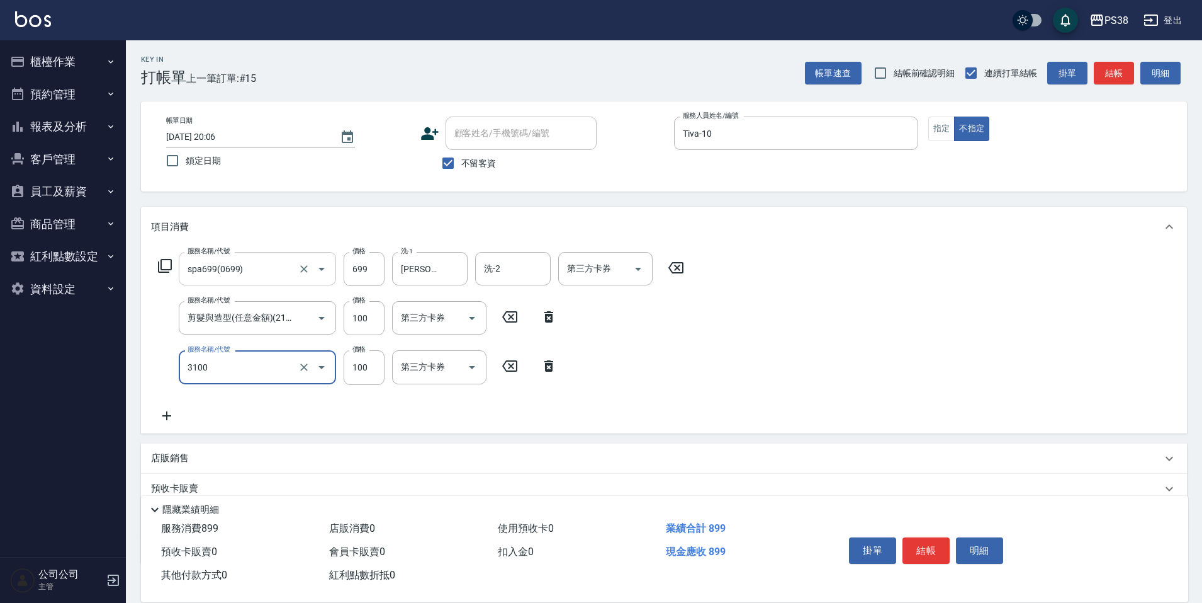
type input "頭皮水.順護(3100)"
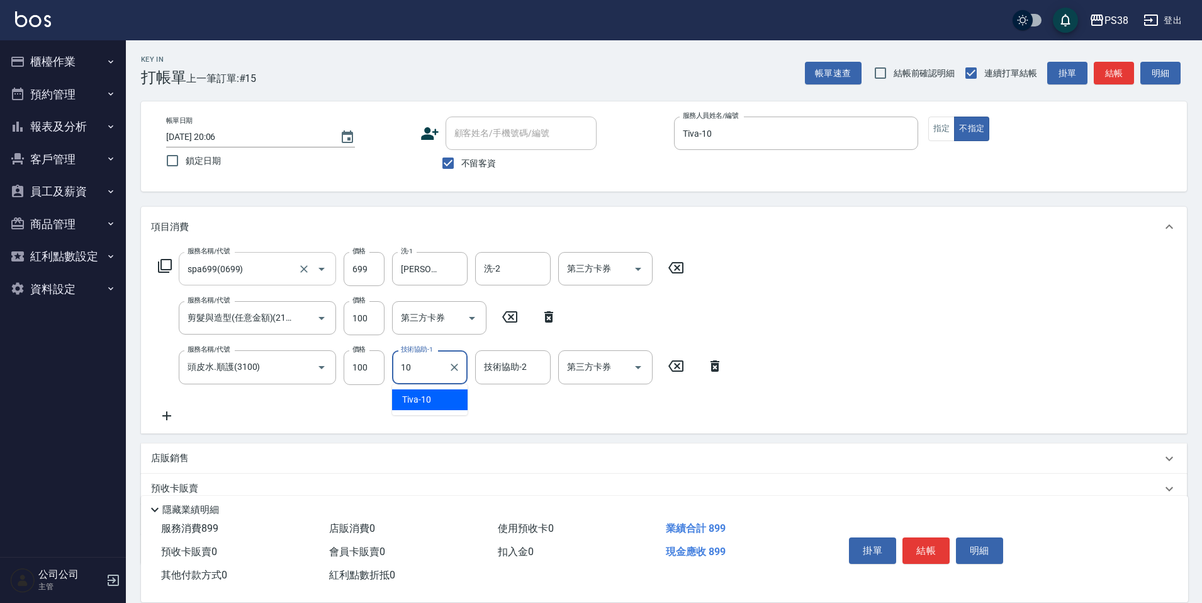
type input "Tiva-10"
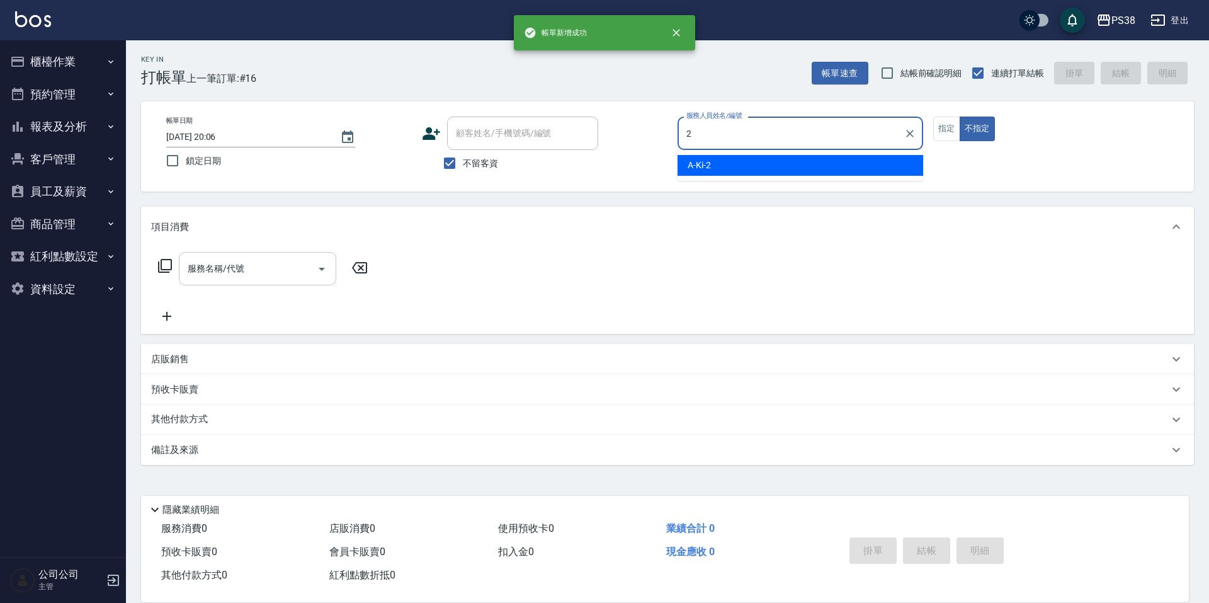
type input "A-Ki-2"
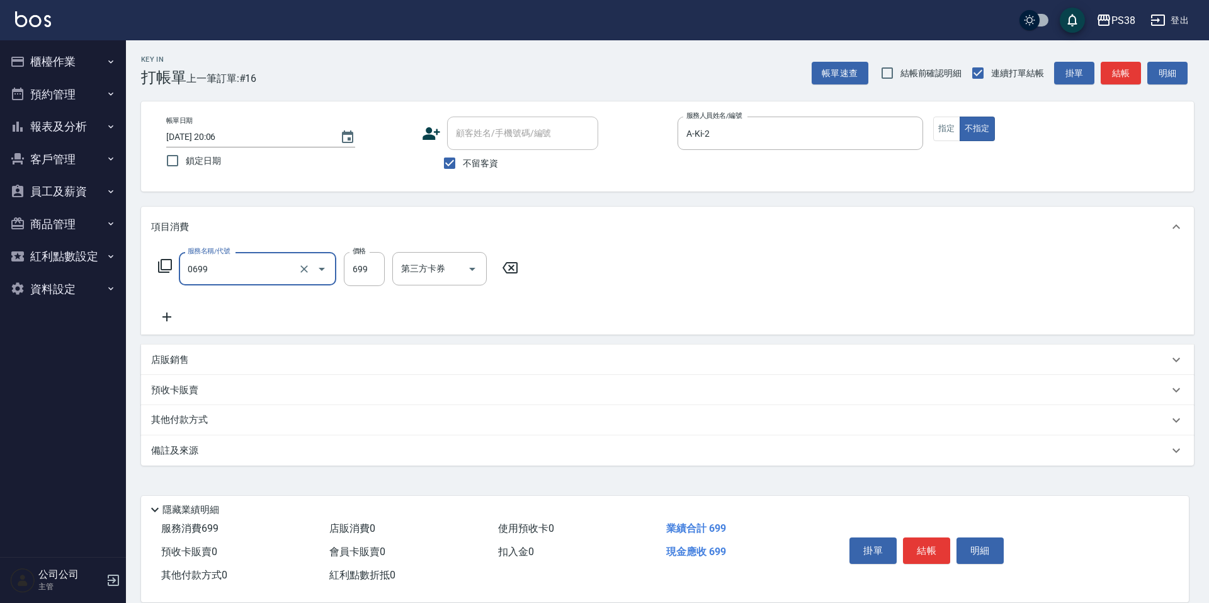
type input "spa699(0699)"
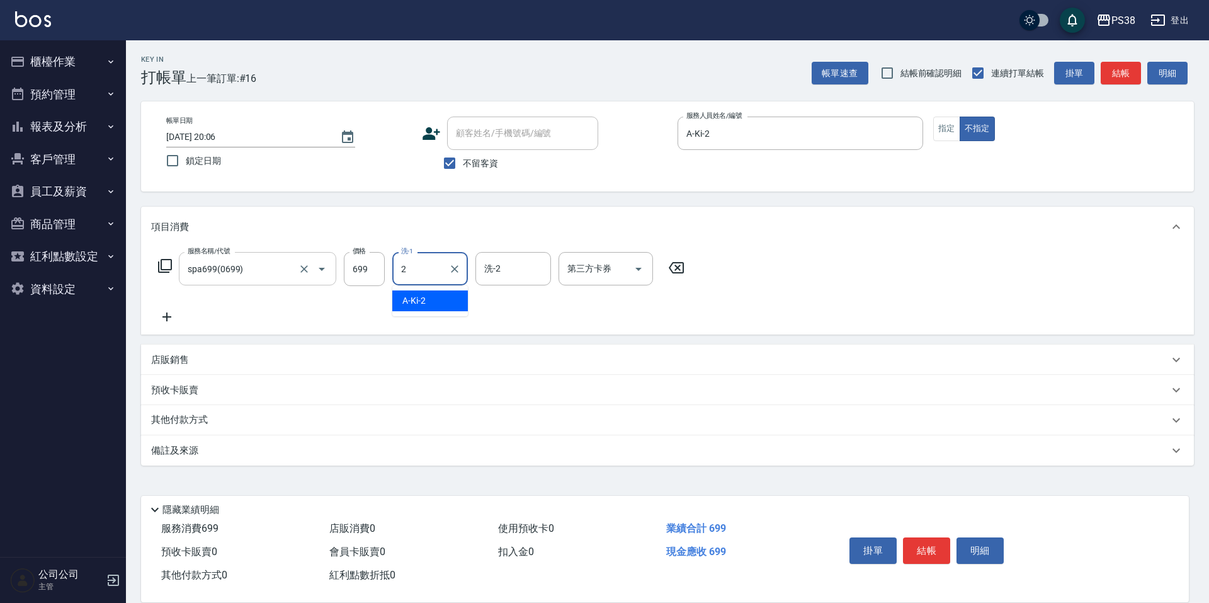
type input "A-Ki-2"
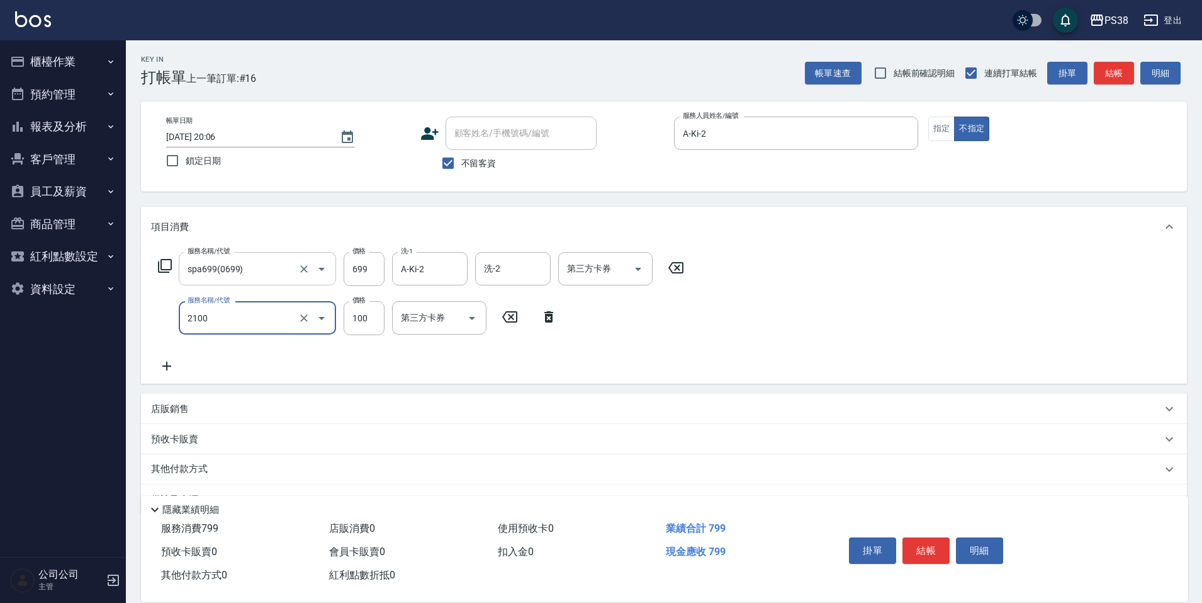
type input "剪髮與造型(任意金額)(2100)"
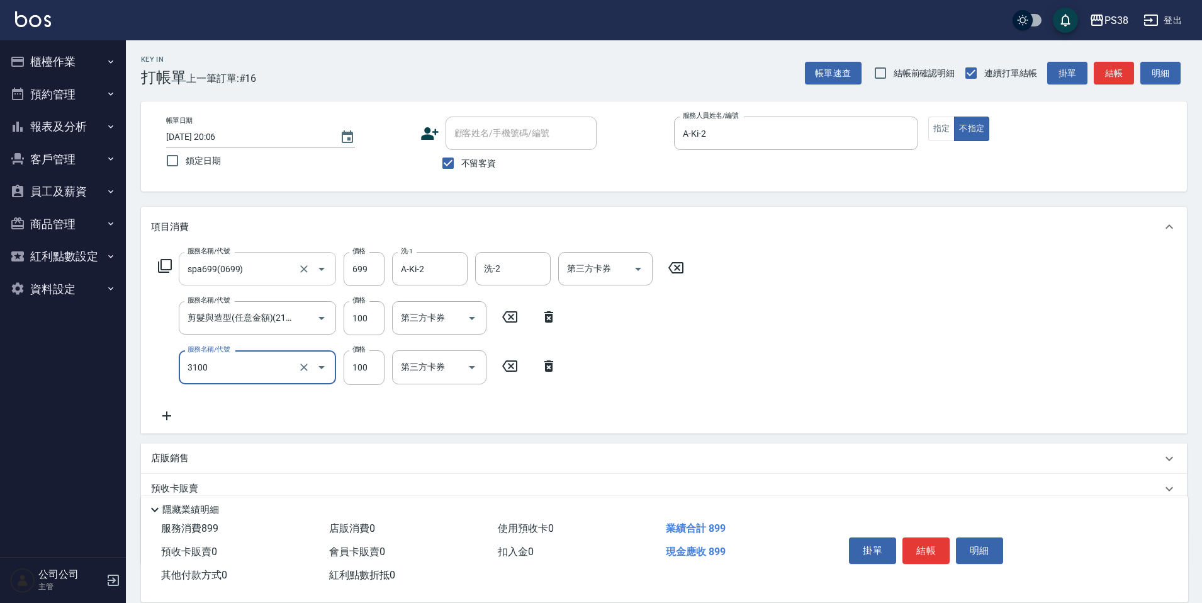
type input "頭皮水.順護(3100)"
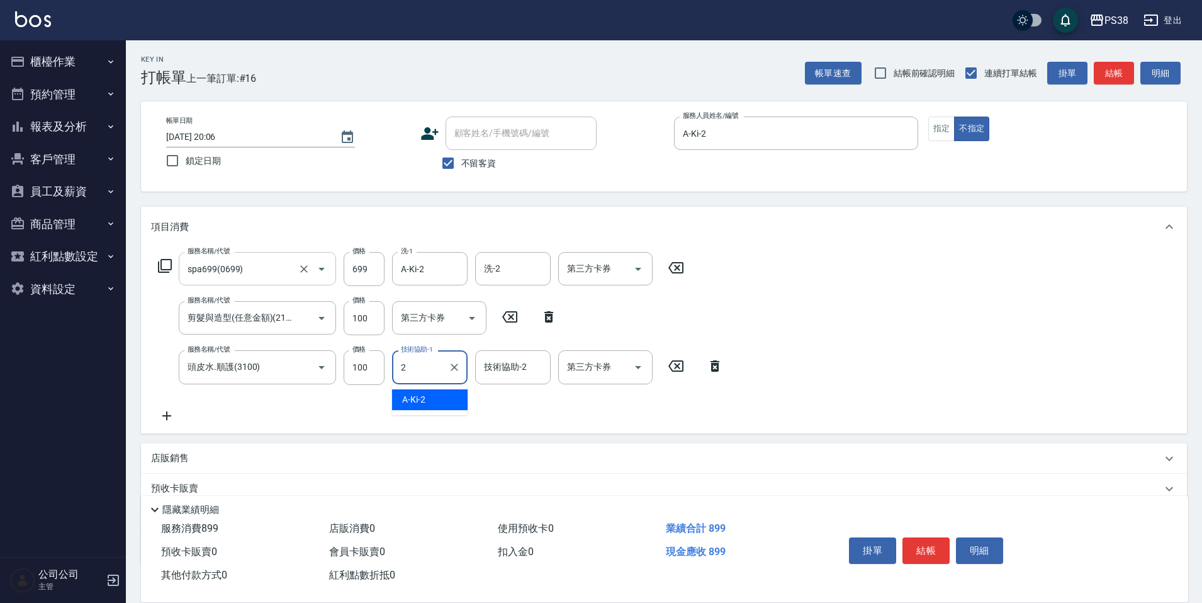
type input "A-Ki-2"
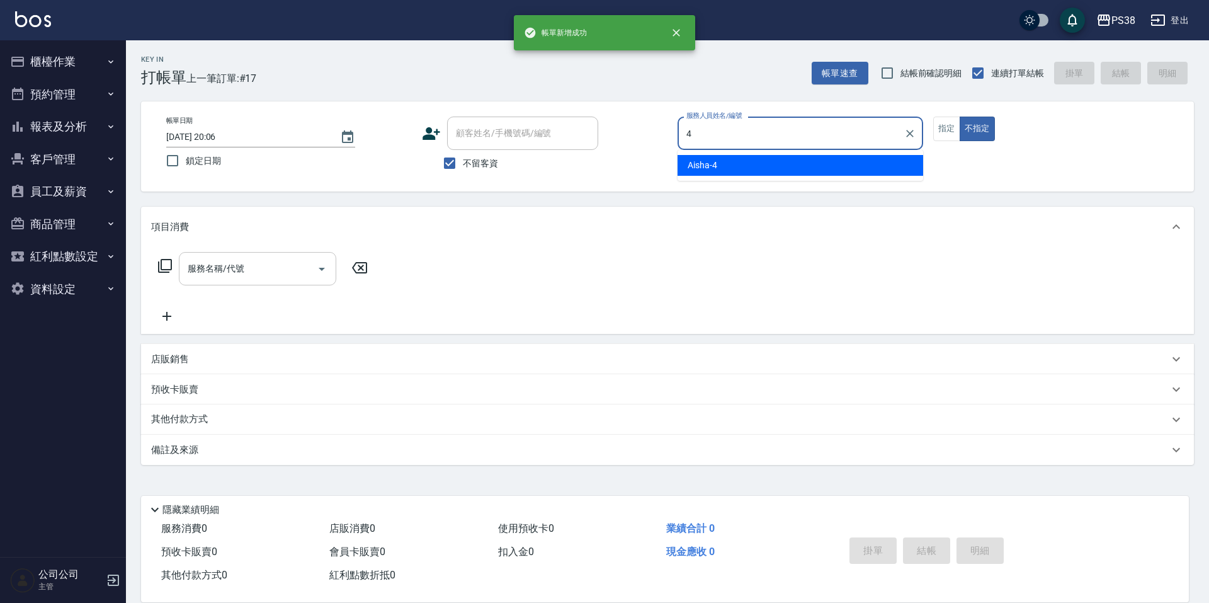
type input "Aisha-4"
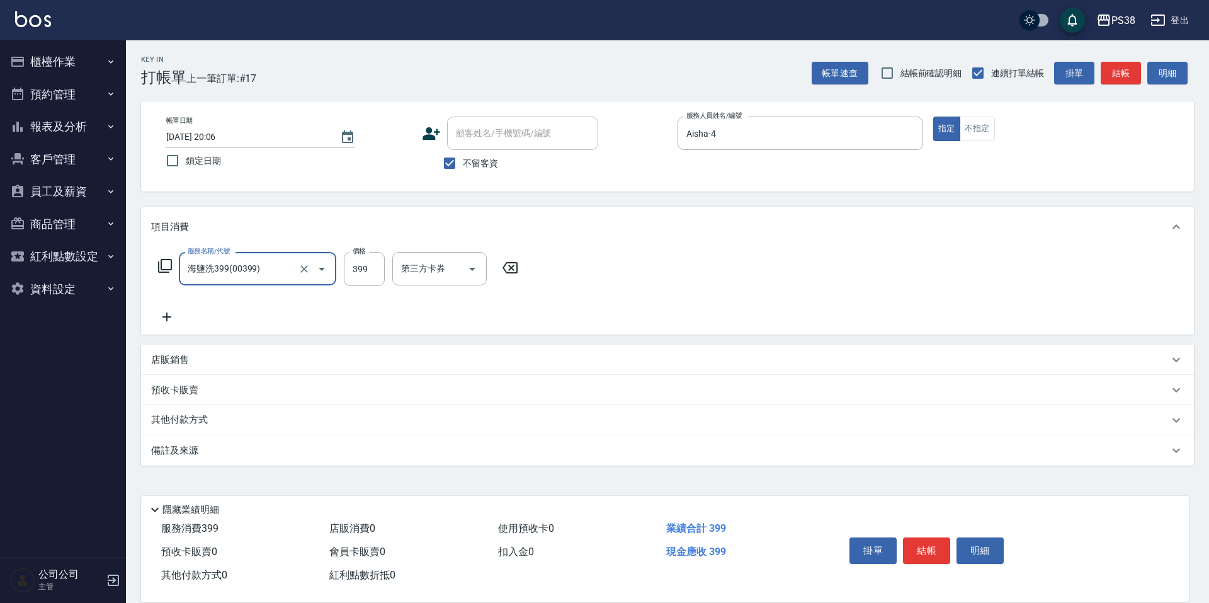
type input "海鹽洗399(00399)"
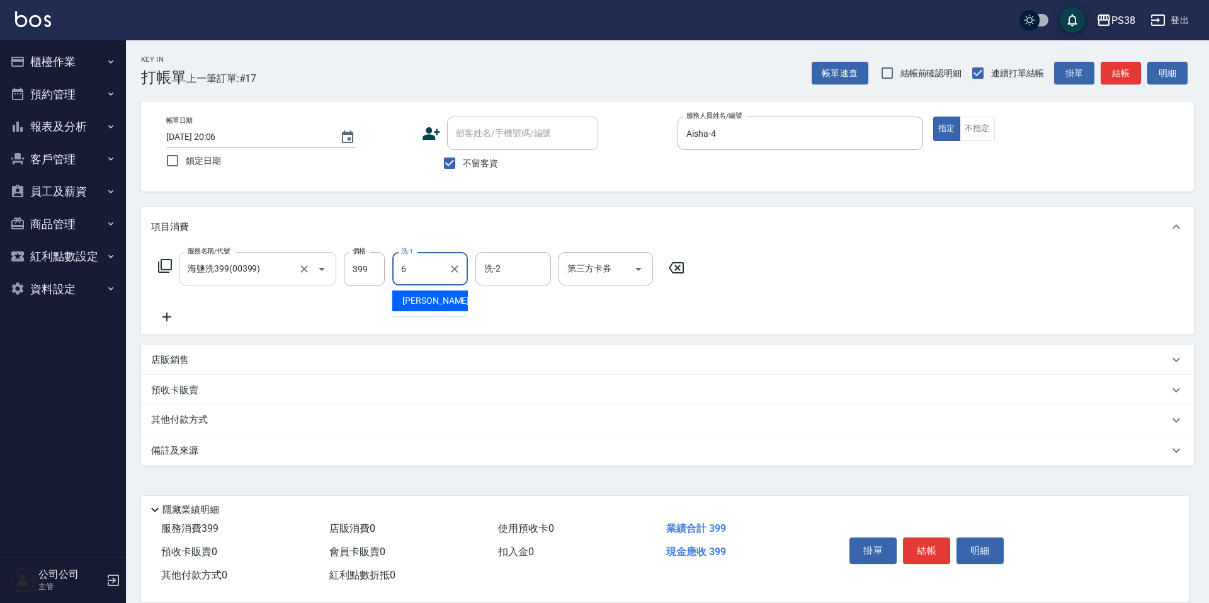
type input "[PERSON_NAME]-6"
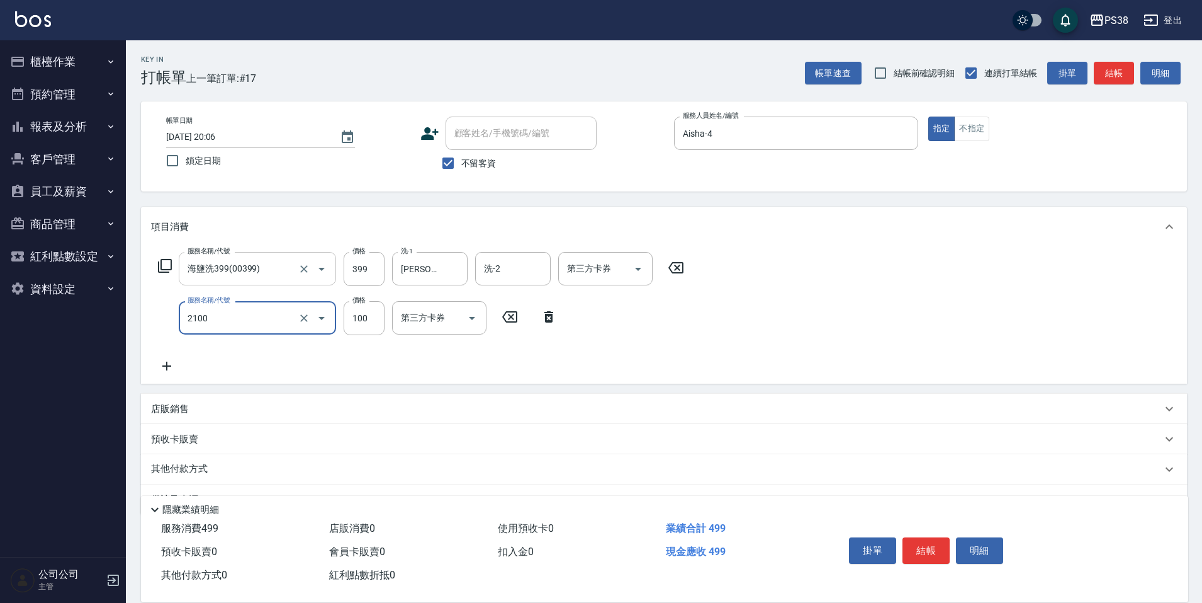
type input "剪髮與造型(任意金額)(2100)"
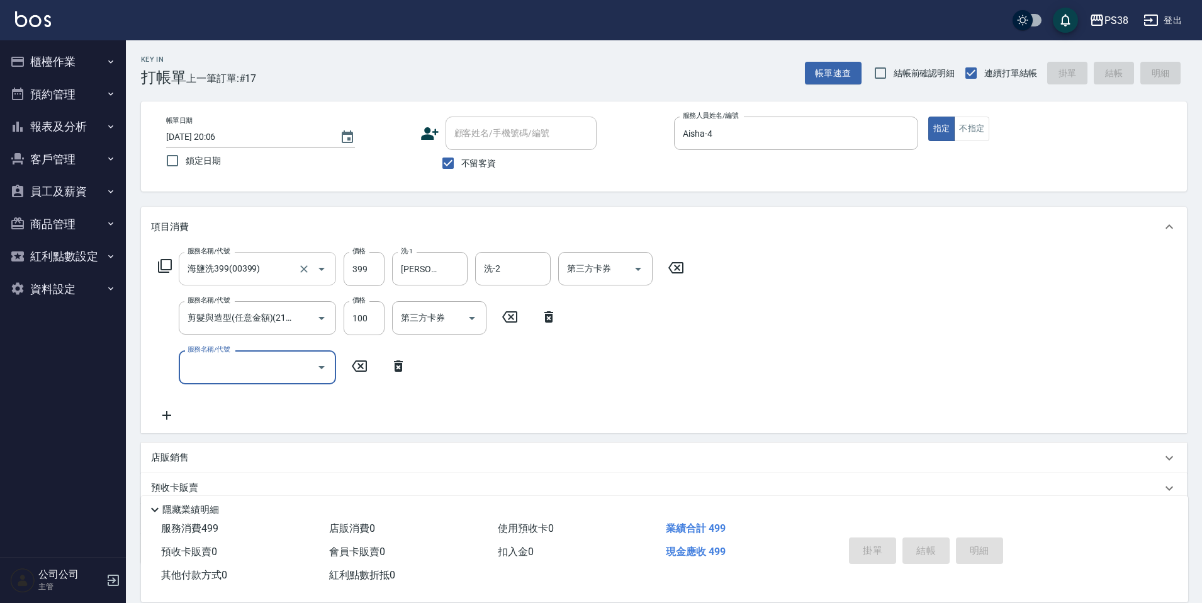
type input "[DATE] 20:07"
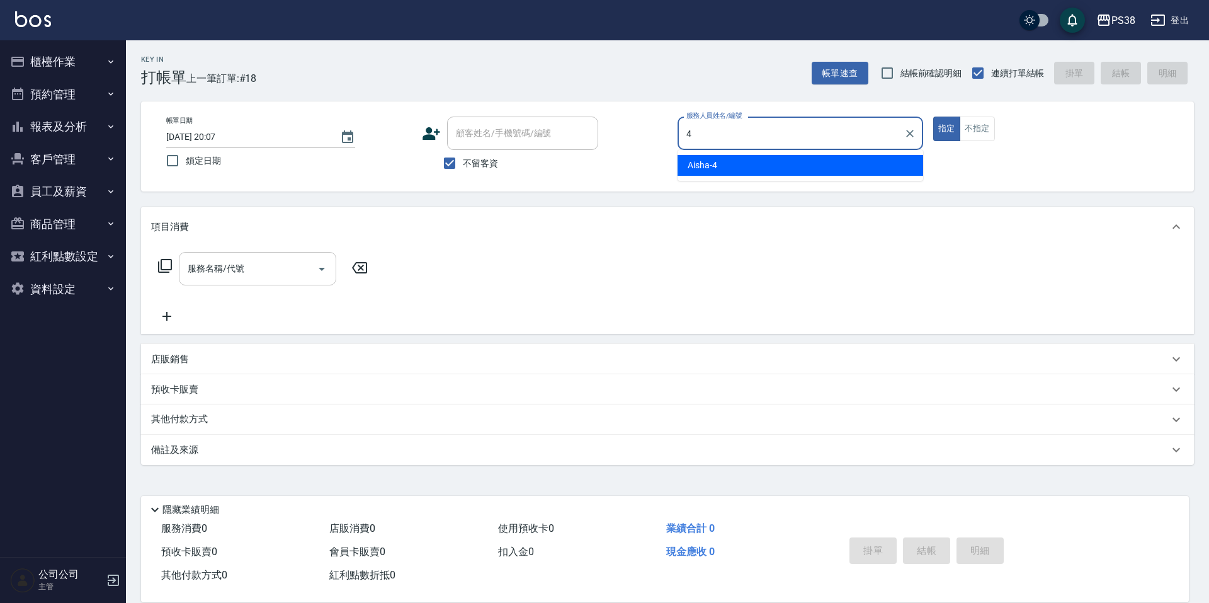
type input "Aisha-4"
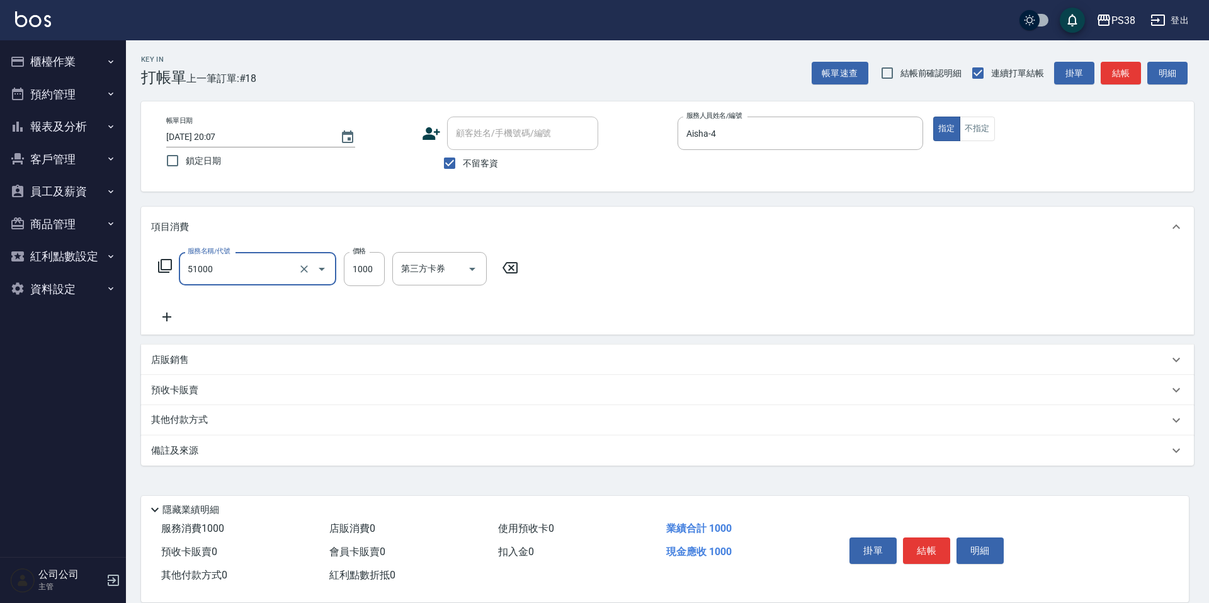
type input "染髮600以上(任意金額)(51000)"
type input "1300"
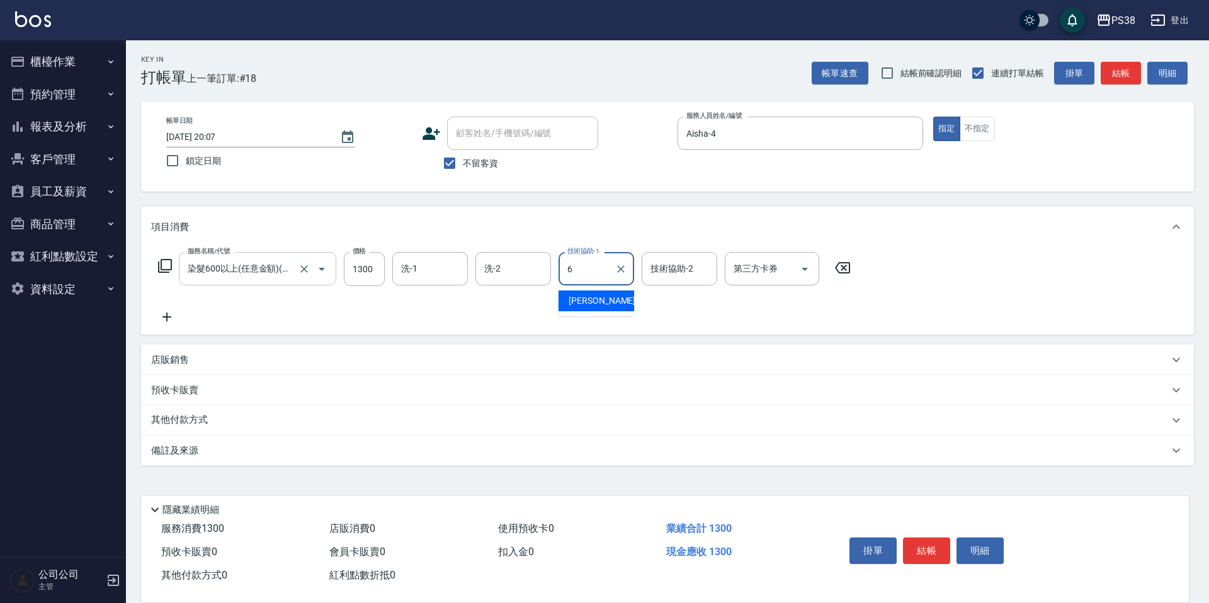
type input "[PERSON_NAME]-6"
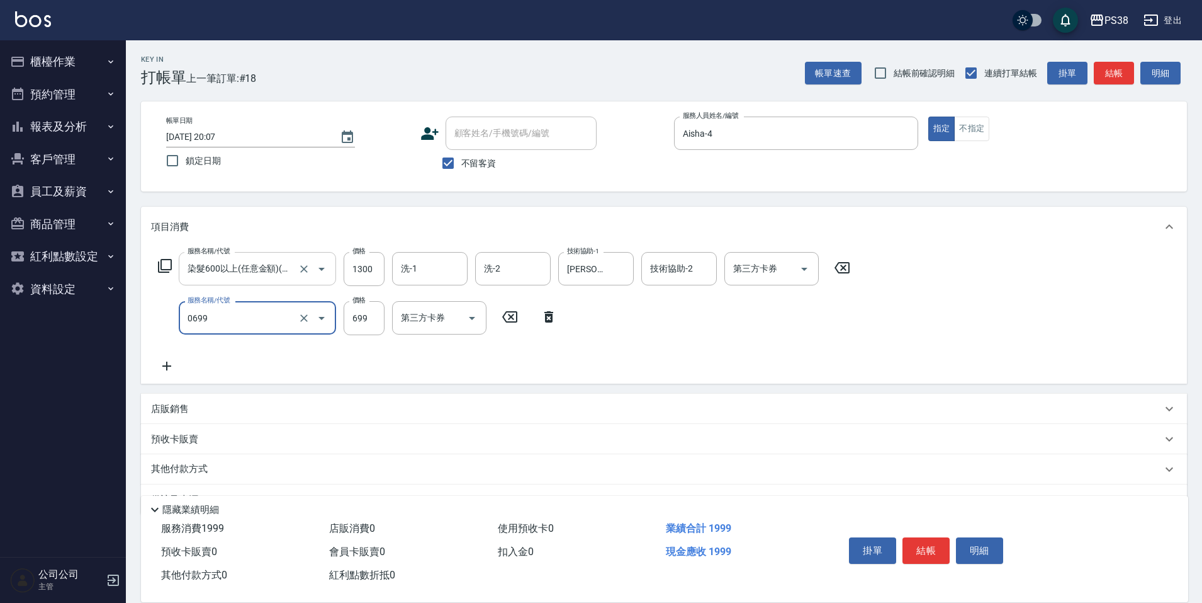
type input "spa699(0699)"
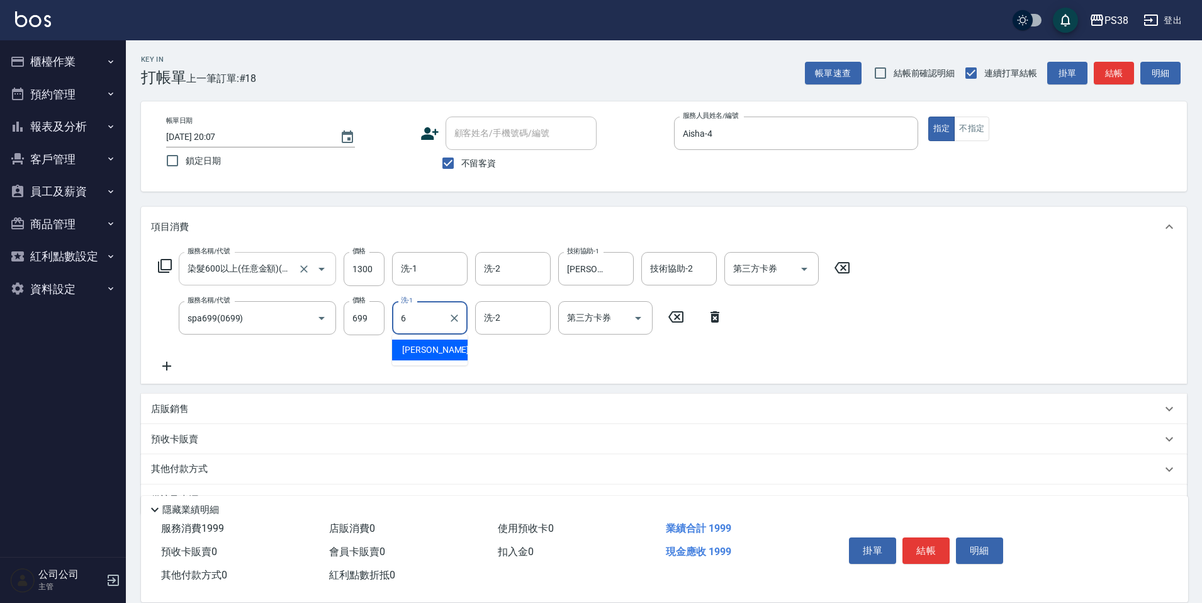
type input "[PERSON_NAME]-6"
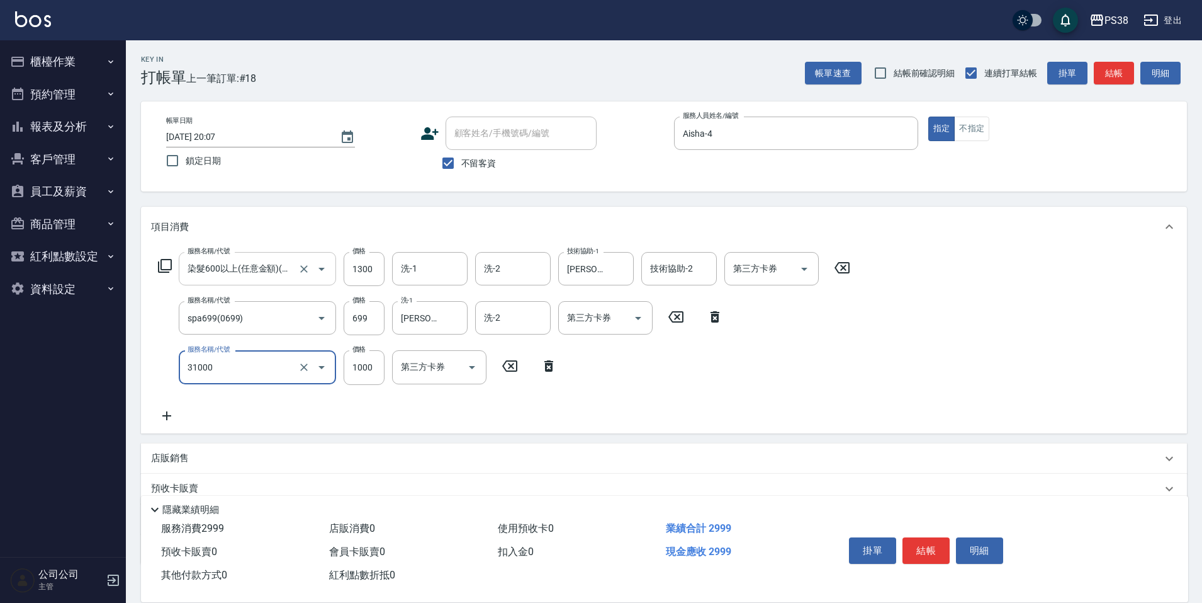
type input "酵素護髮(31000)"
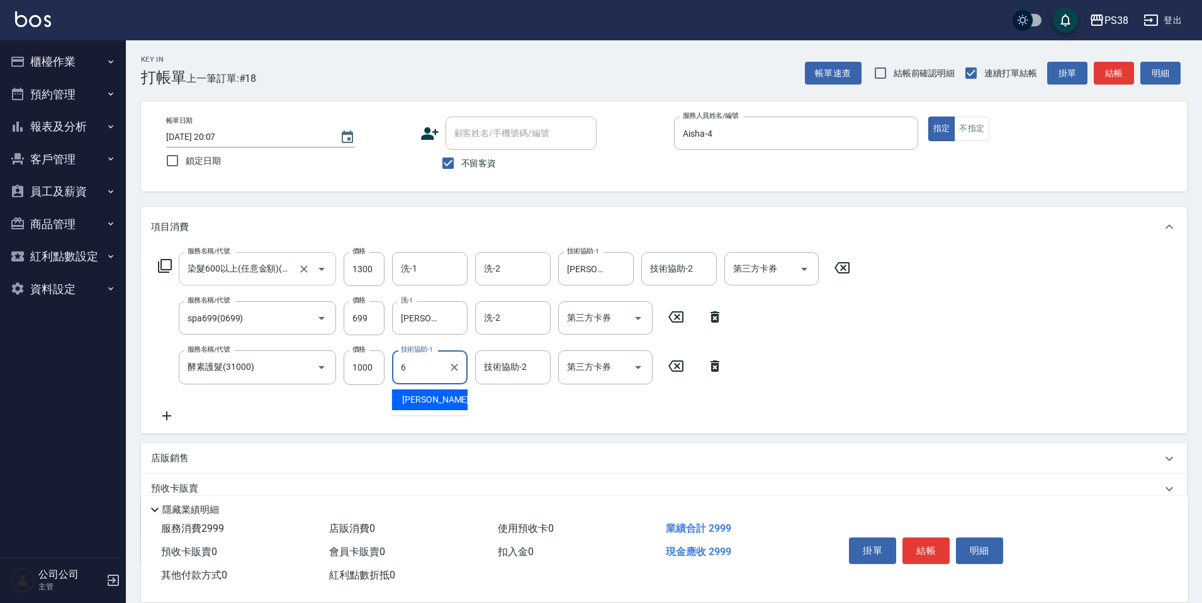
type input "[PERSON_NAME]-6"
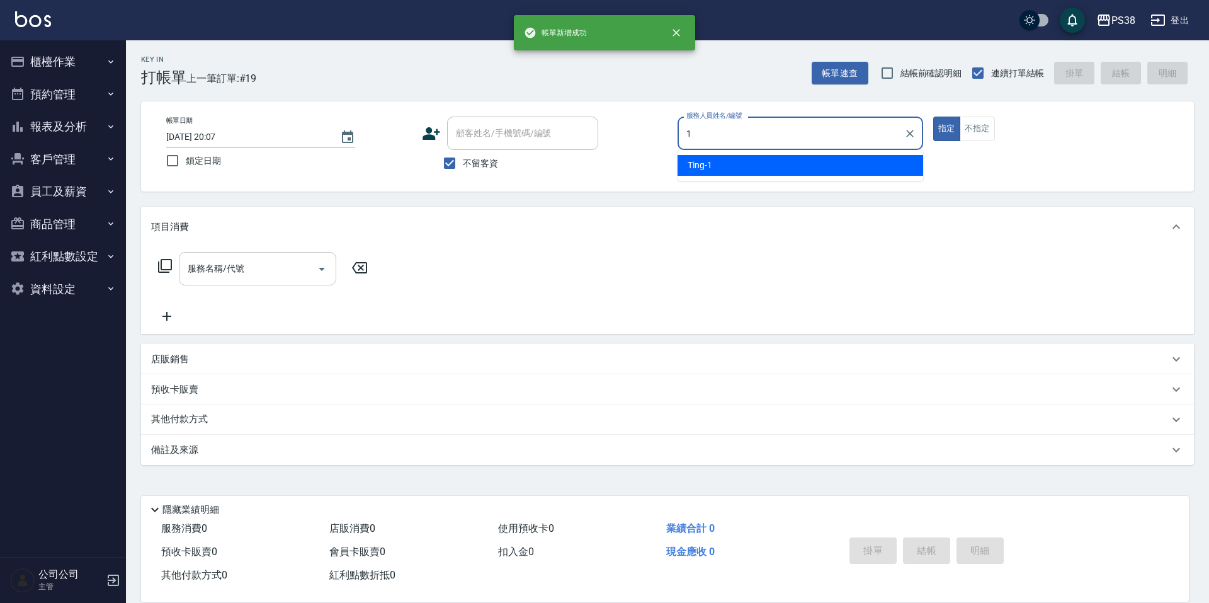
type input "Ting-1"
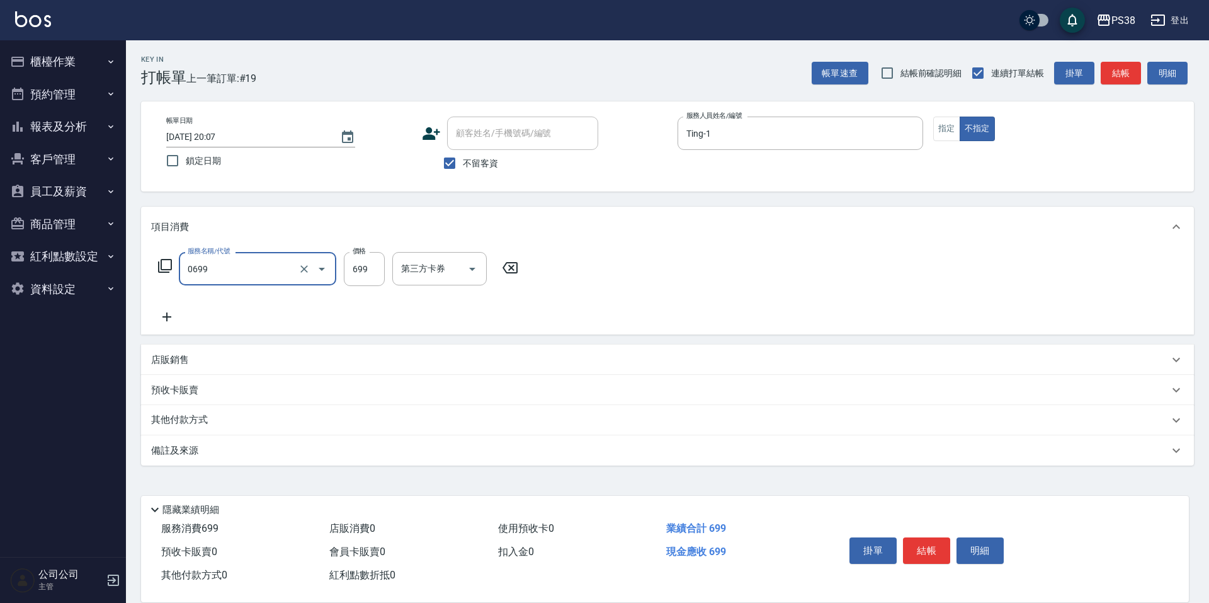
type input "spa699(0699)"
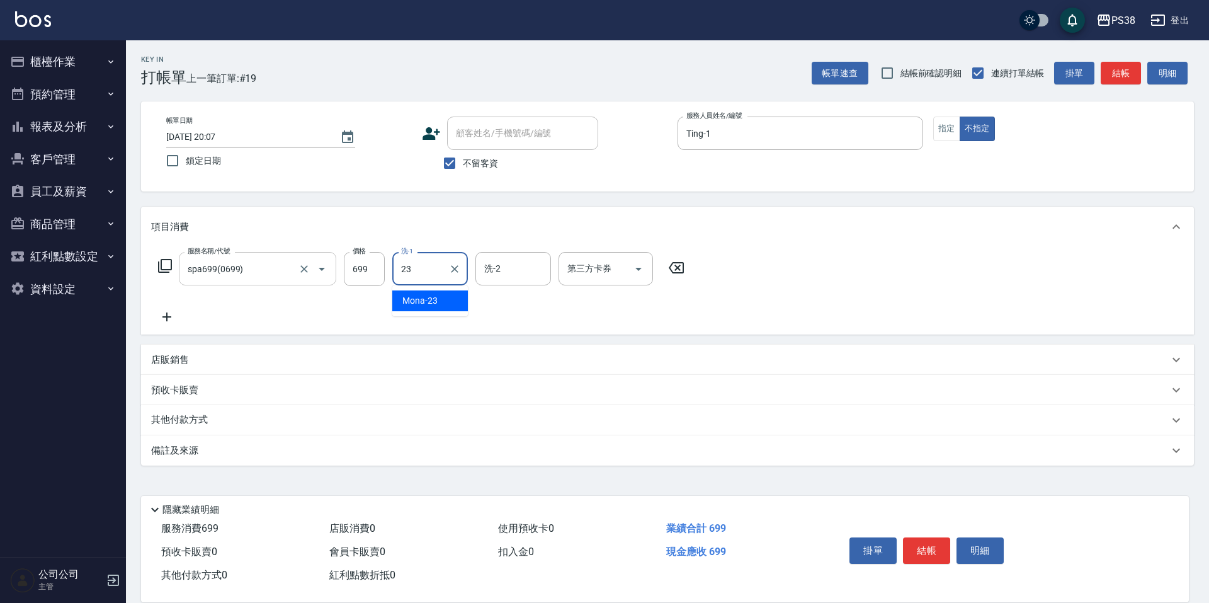
type input "Mona-23"
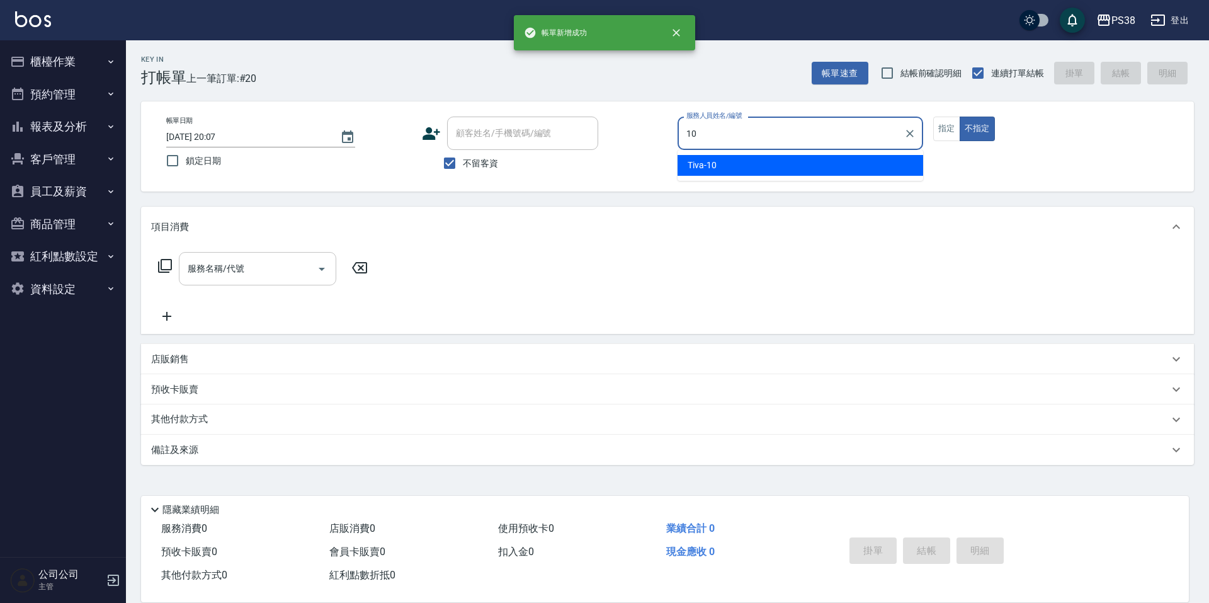
type input "Tiva-10"
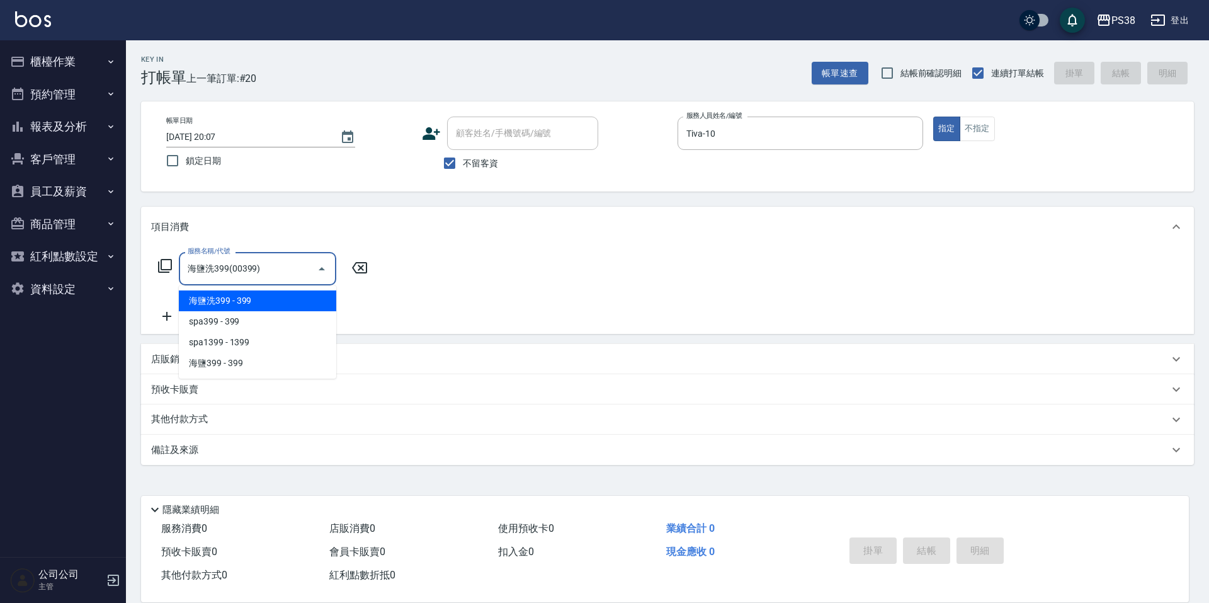
type input "海鹽洗399(00399)"
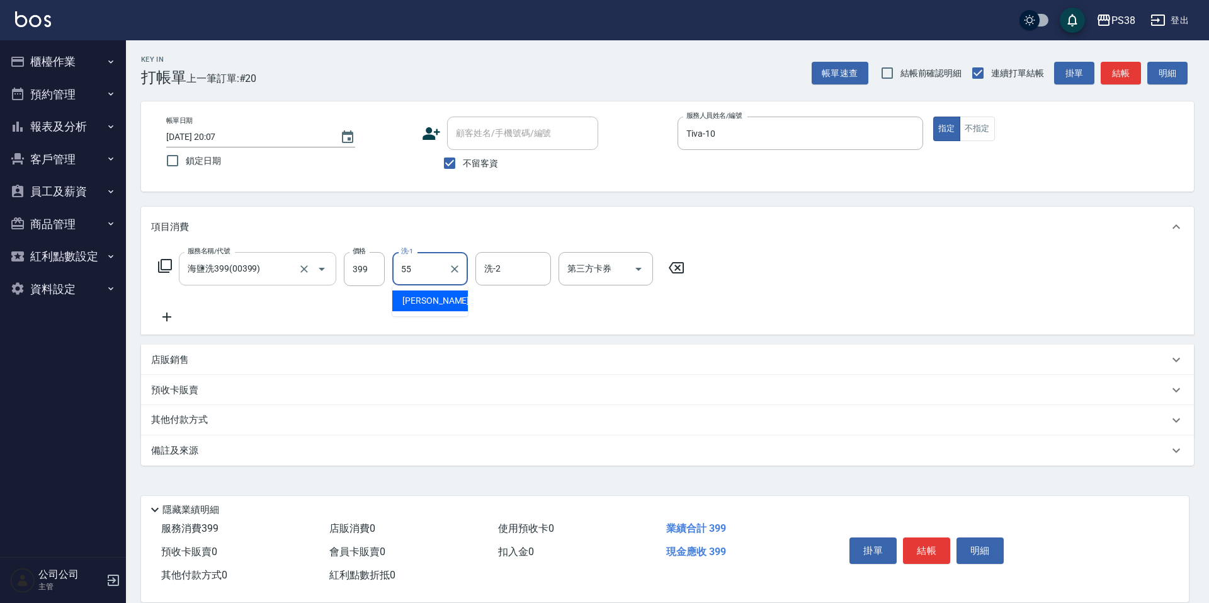
type input "[PERSON_NAME]-55"
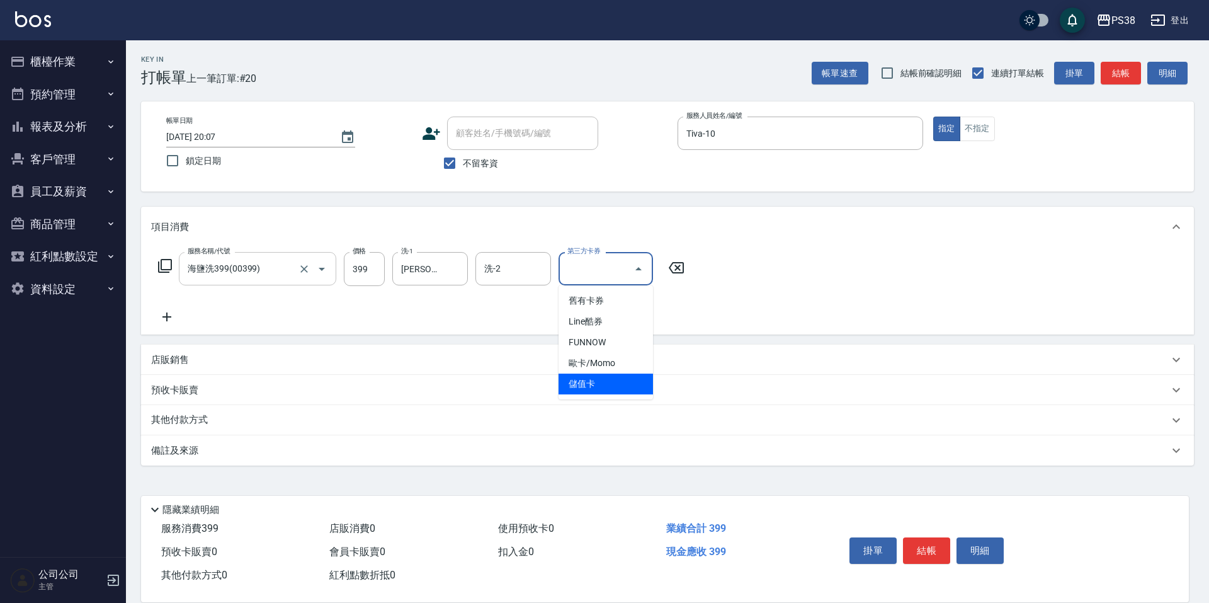
type input "儲值卡"
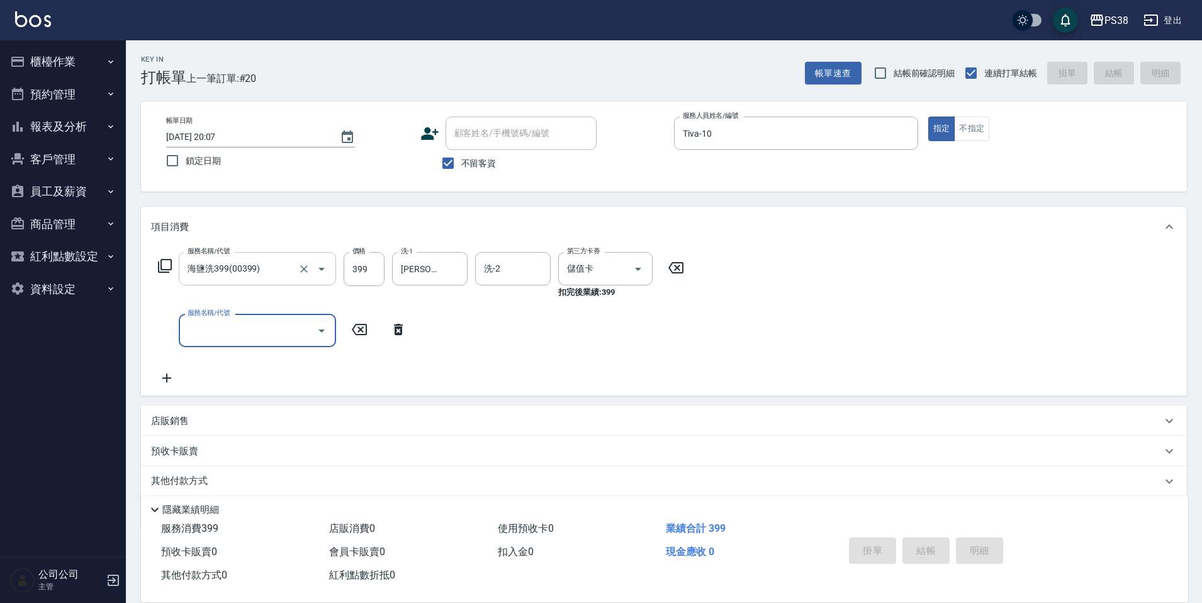
type input "[DATE] 20:08"
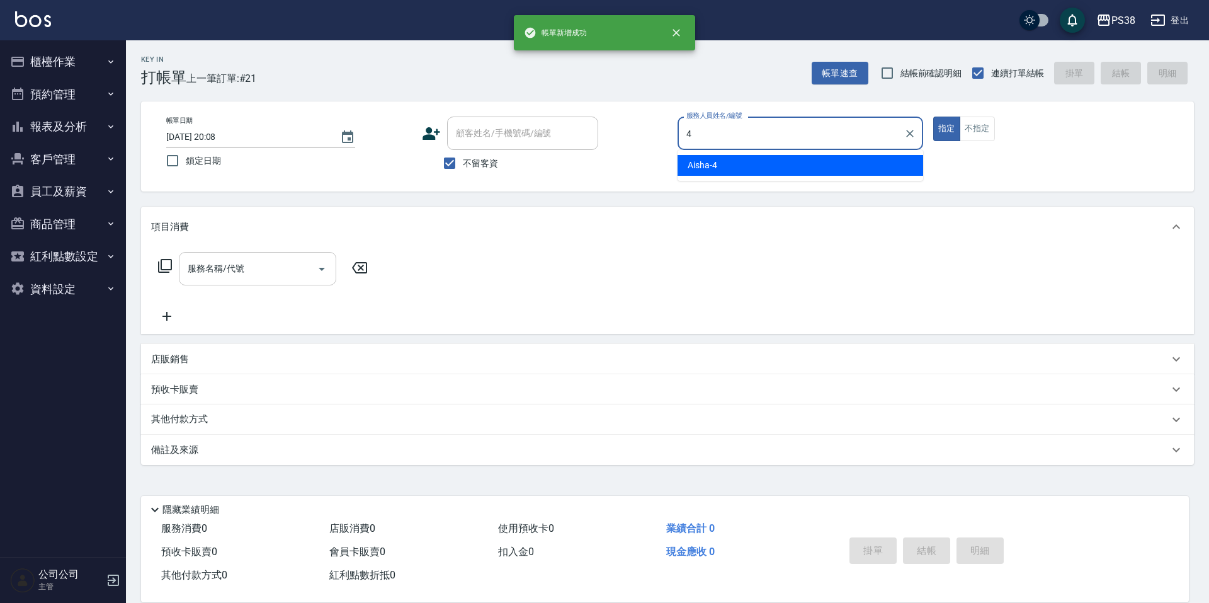
type input "Aisha-4"
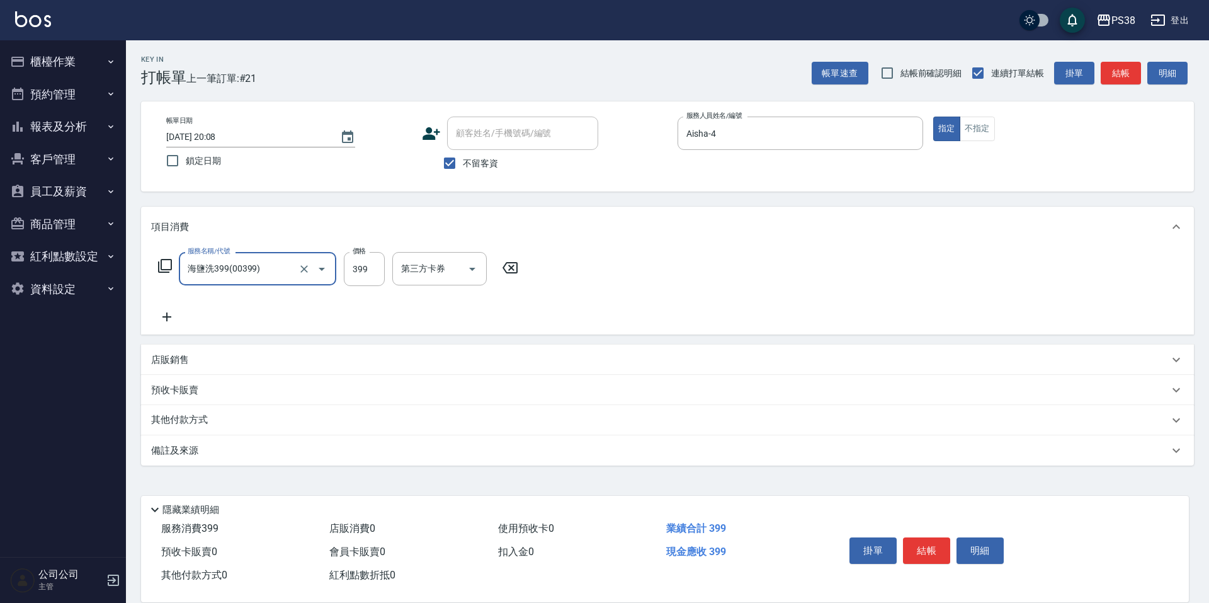
type input "海鹽洗399(00399)"
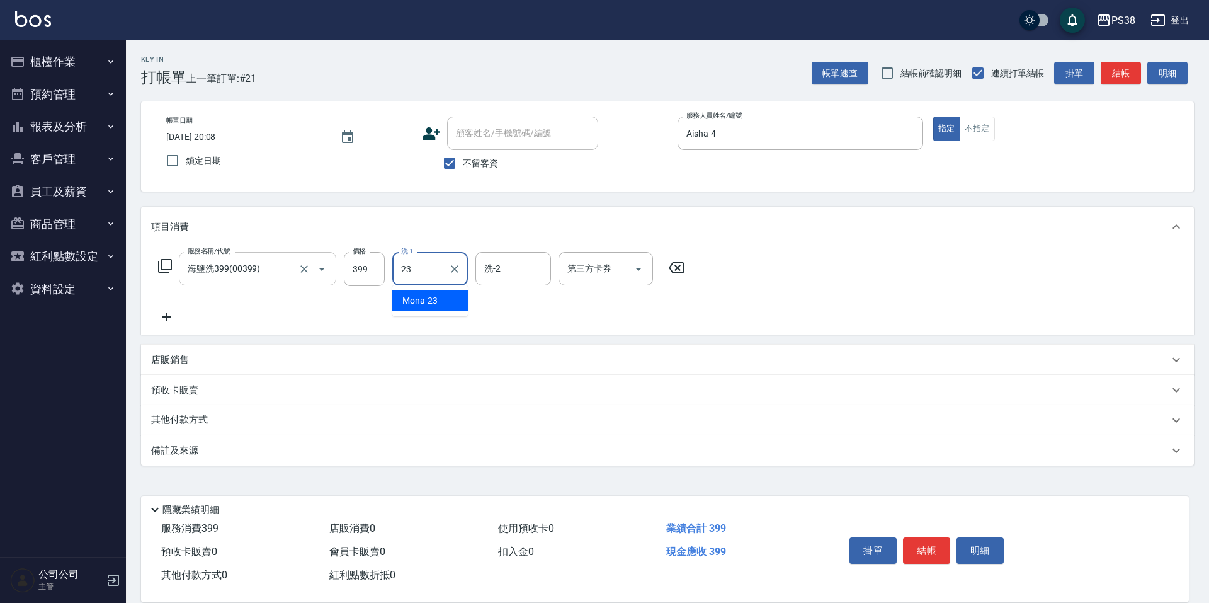
type input "Mona-23"
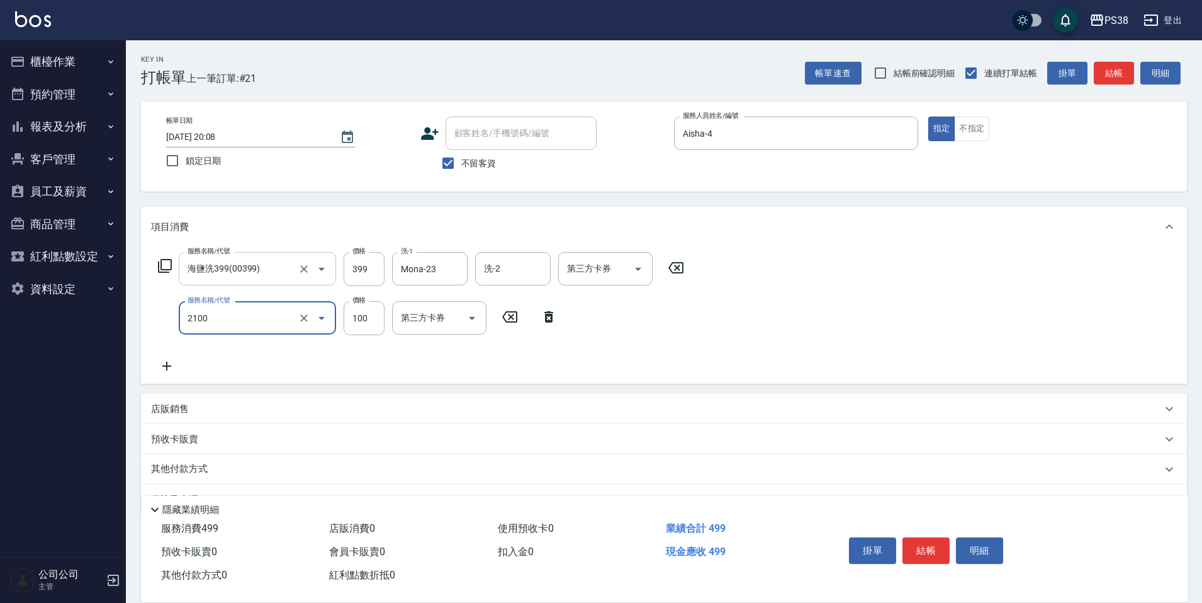
type input "剪髮與造型(任意金額)(2100)"
type input "50"
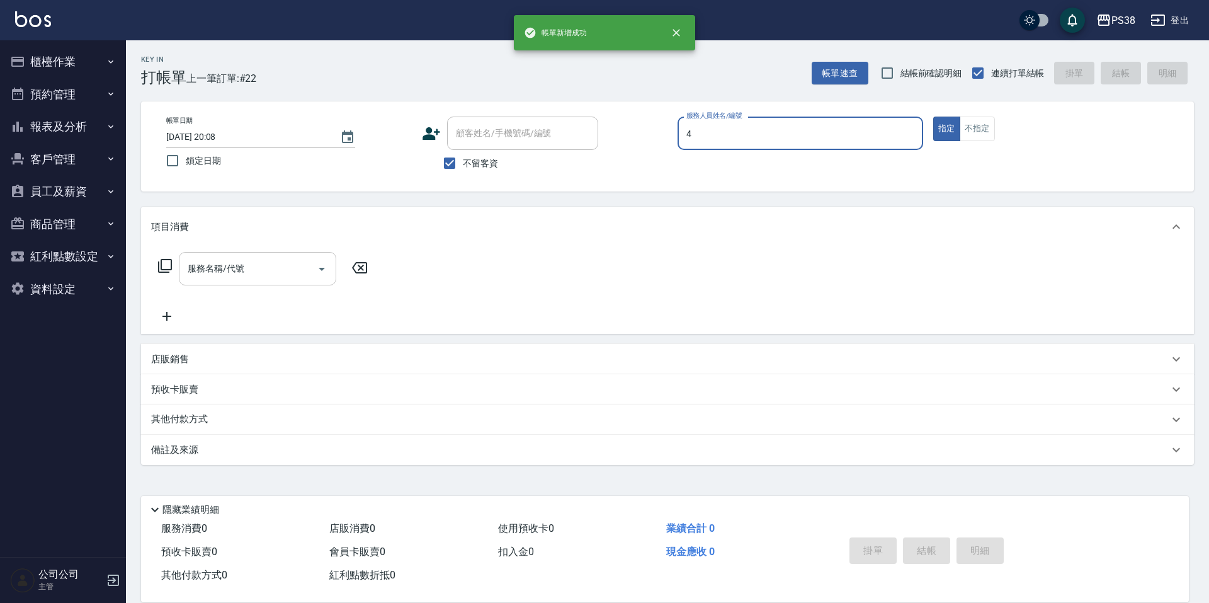
type input "Aisha-4"
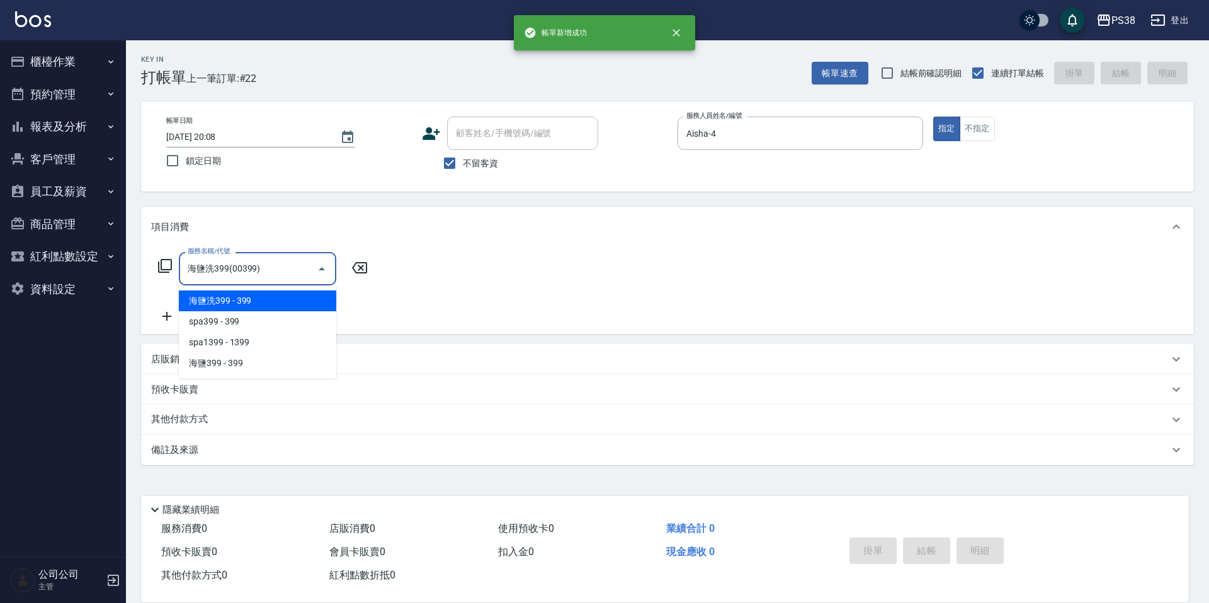
type input "海鹽洗399(00399)"
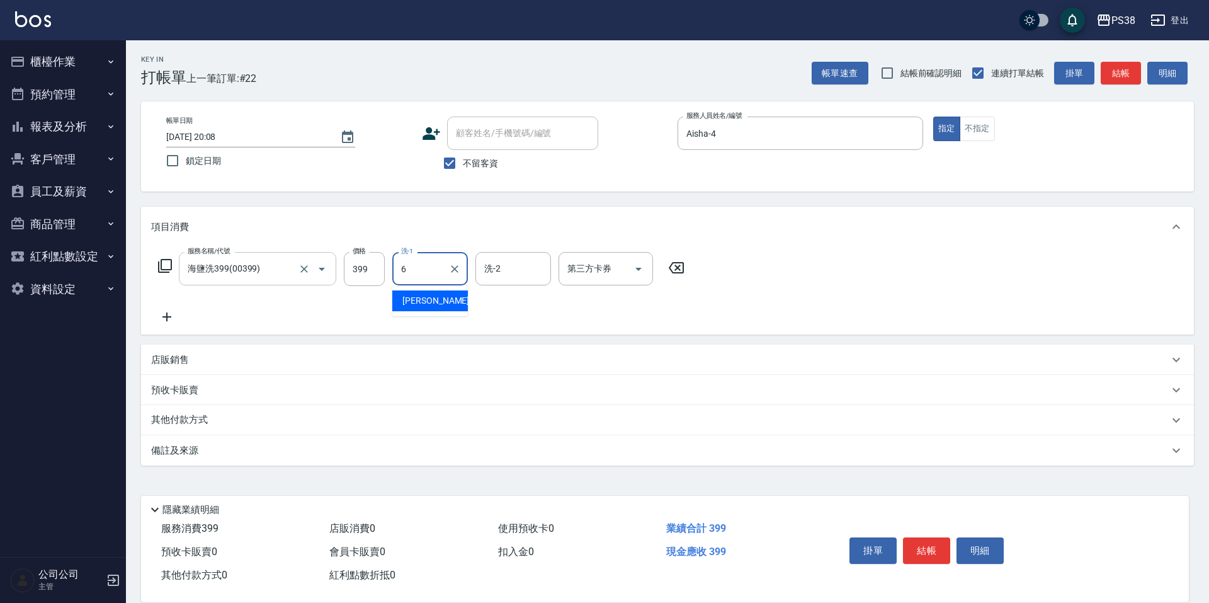
type input "[PERSON_NAME]-6"
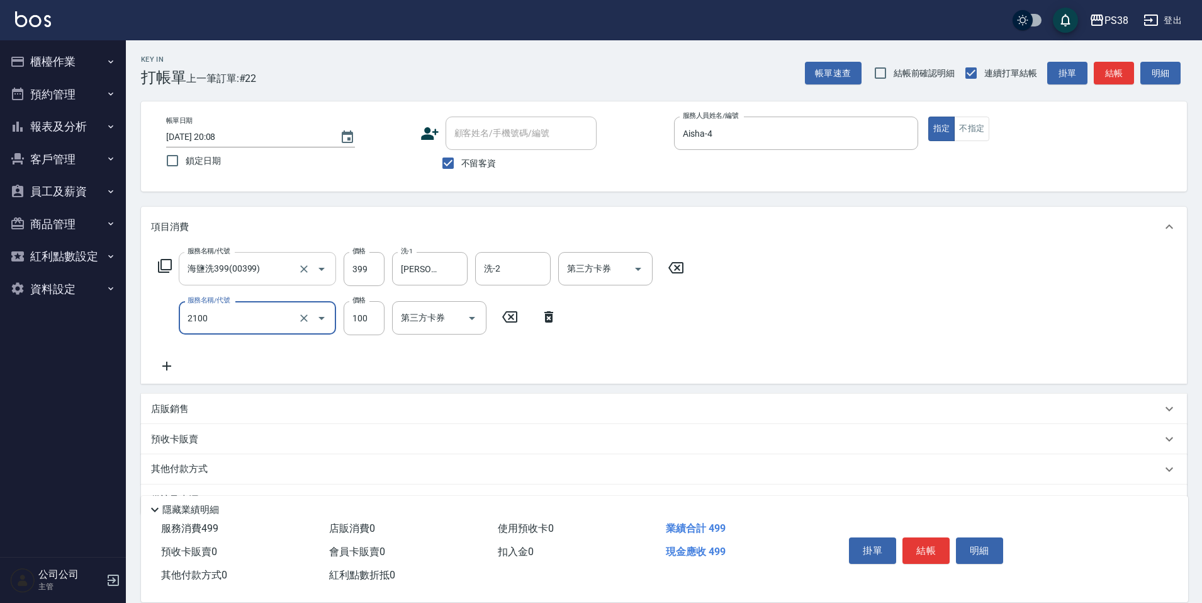
type input "剪髮與造型(任意金額)(2100)"
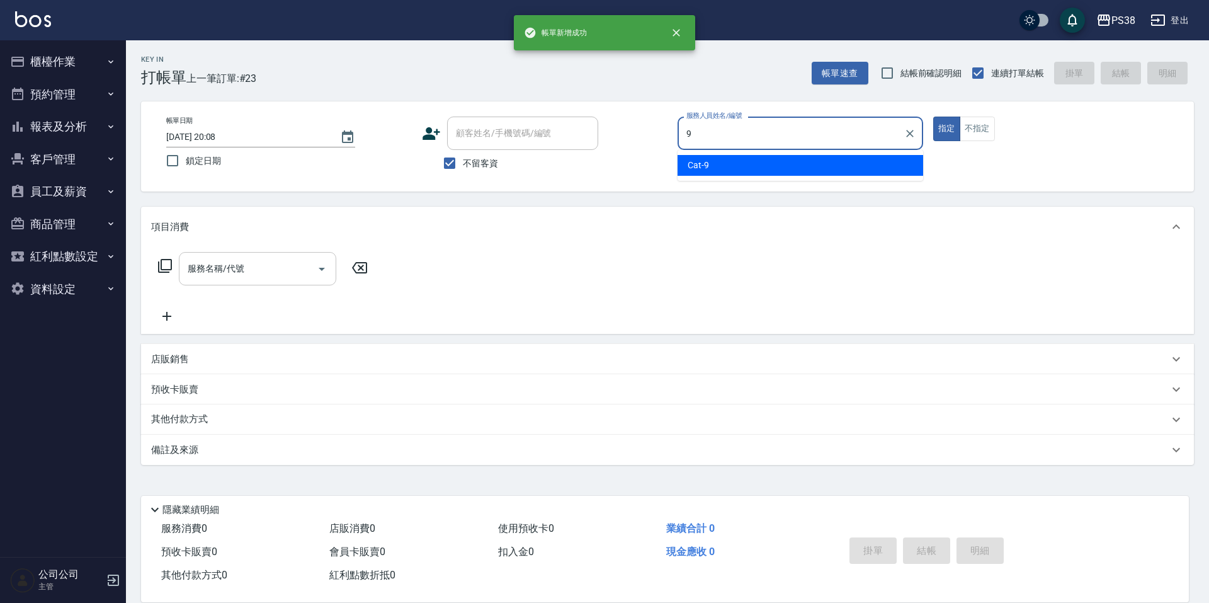
type input "Cat-9"
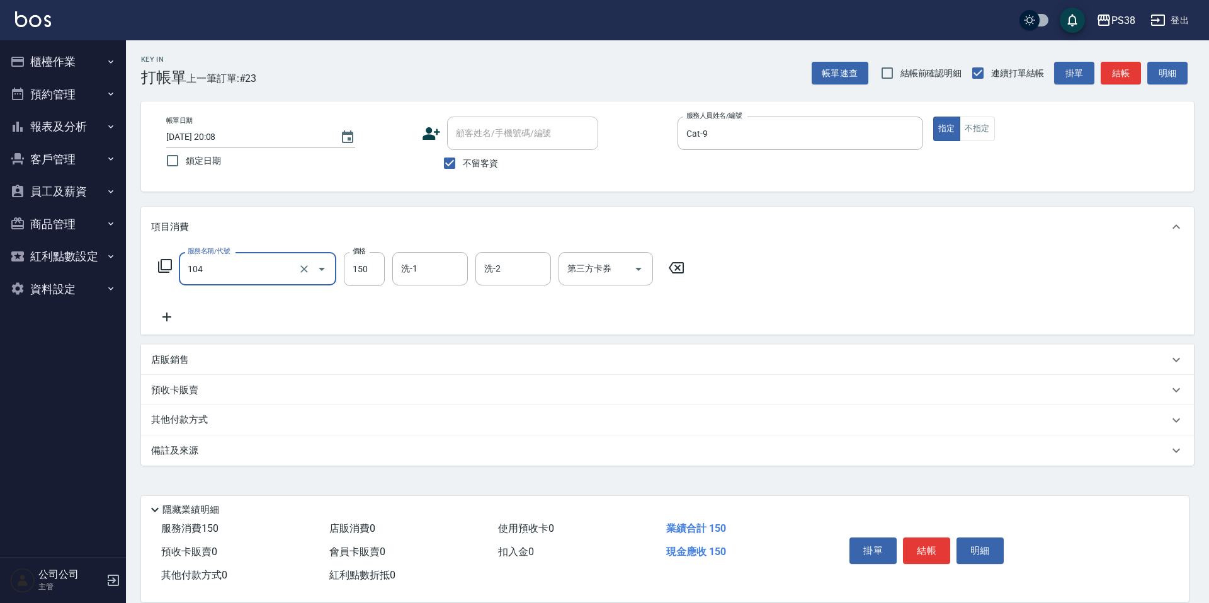
type input "洗髮(104)"
type input "[PERSON_NAME]-55"
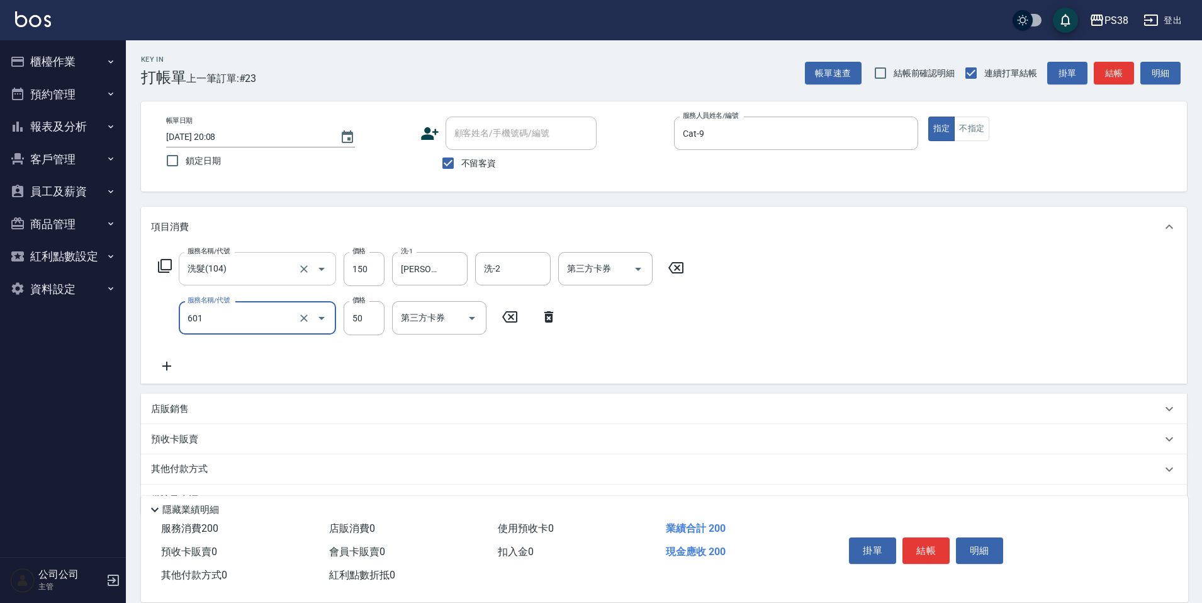
type input "精油50(601)"
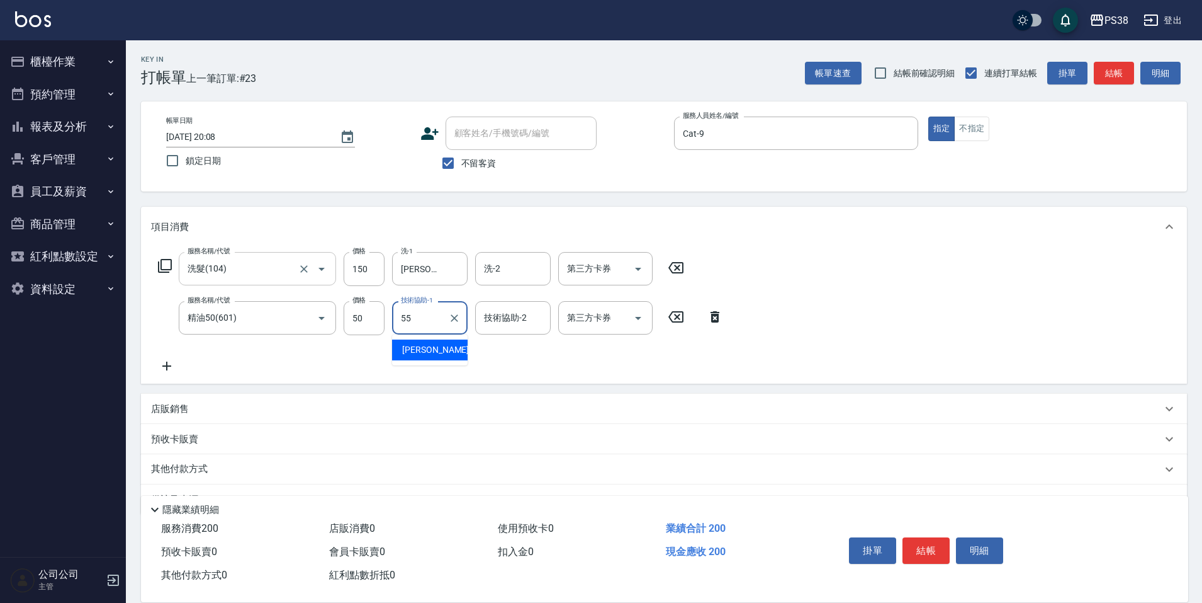
type input "[PERSON_NAME]-55"
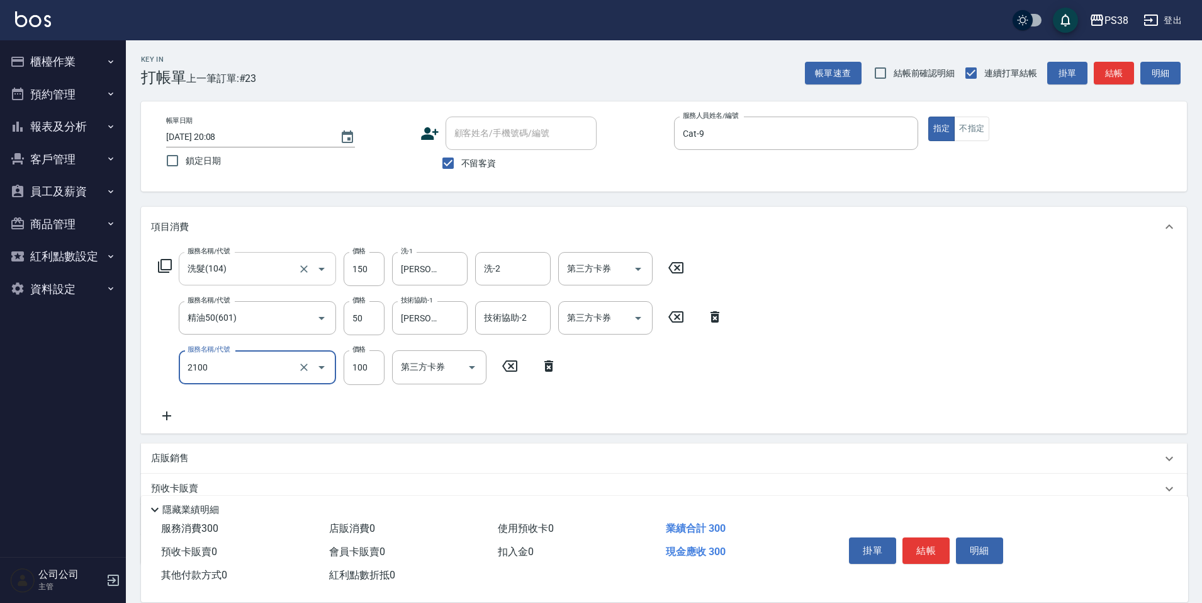
type input "剪髮與造型(任意金額)(2100)"
type input "300"
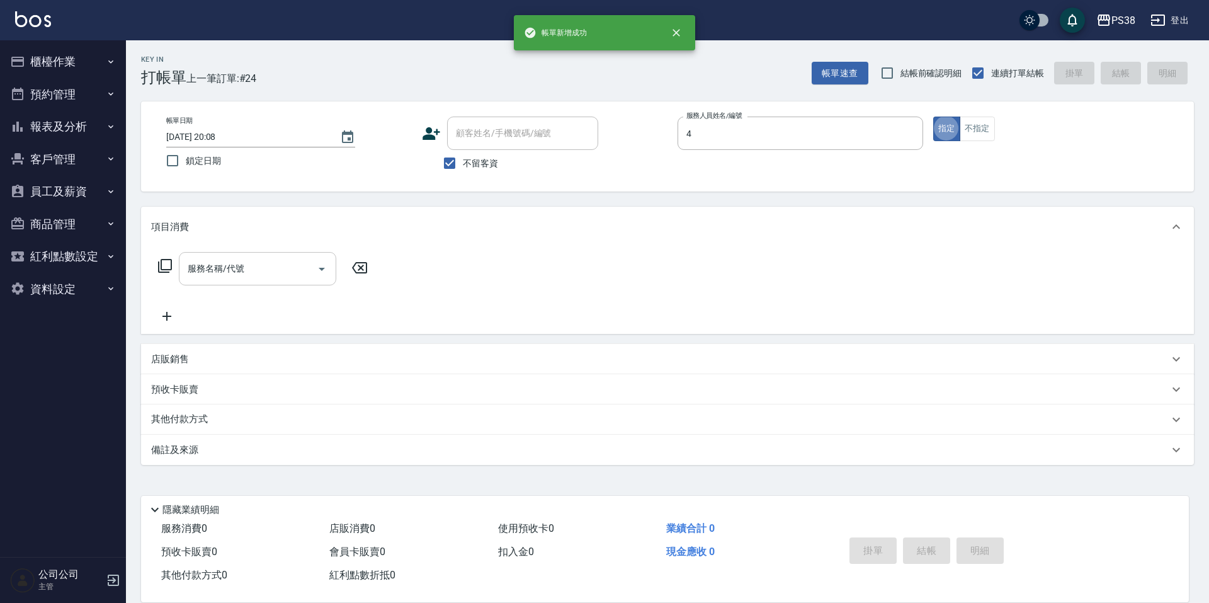
type input "Aisha-4"
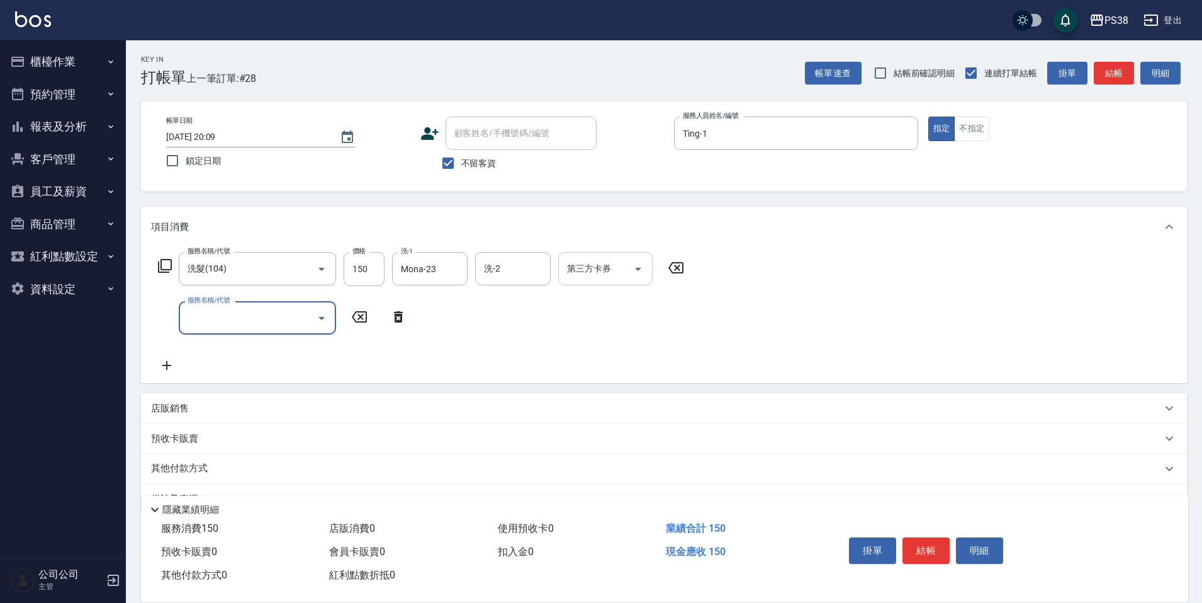
click at [640, 270] on icon "Open" at bounding box center [638, 268] width 15 height 15
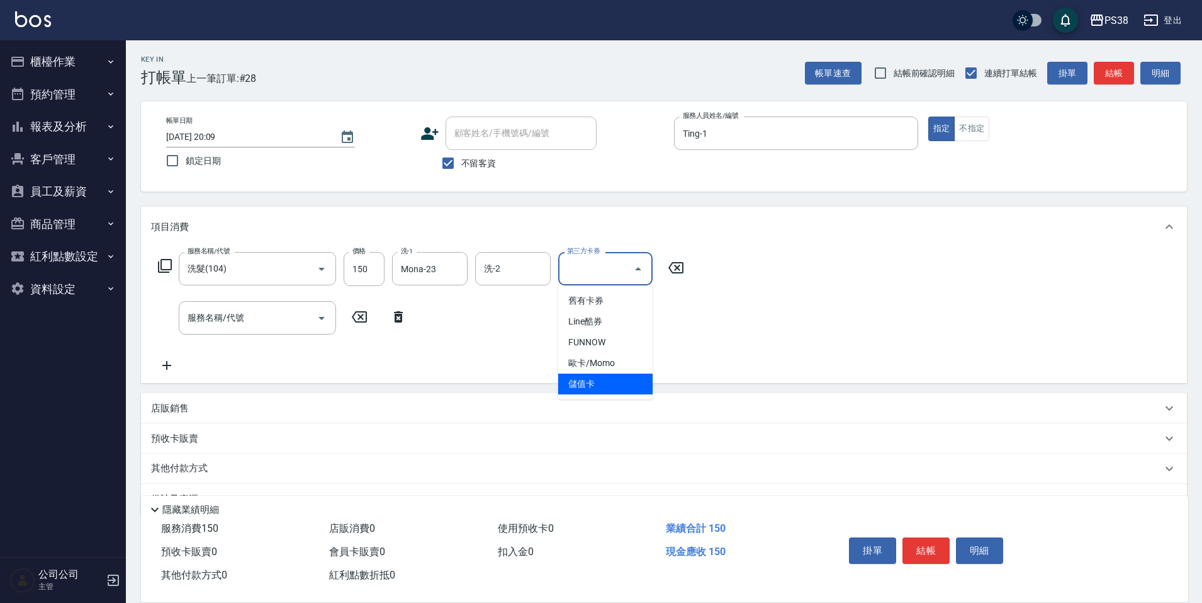
click at [596, 385] on span "儲值卡" at bounding box center [605, 383] width 94 height 21
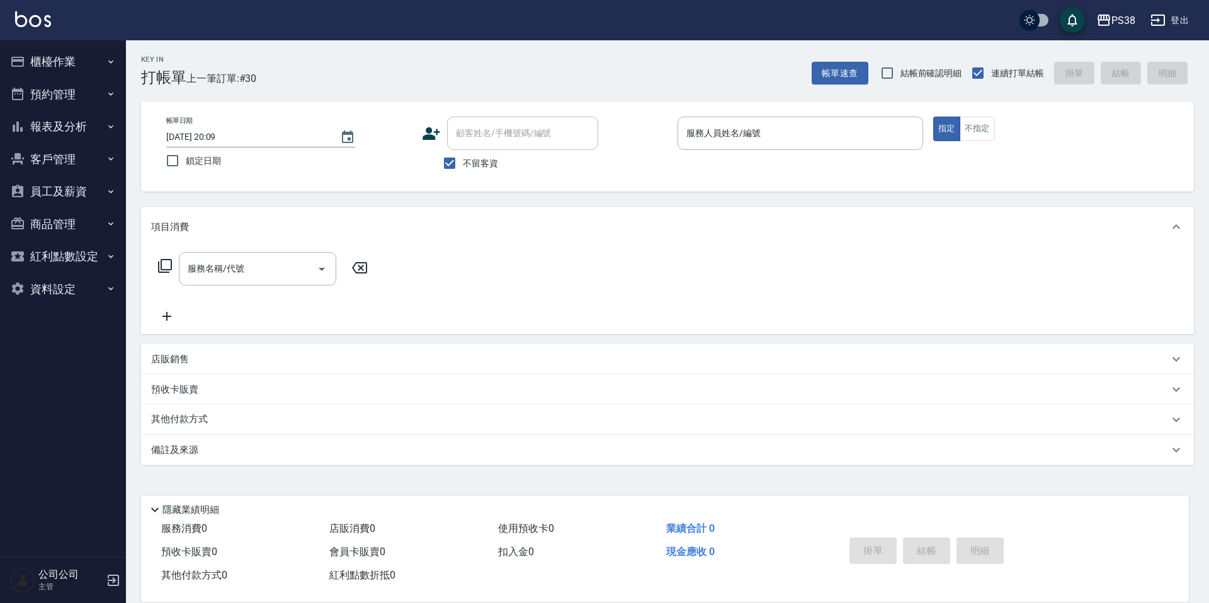
click at [79, 65] on button "櫃檯作業" at bounding box center [63, 61] width 116 height 33
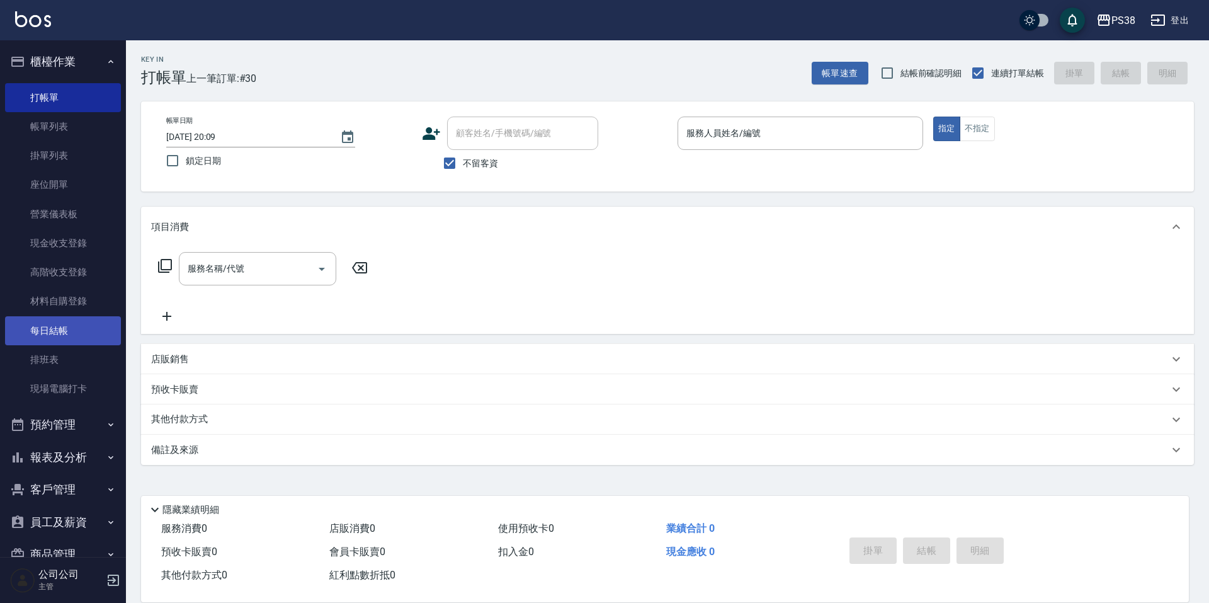
click at [74, 321] on link "每日結帳" at bounding box center [63, 330] width 116 height 29
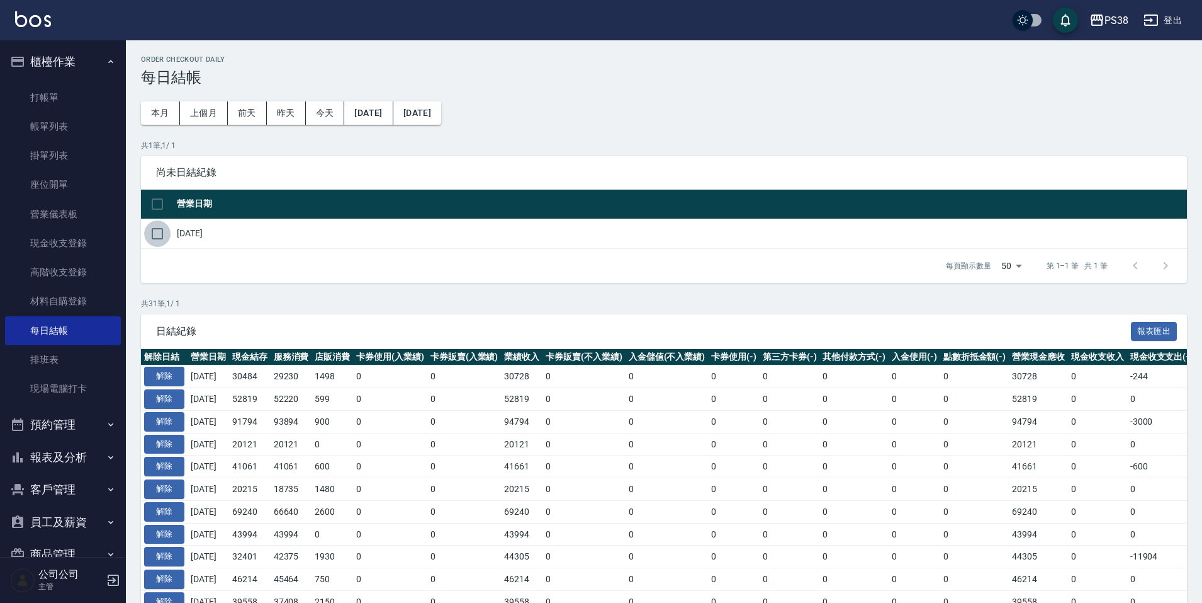
click at [159, 239] on input "checkbox" at bounding box center [157, 233] width 26 height 26
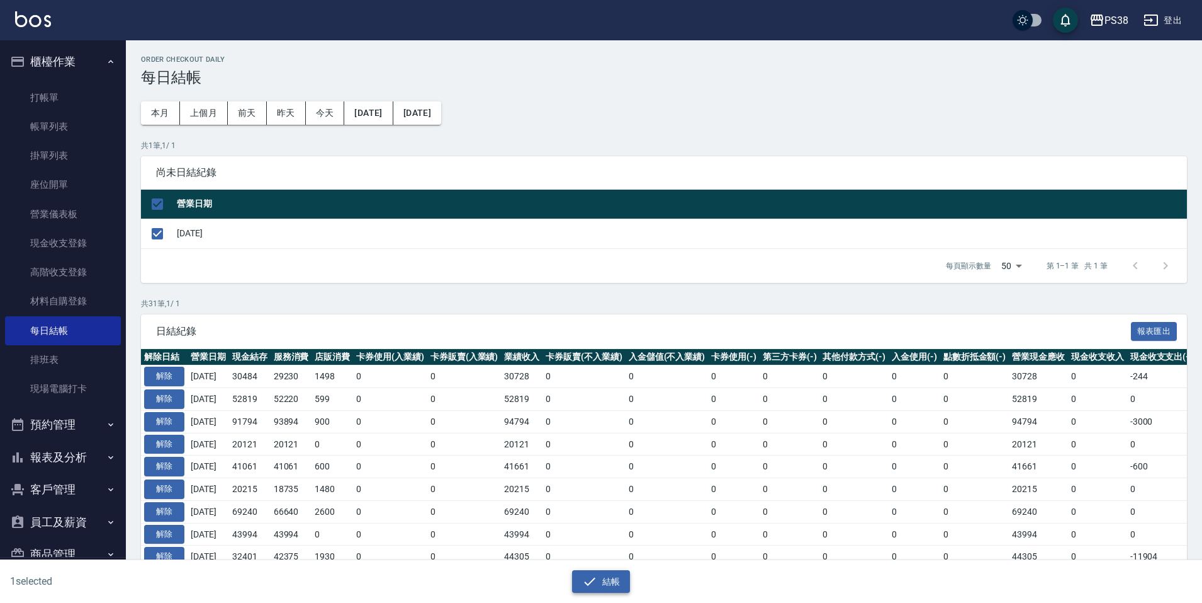
click at [606, 580] on button "結帳" at bounding box center [601, 581] width 59 height 23
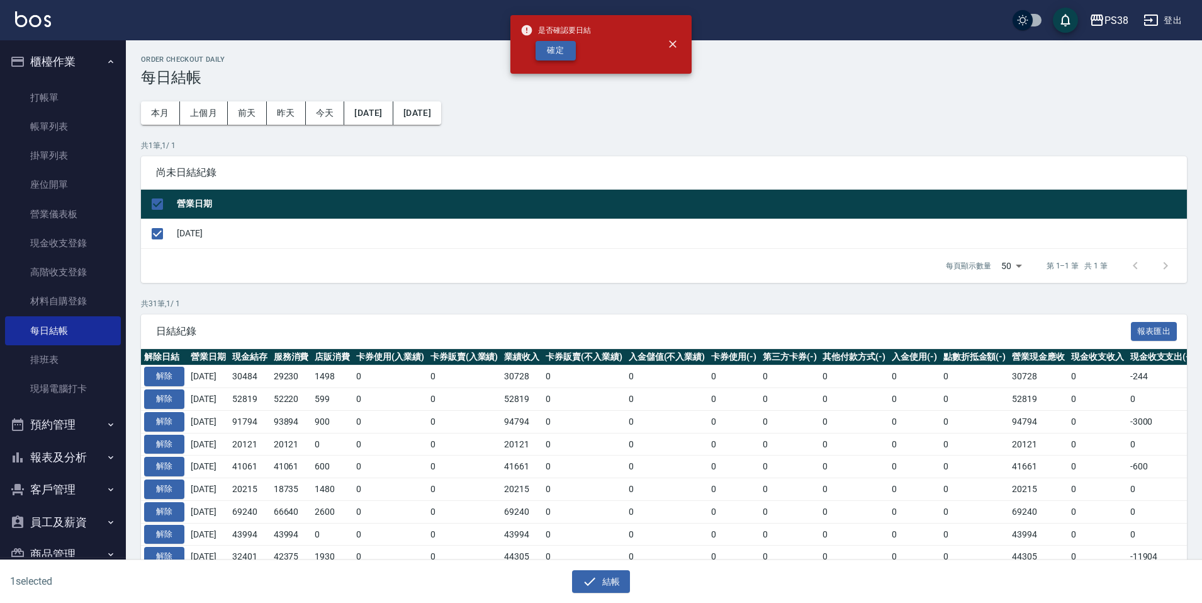
click at [563, 48] on button "確定" at bounding box center [556, 51] width 40 height 20
